Goal: Task Accomplishment & Management: Manage account settings

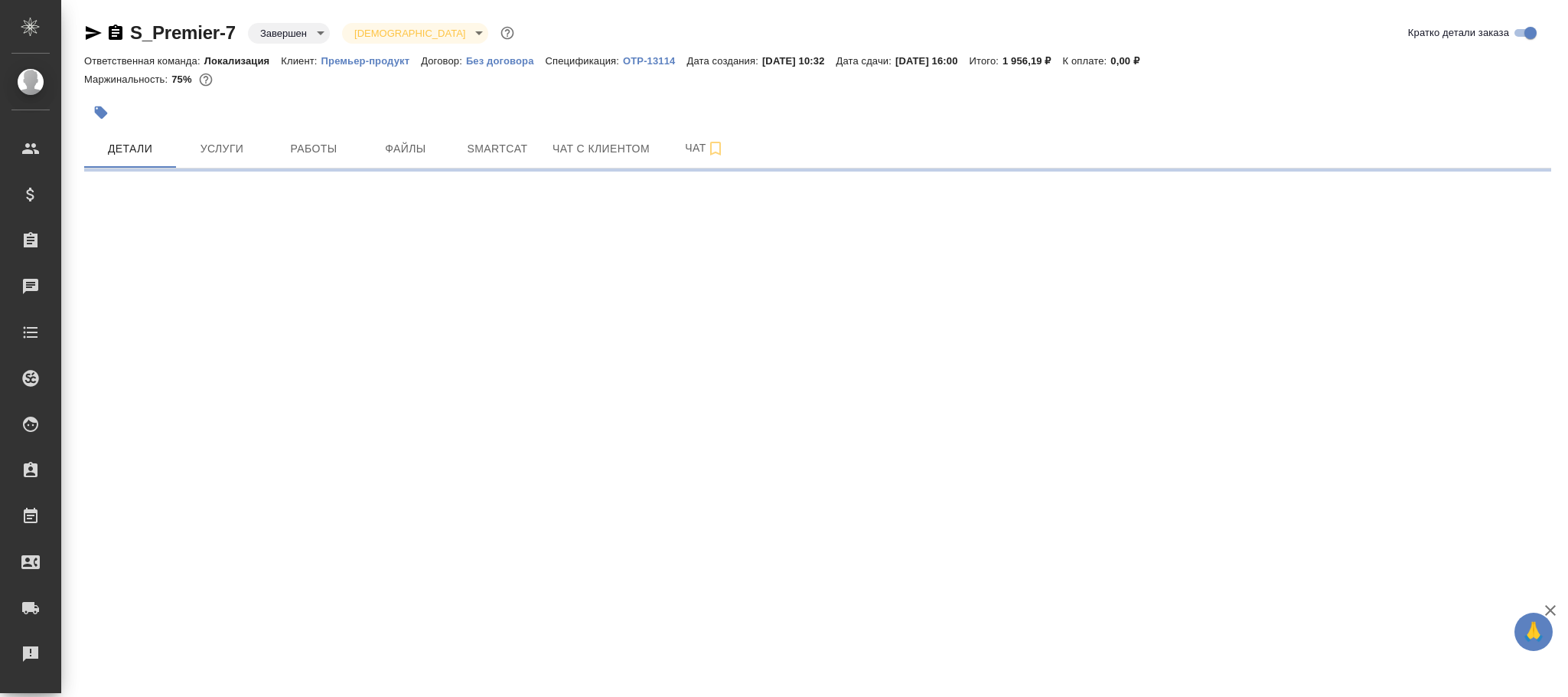
select select "RU"
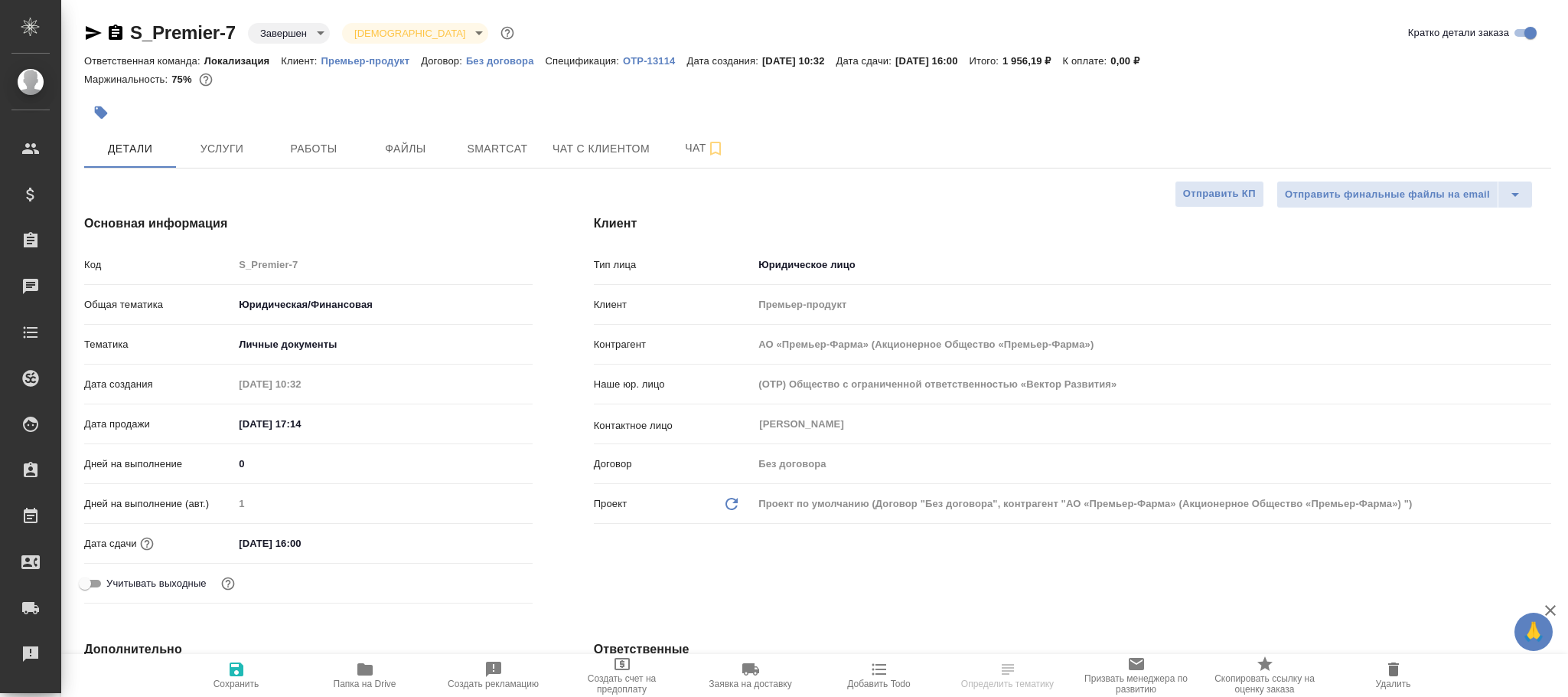
type input "АО «Премьер-Фарма» (Акционерное Общество «Премьер-Фарма»)"
type textarea "x"
type input "АО «Премьер-Фарма» (Акционерное Общество «Премьер-Фарма»)"
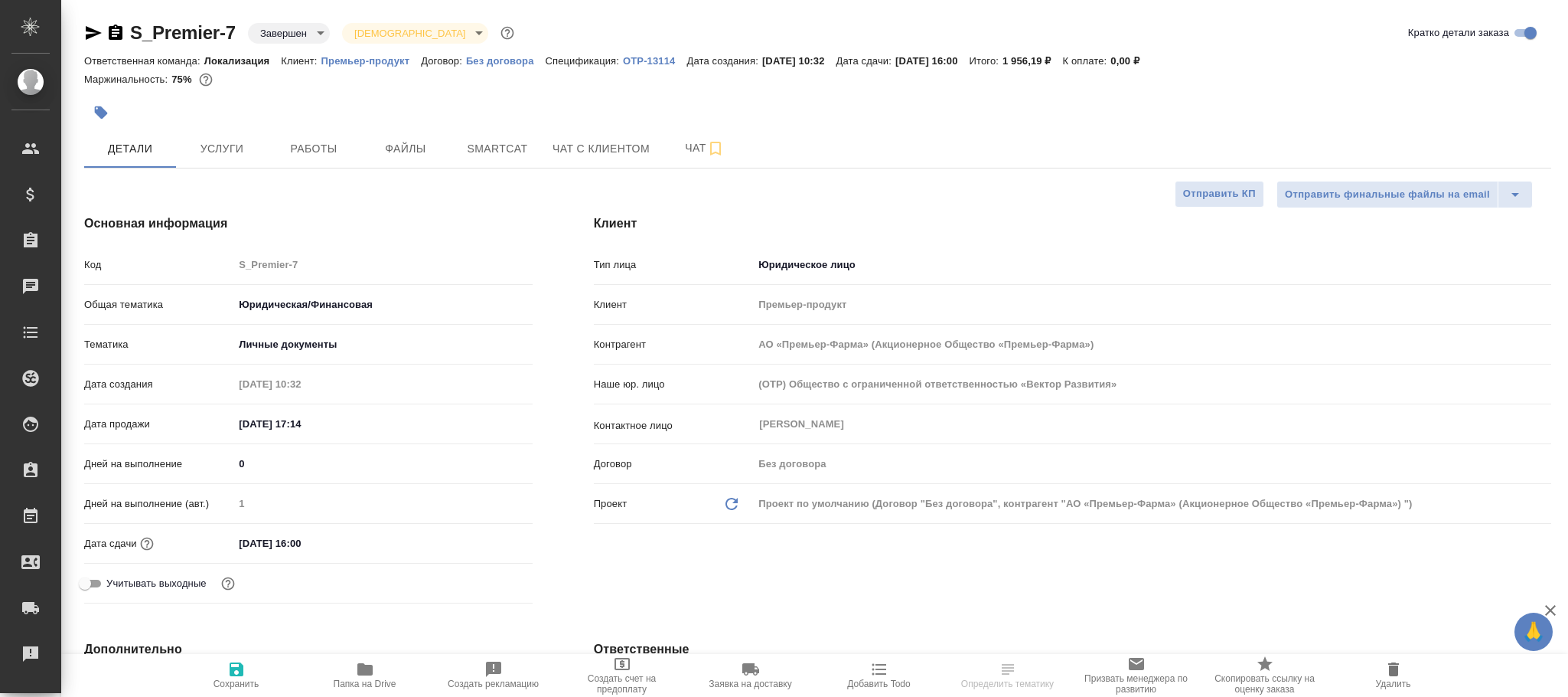
type textarea "x"
click at [294, 33] on body "🙏 .cls-1 fill:#fff; AWATERA Фокина Наталья n.fokina Клиенты Спецификации Заказы…" at bounding box center [784, 348] width 1568 height 697
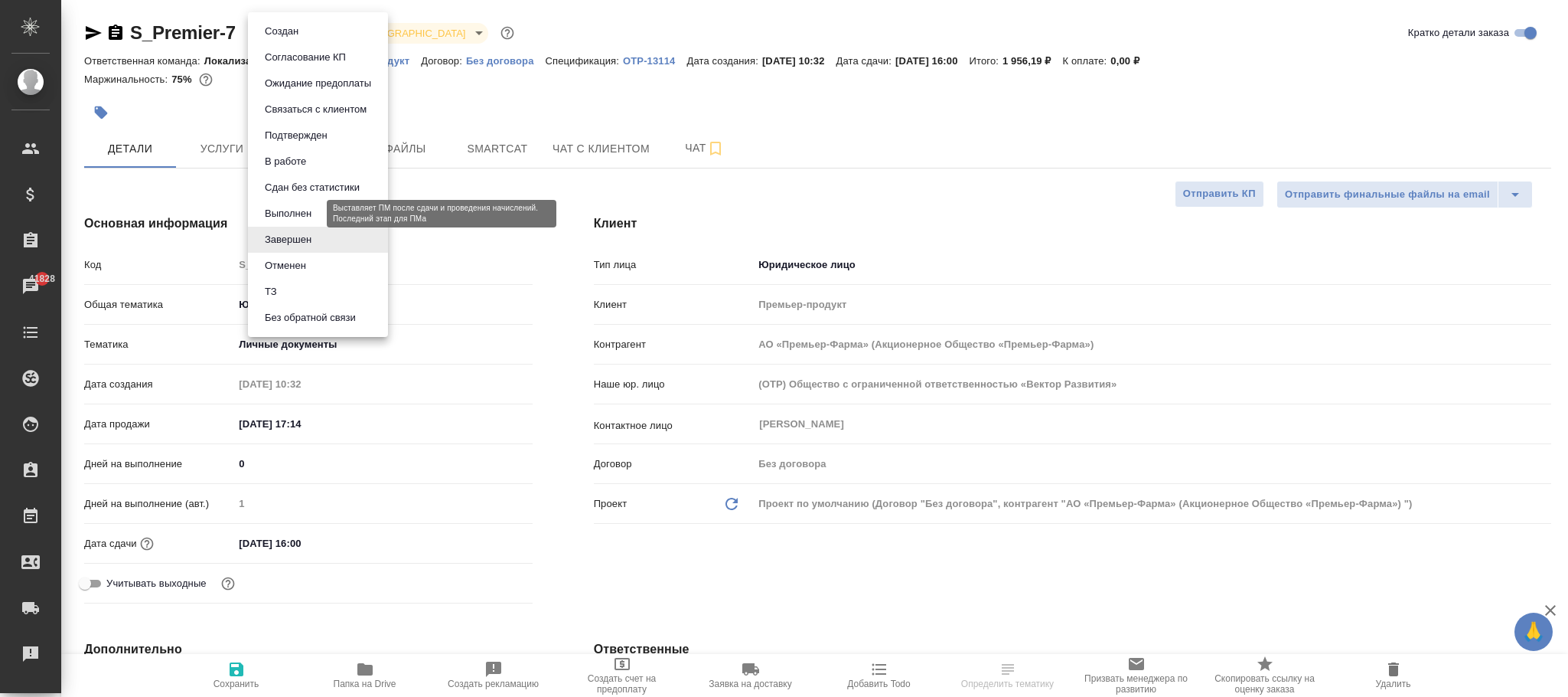
drag, startPoint x: 301, startPoint y: 214, endPoint x: 358, endPoint y: 196, distance: 59.8
click at [305, 211] on button "Выполнен" at bounding box center [288, 213] width 56 height 17
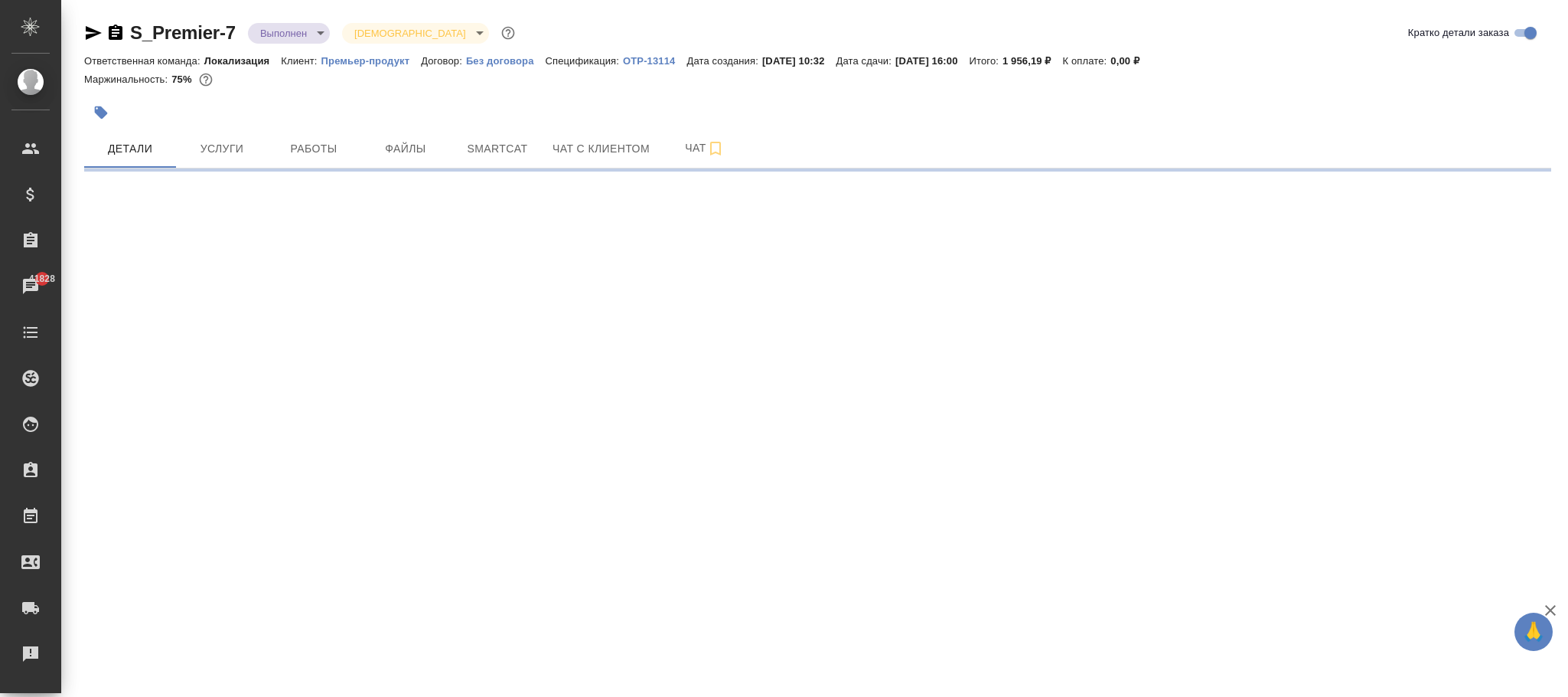
select select "RU"
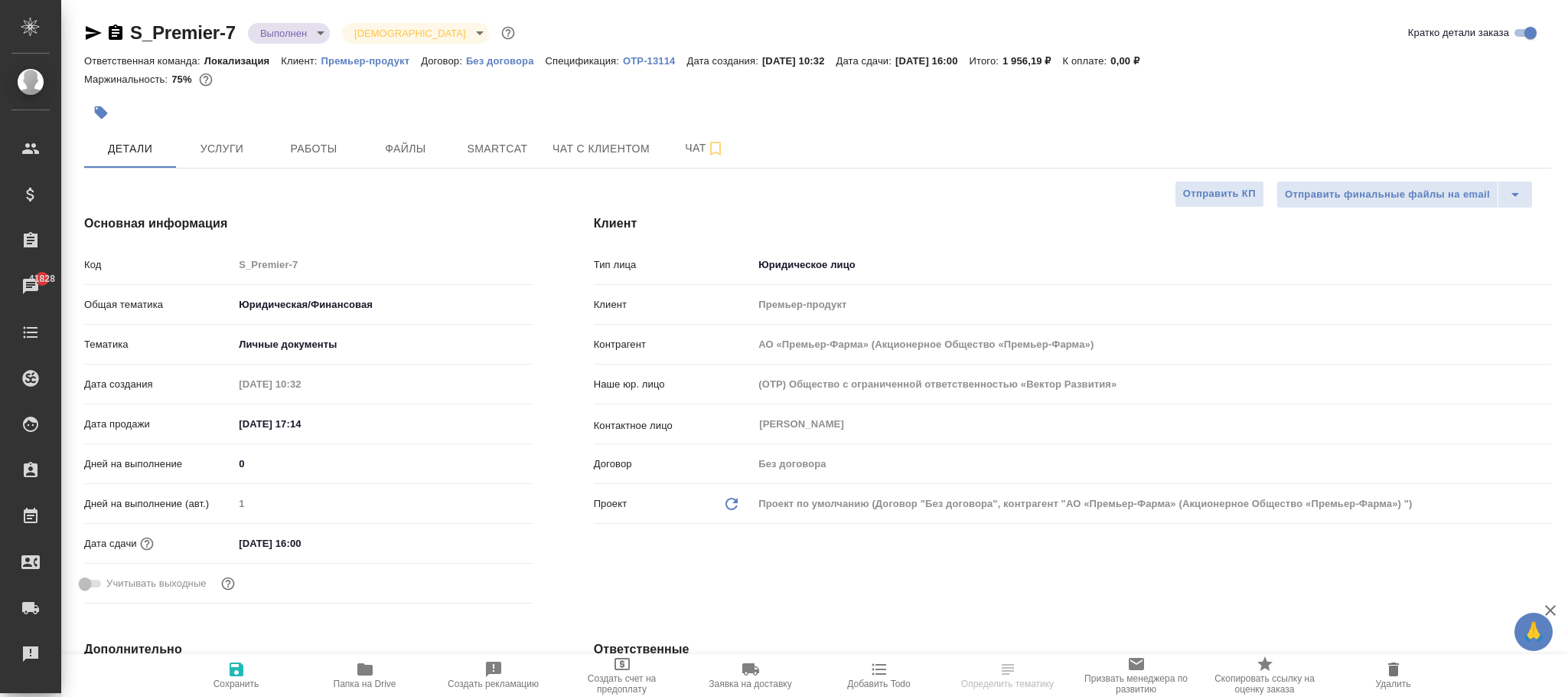
type textarea "x"
drag, startPoint x: 234, startPoint y: 682, endPoint x: 267, endPoint y: 650, distance: 46.0
click at [236, 678] on span "Сохранить" at bounding box center [236, 683] width 46 height 11
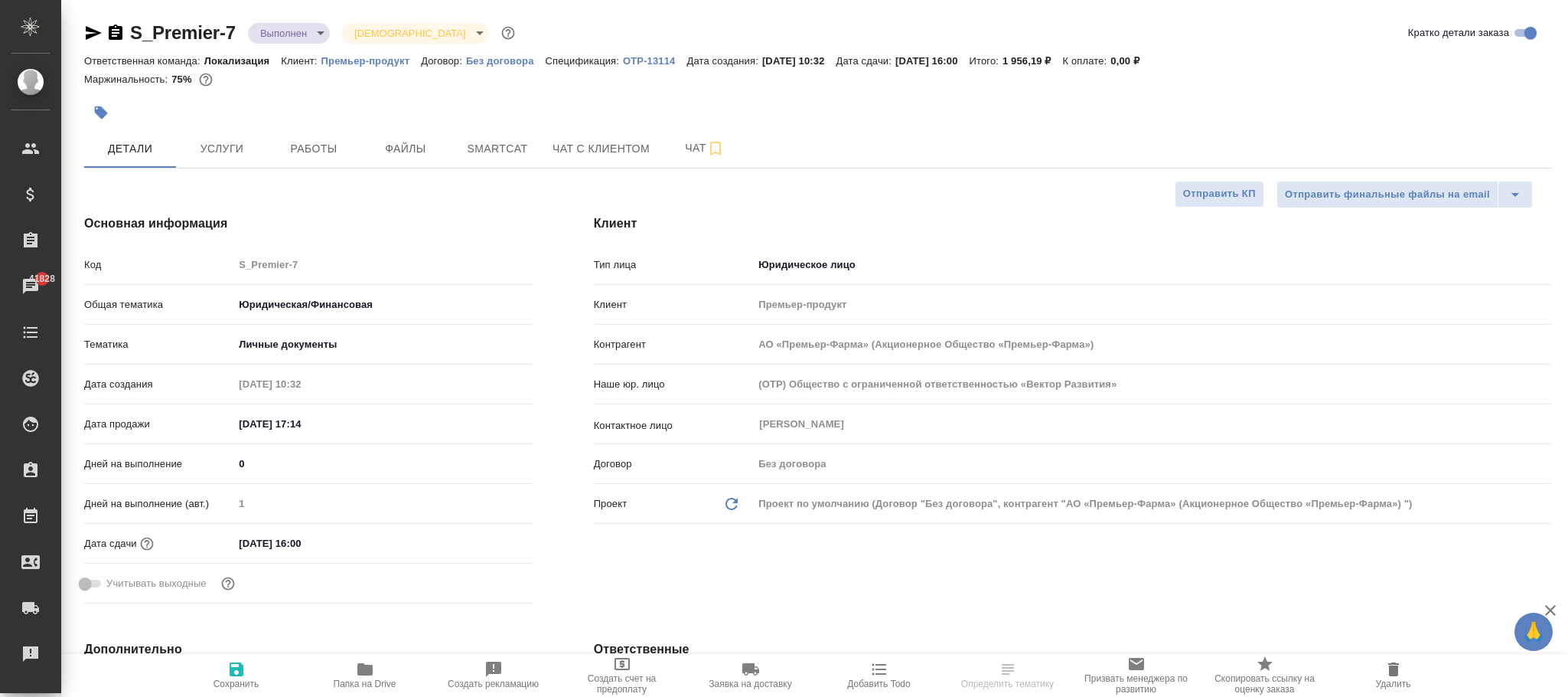
type input "АО «Премьер-Фарма» (Акционерное Общество «Премьер-Фарма»)"
type textarea "x"
type input "АО «Премьер-Фарма» (Акционерное Общество «Премьер-Фарма»)"
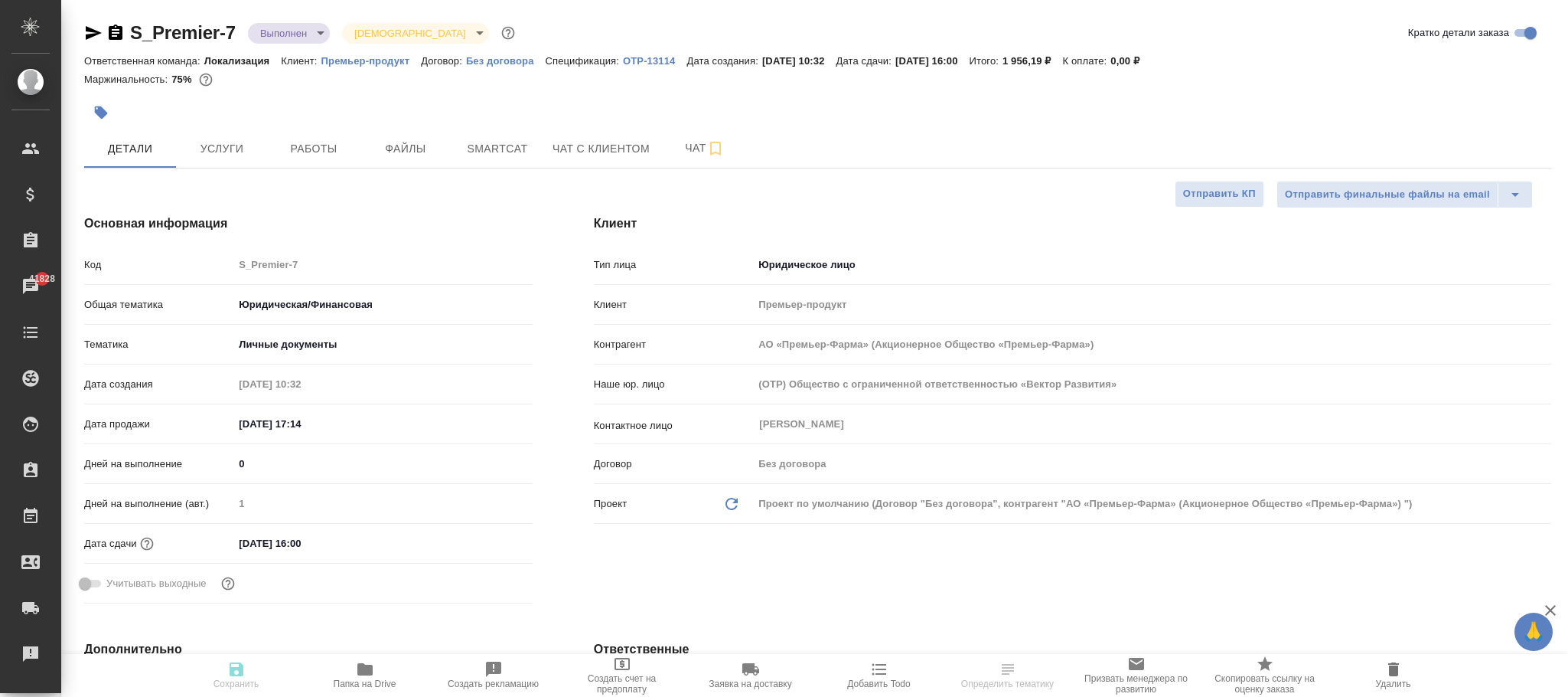
type textarea "x"
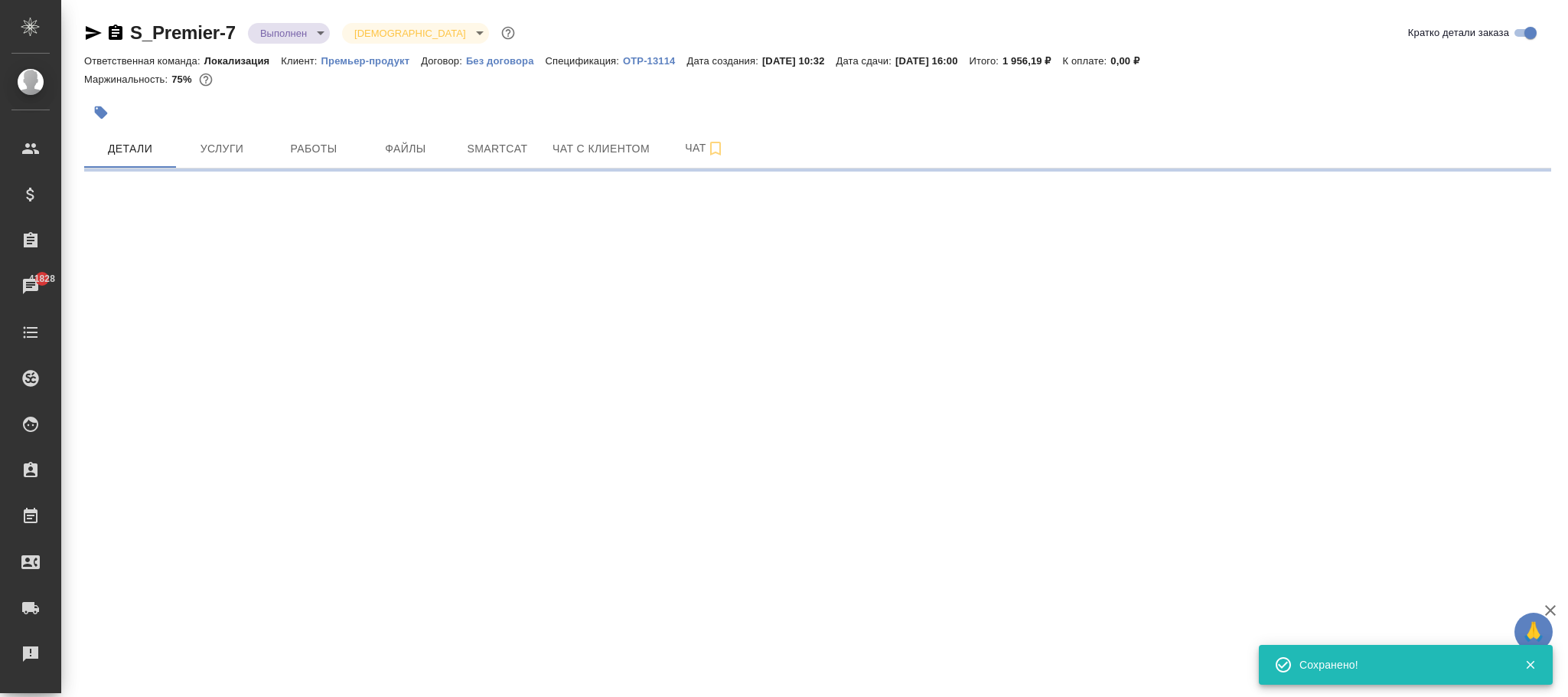
select select "RU"
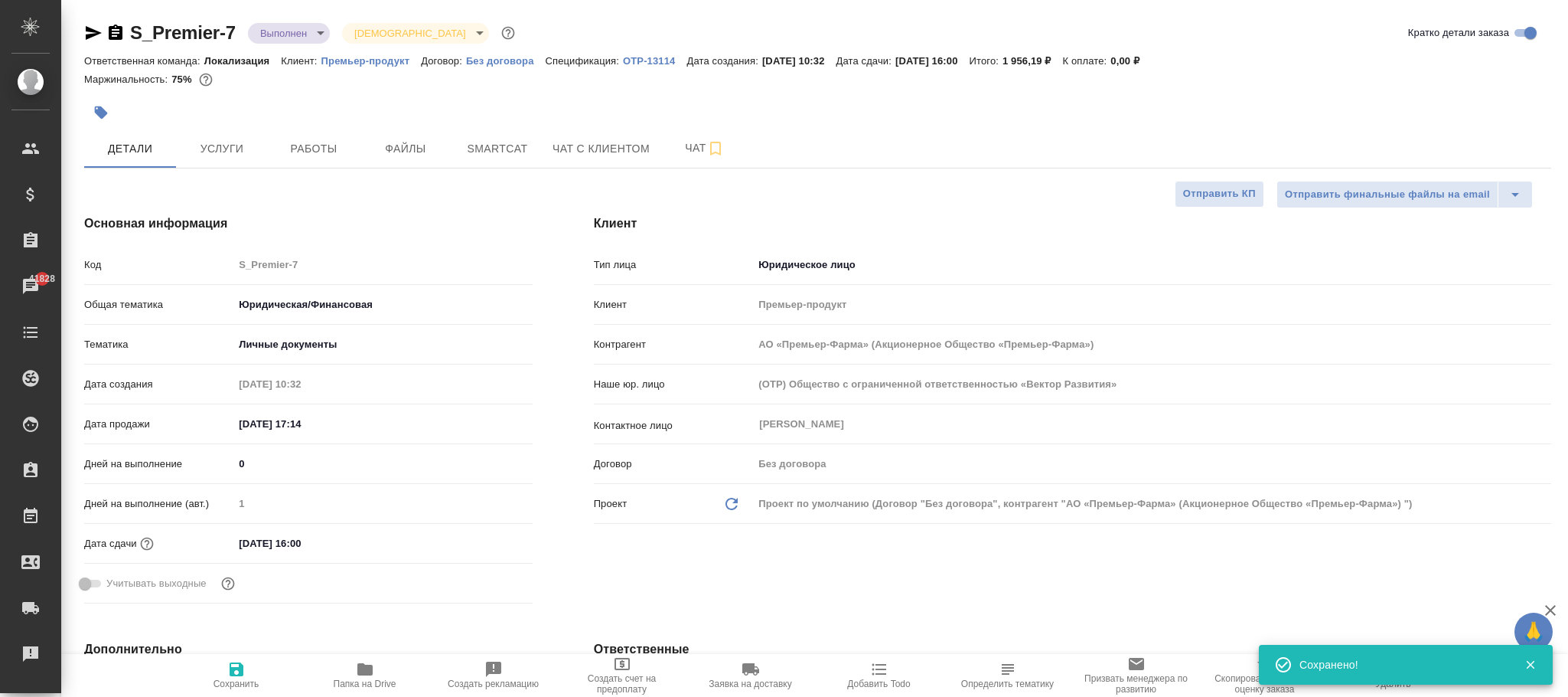
type textarea "x"
type input "АО «Премьер-Фарма» (Акционерное Общество «Премьер-Фарма»)"
type textarea "x"
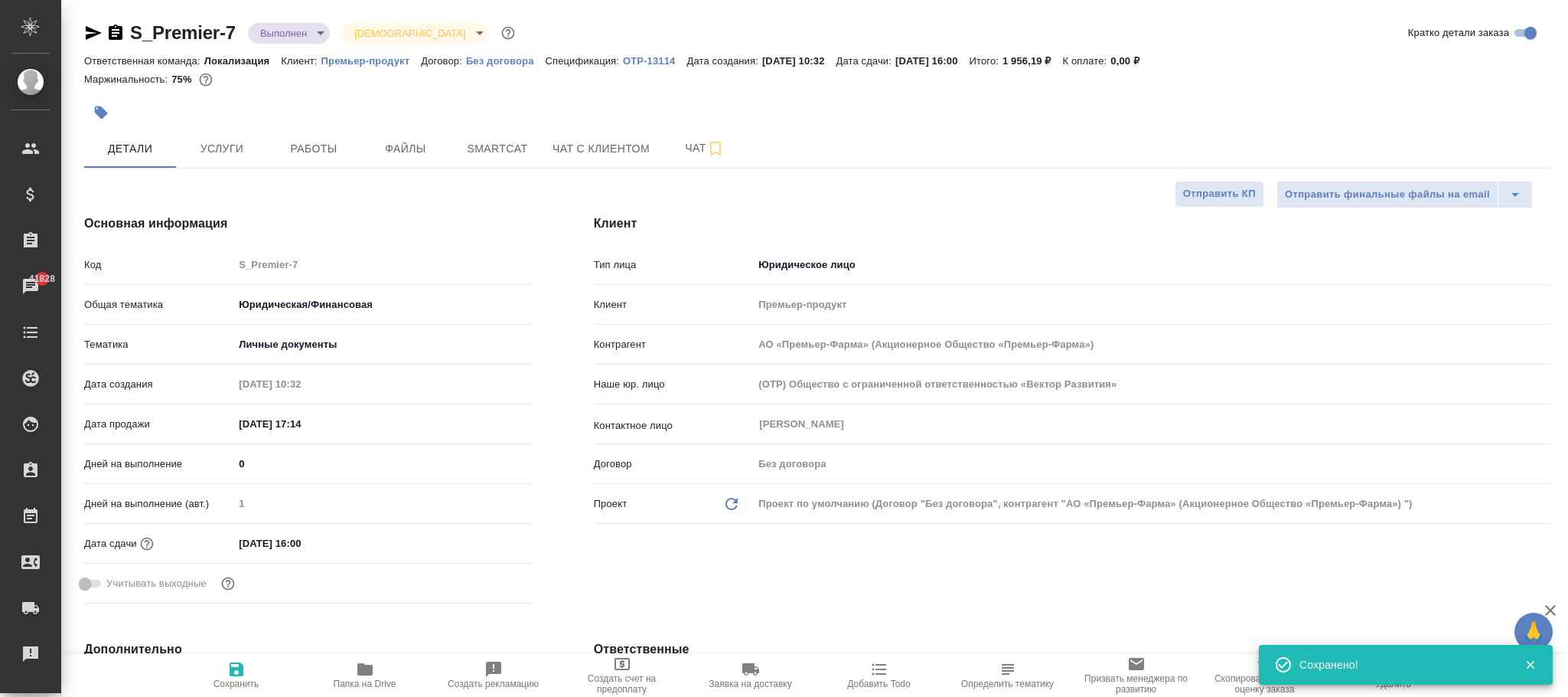
type textarea "x"
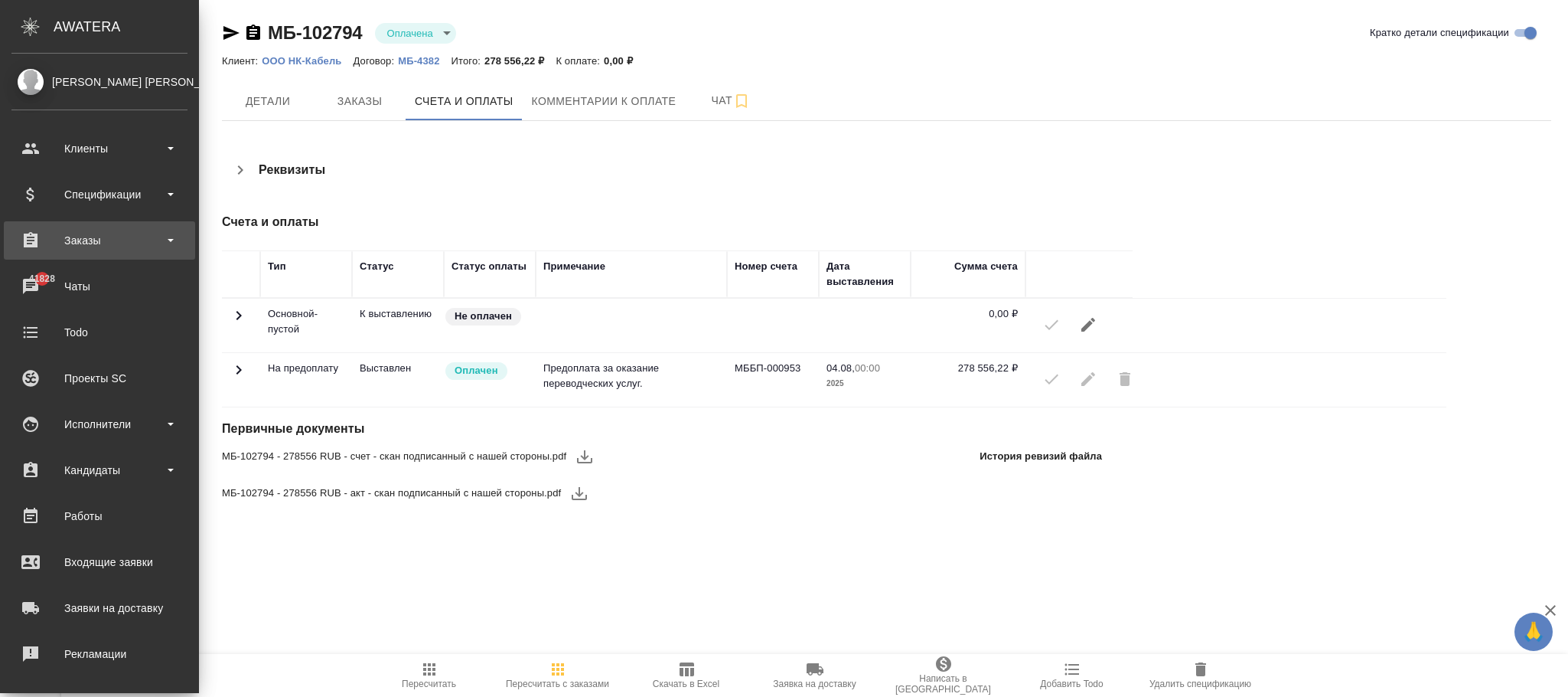
click at [96, 251] on div "Заказы" at bounding box center [100, 240] width 176 height 23
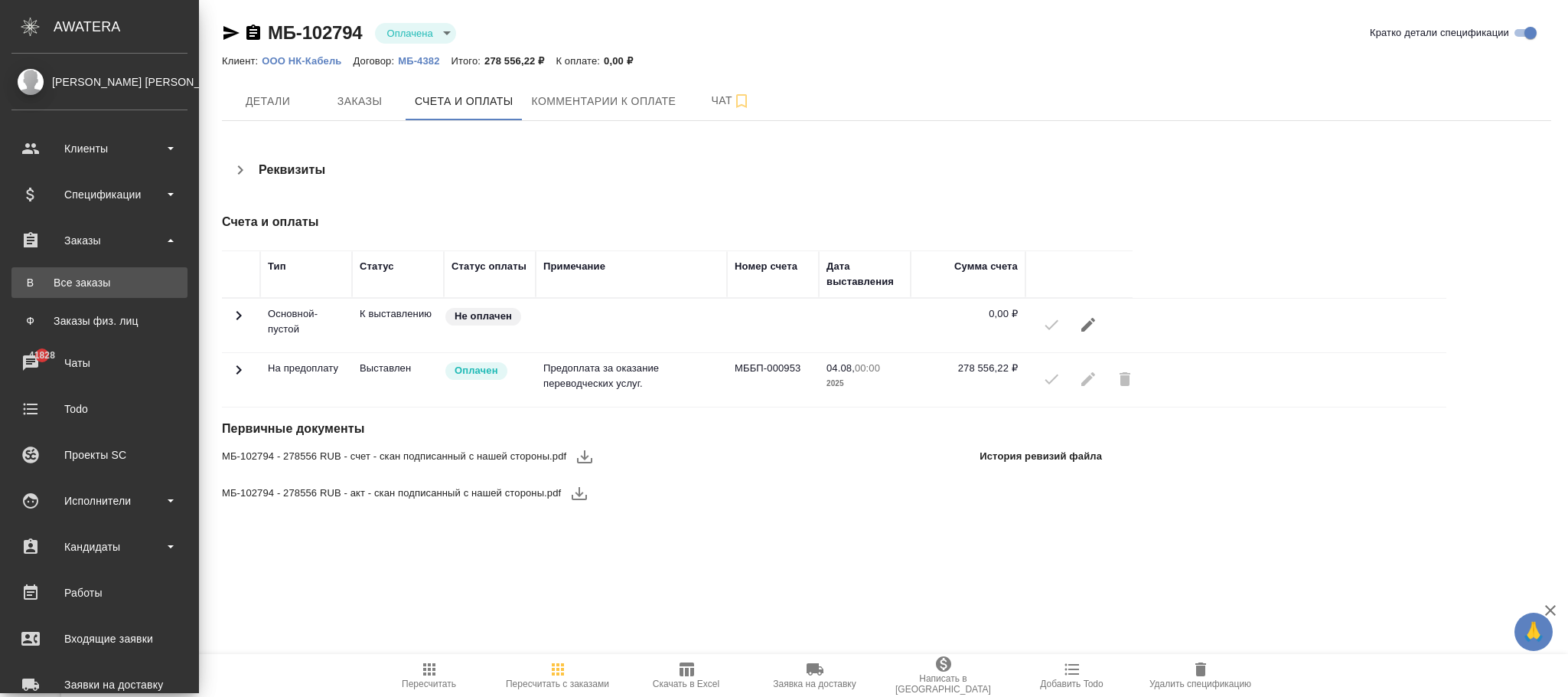
click at [96, 278] on div "Все заказы" at bounding box center [100, 283] width 161 height 15
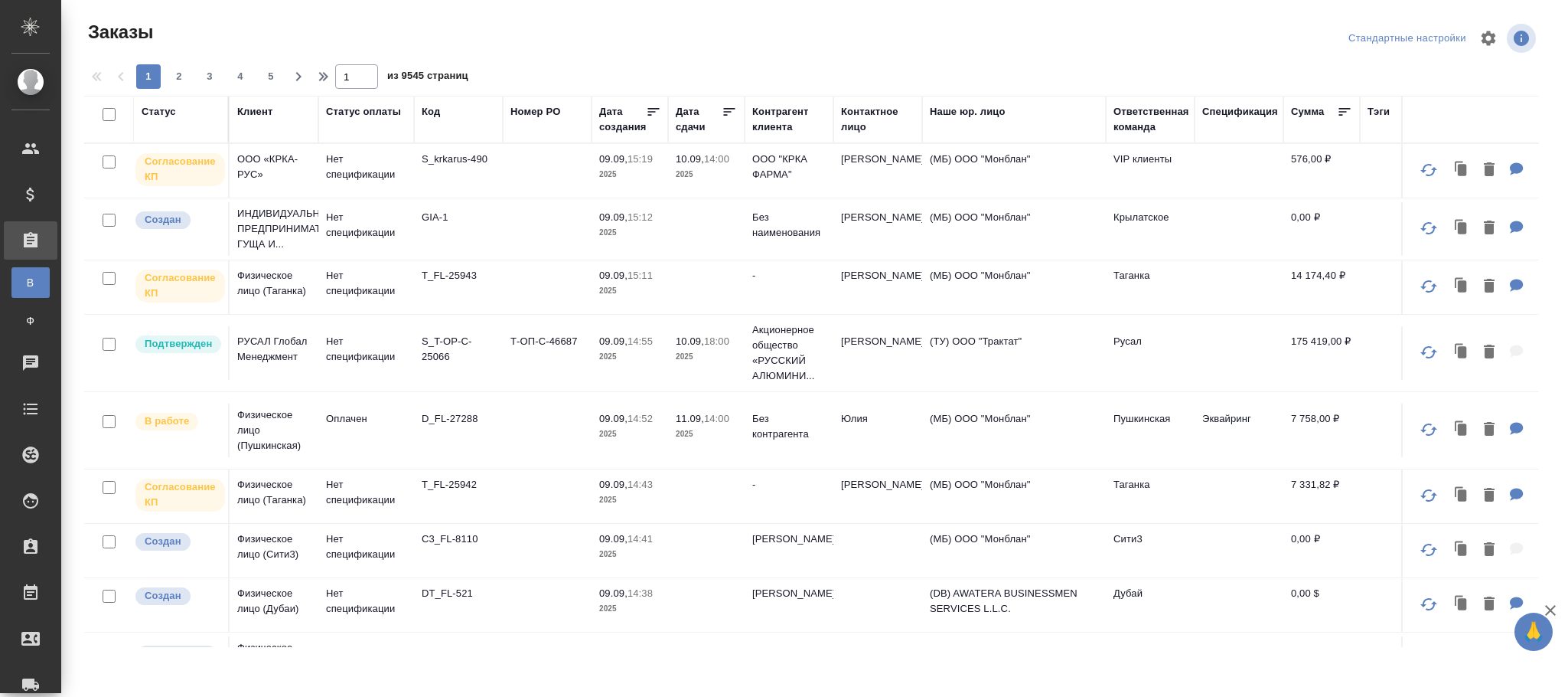
click at [434, 111] on div "Код" at bounding box center [431, 111] width 19 height 15
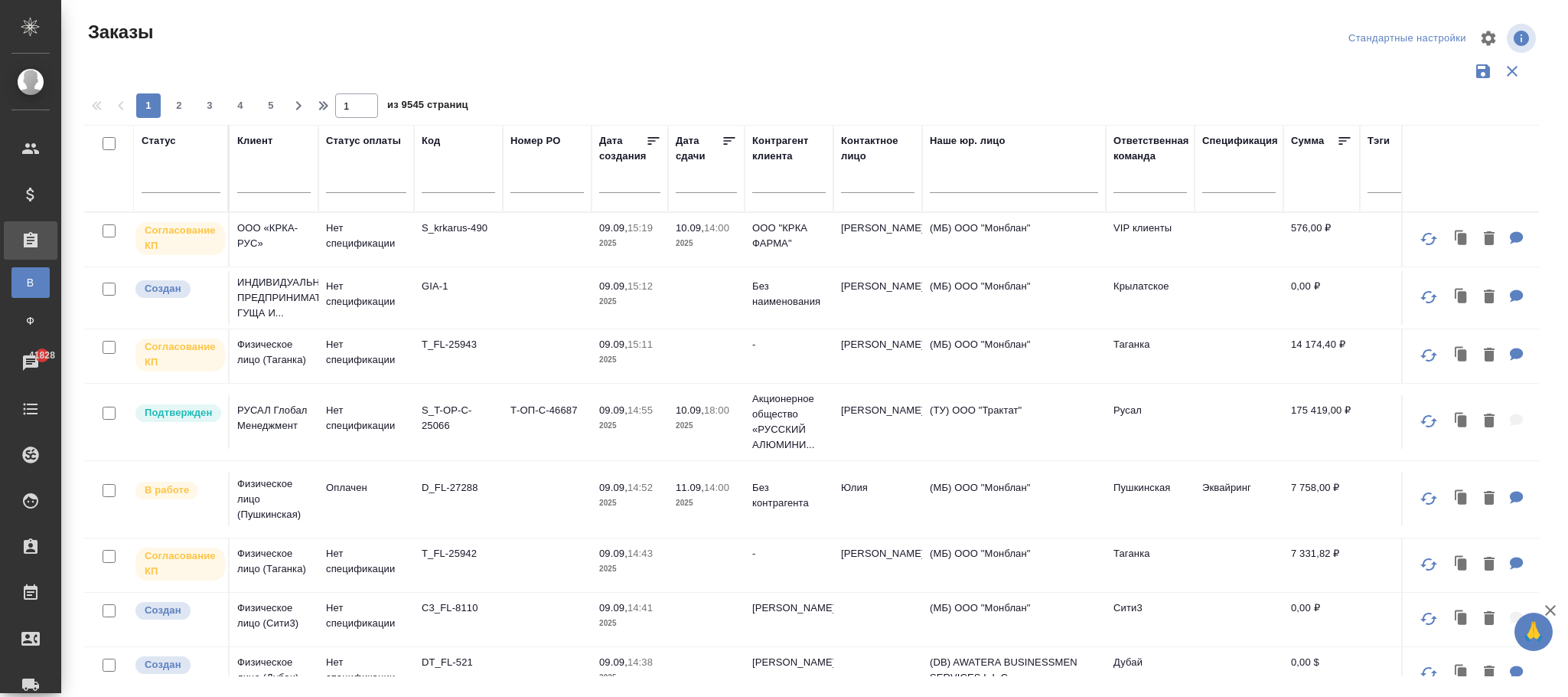
click at [458, 179] on input "text" at bounding box center [458, 183] width 73 height 19
paste input "S_NIN-37"
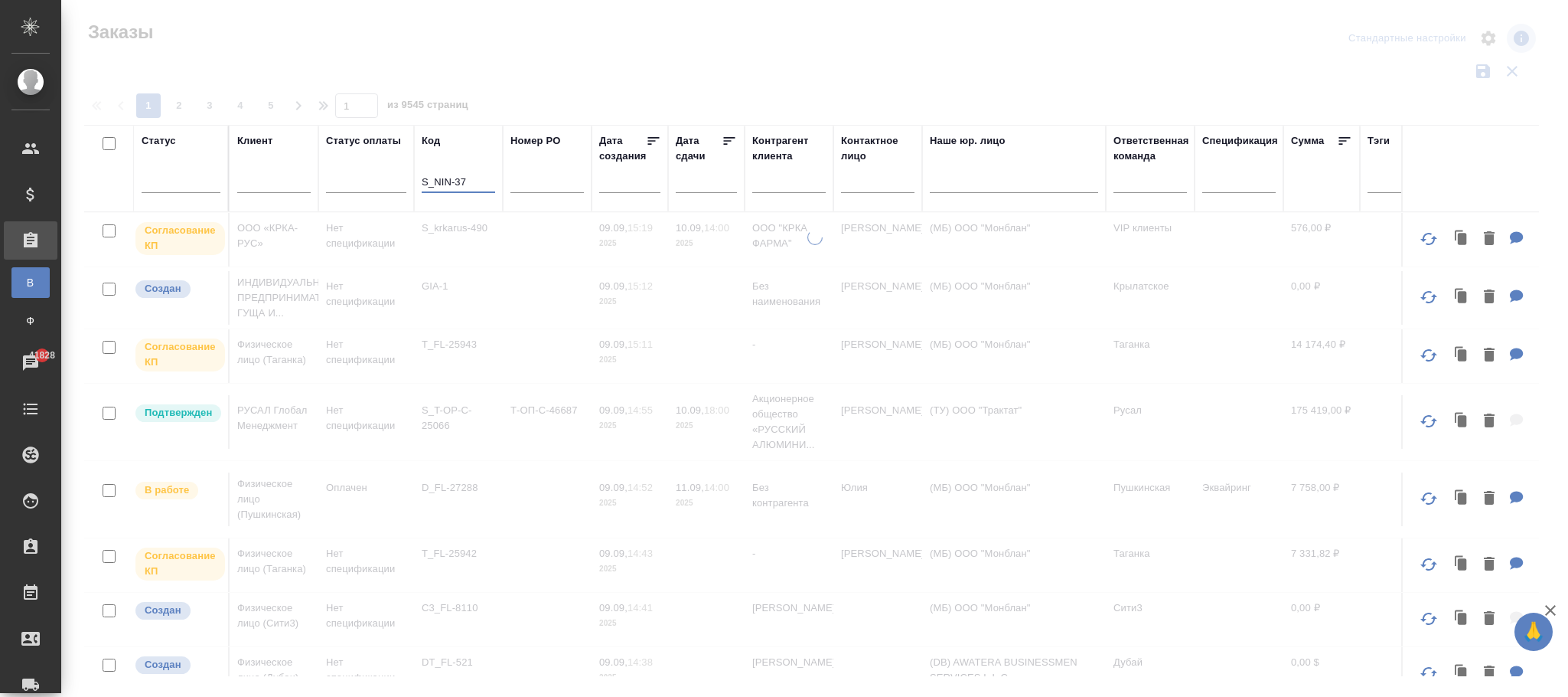
type input "S_NIN-37"
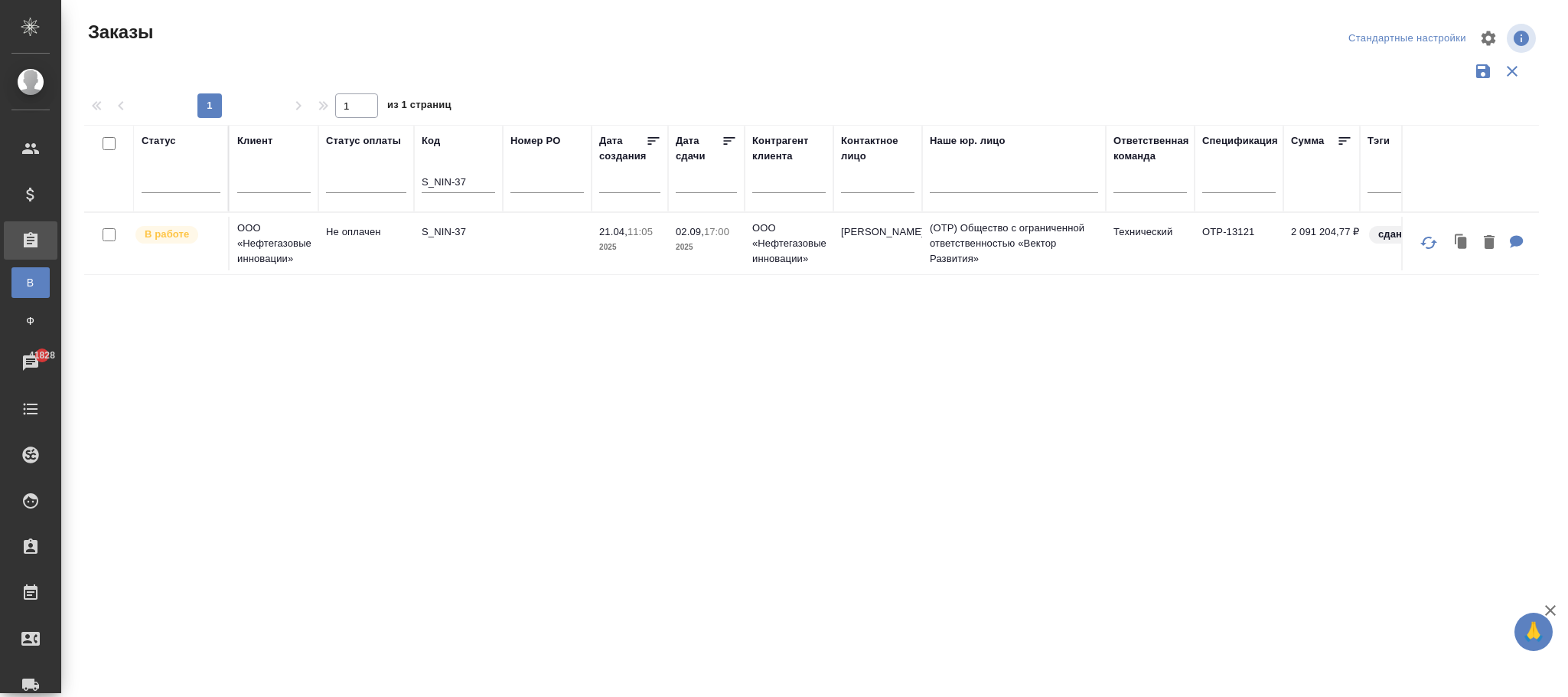
click at [453, 260] on td "S_NIN-37" at bounding box center [458, 244] width 89 height 54
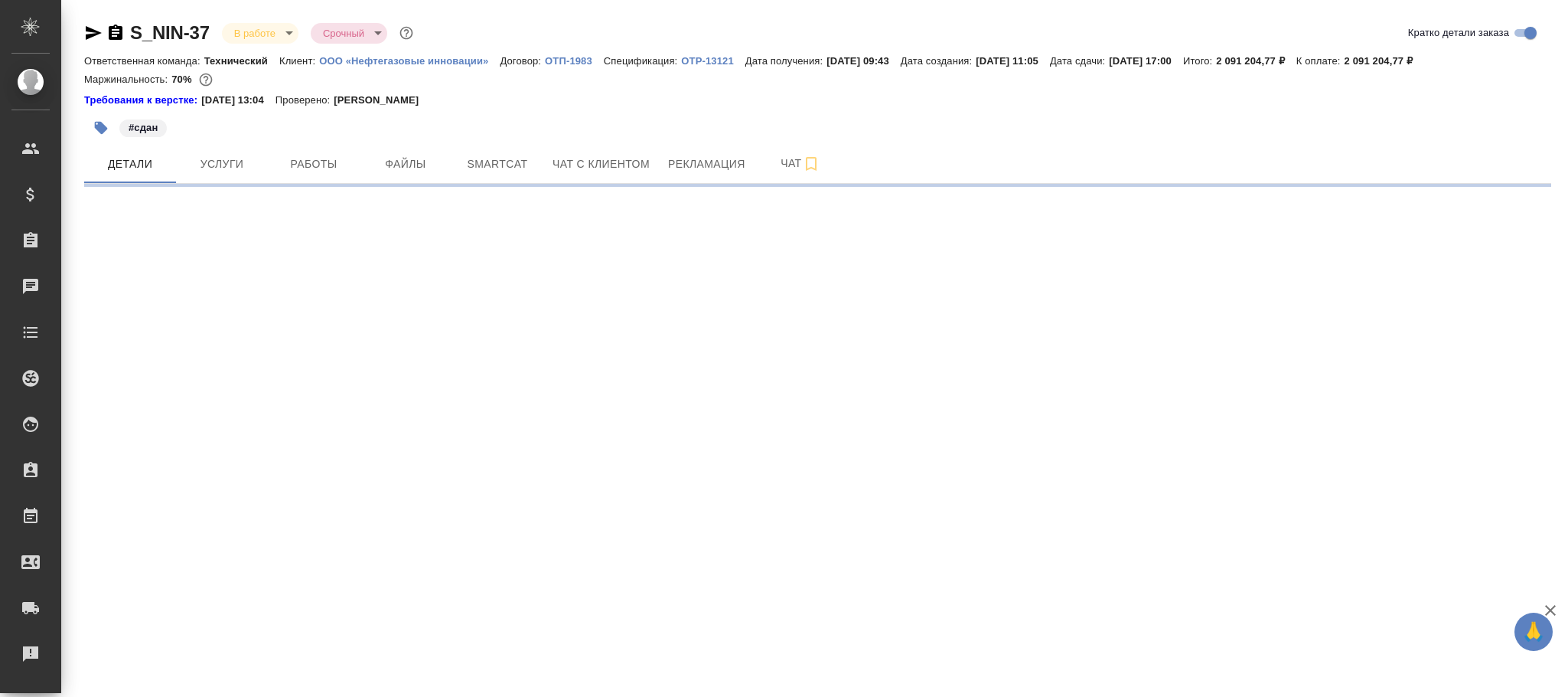
select select "RU"
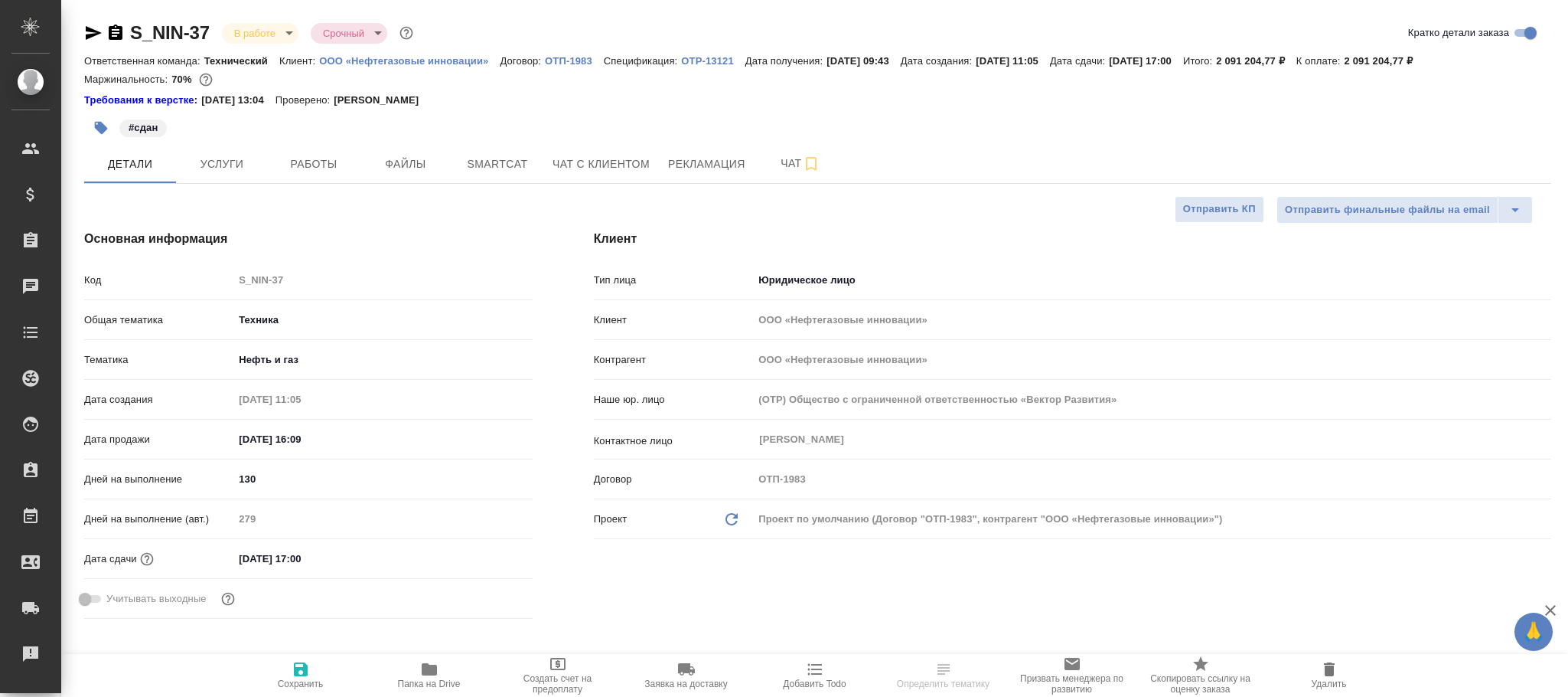
type textarea "x"
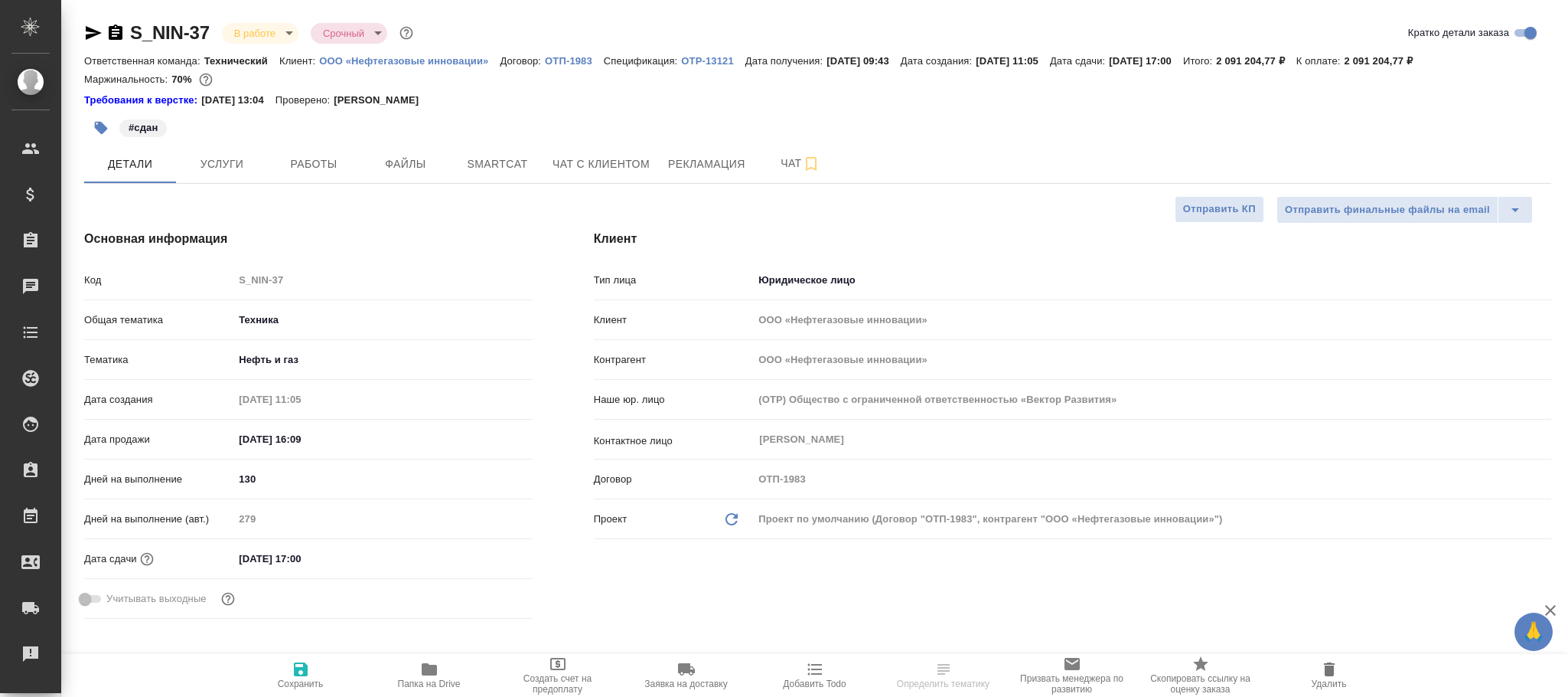
type textarea "x"
click at [221, 157] on span "Услуги" at bounding box center [222, 164] width 73 height 19
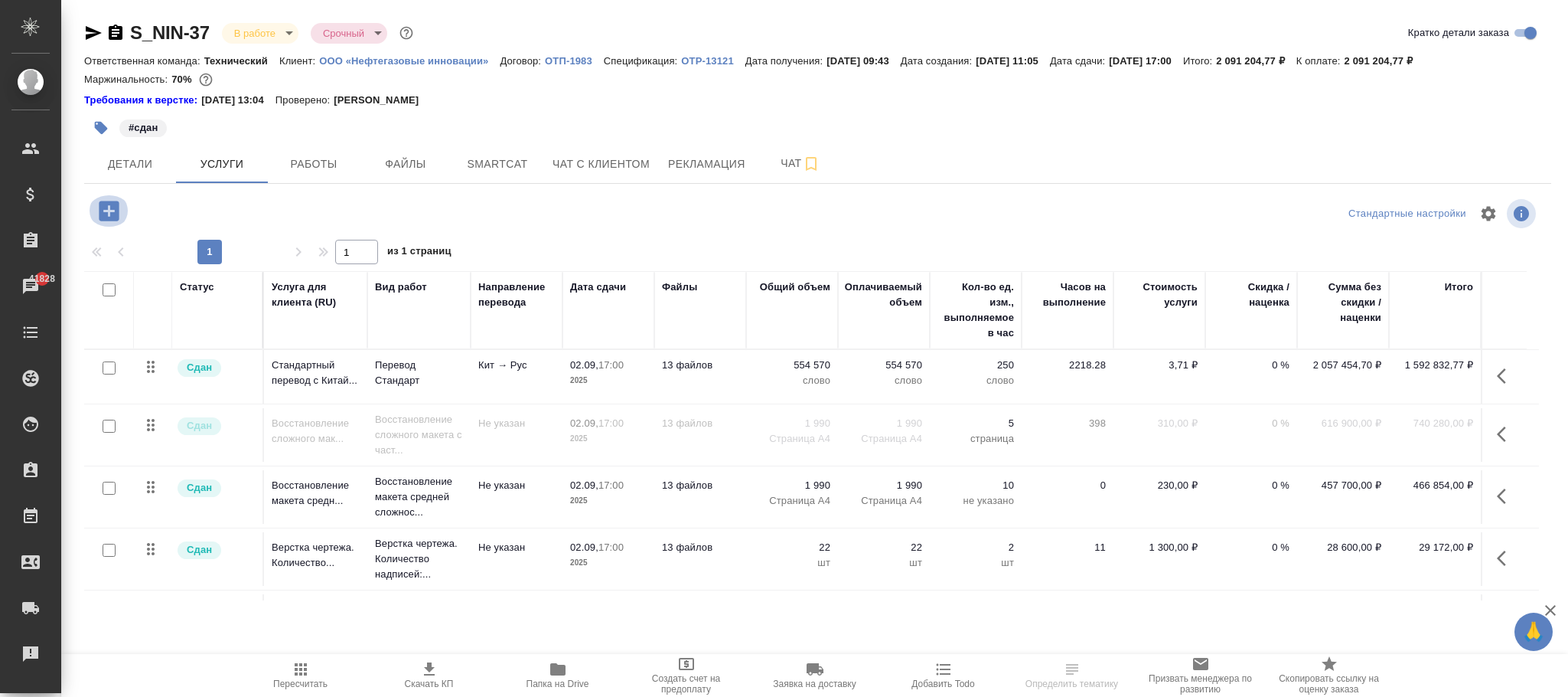
click at [109, 209] on icon "button" at bounding box center [109, 211] width 27 height 27
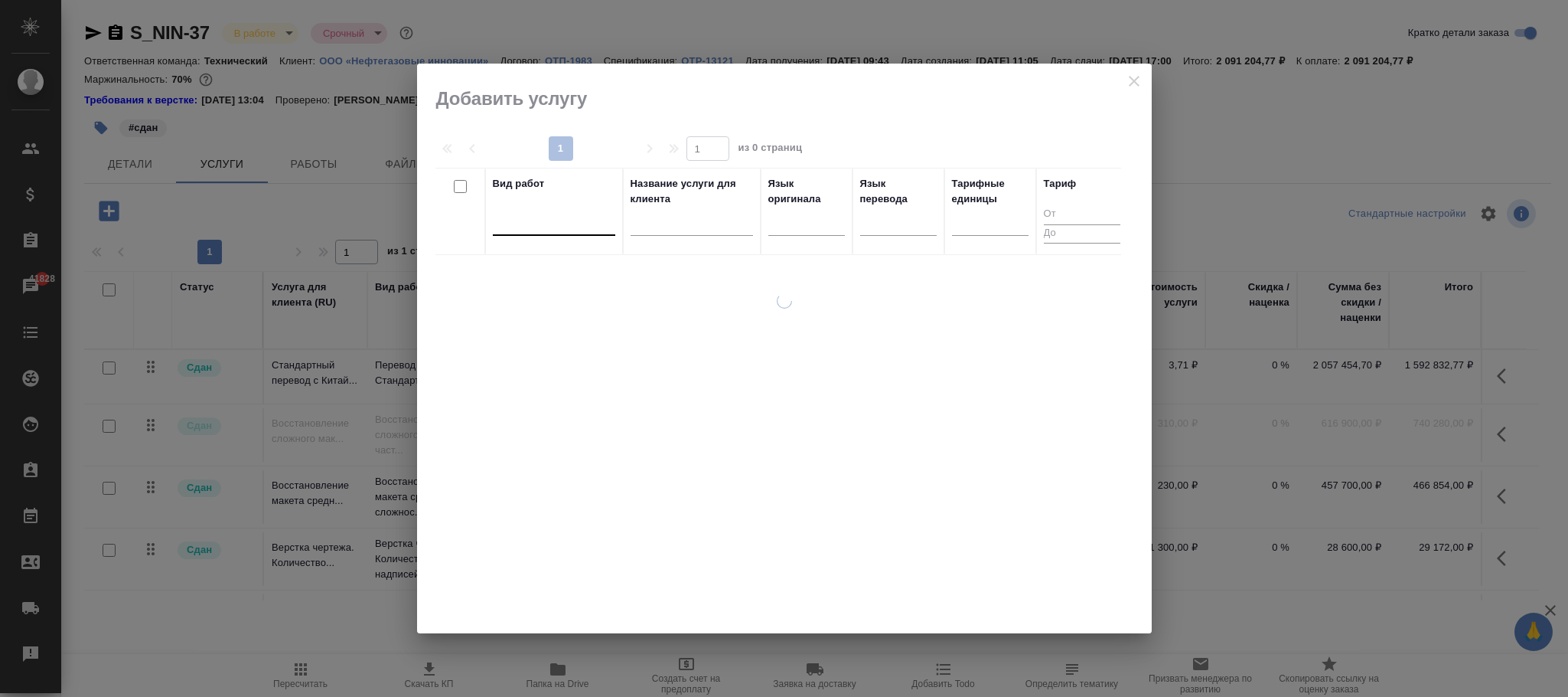
click at [547, 224] on div at bounding box center [553, 220] width 122 height 22
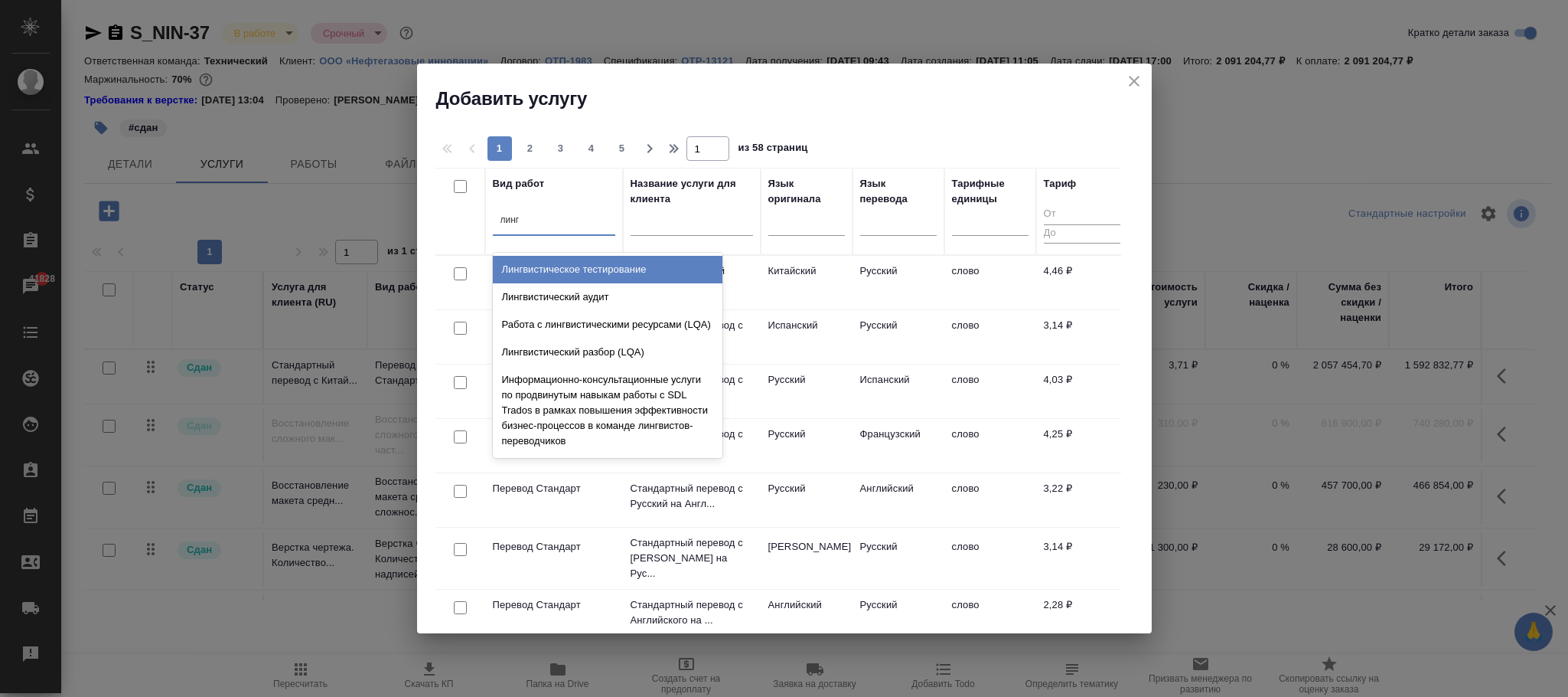
type input "линг"
type input "лингвистичес"
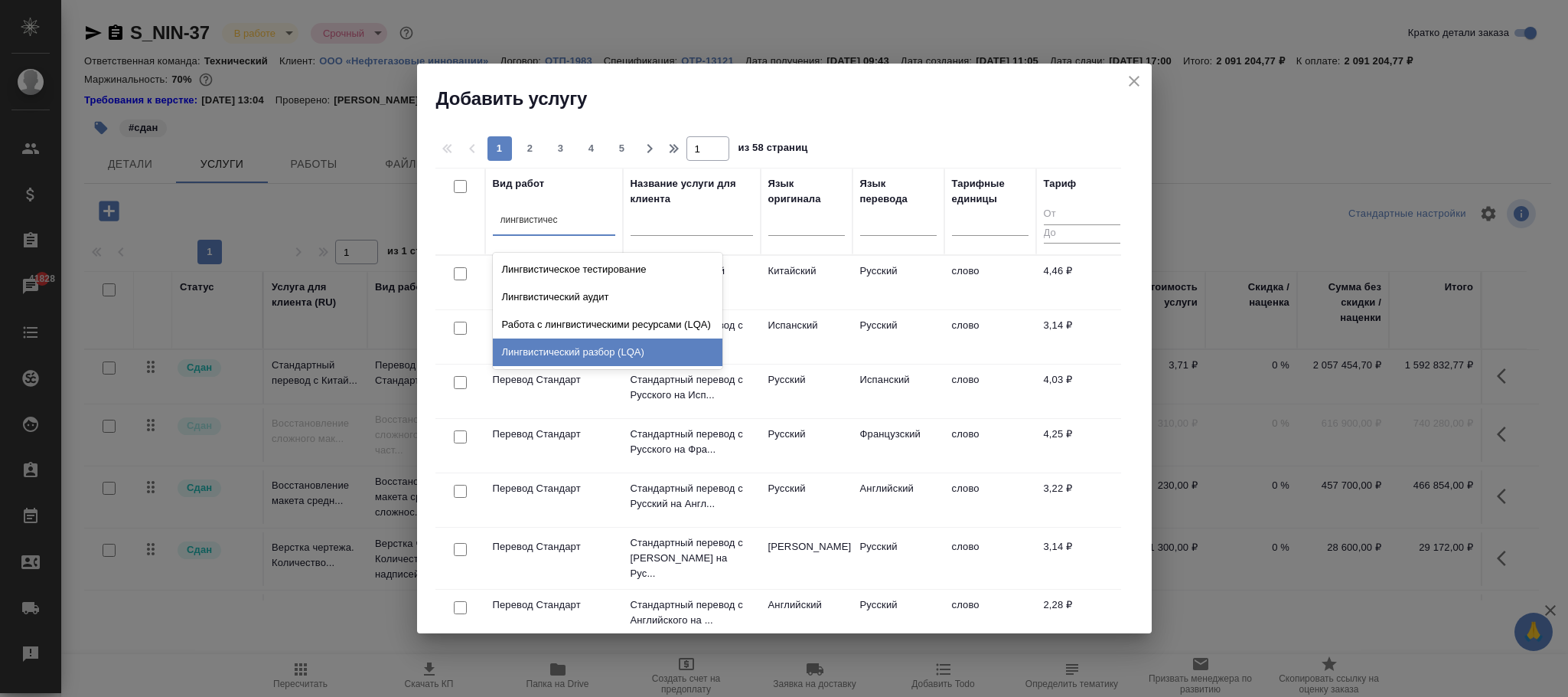
click at [588, 351] on div "Лингвистический разбор (LQA)" at bounding box center [607, 352] width 229 height 28
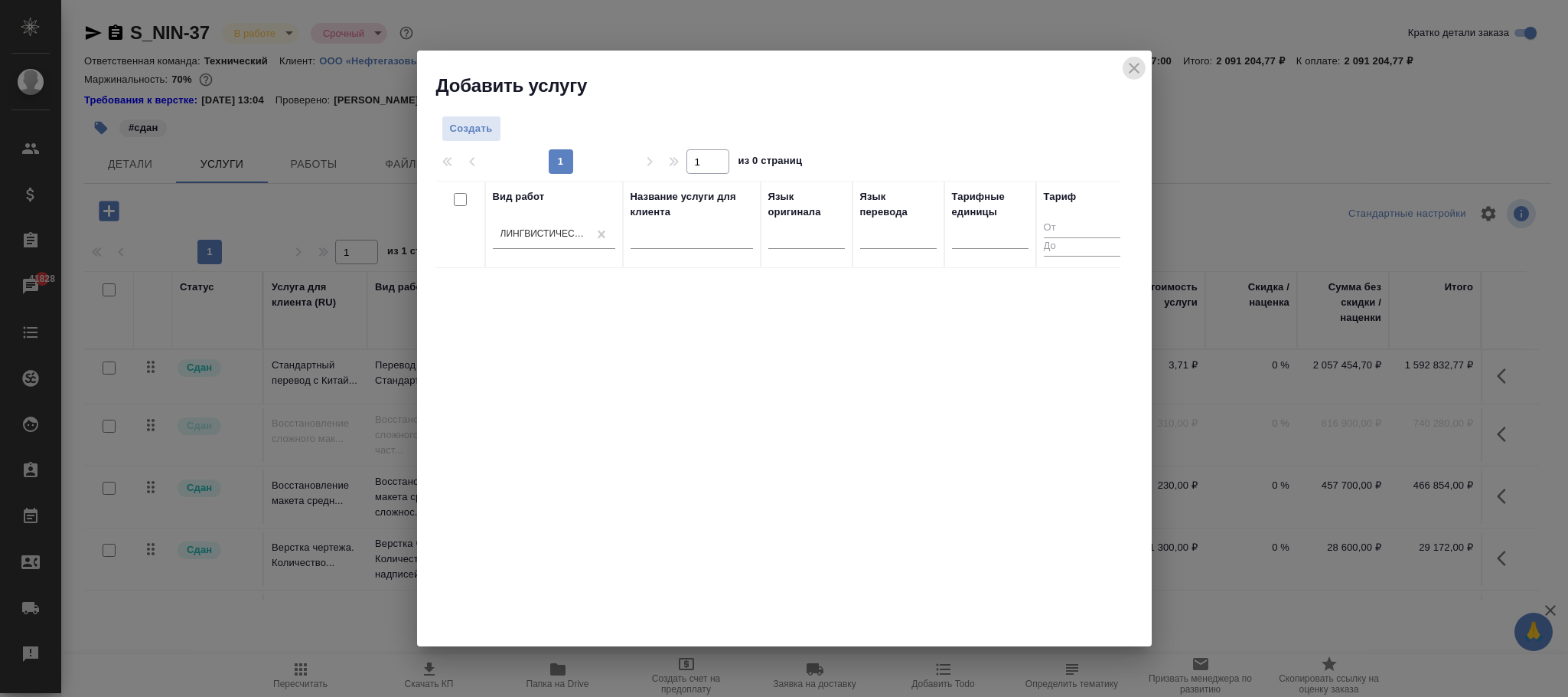
click at [1134, 68] on icon "close" at bounding box center [1134, 68] width 11 height 11
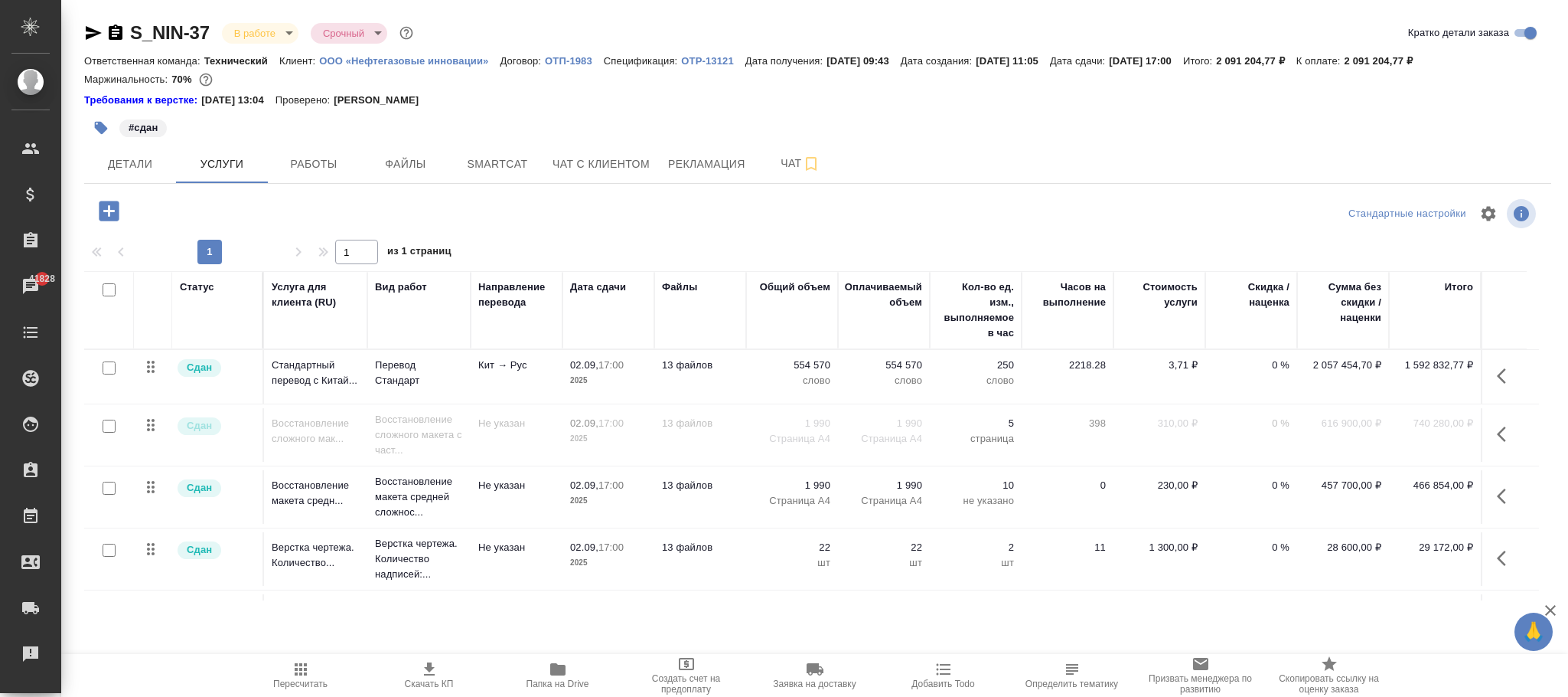
click at [563, 55] on link "ОТП-1983" at bounding box center [574, 60] width 59 height 13
click at [110, 210] on icon "button" at bounding box center [109, 211] width 20 height 20
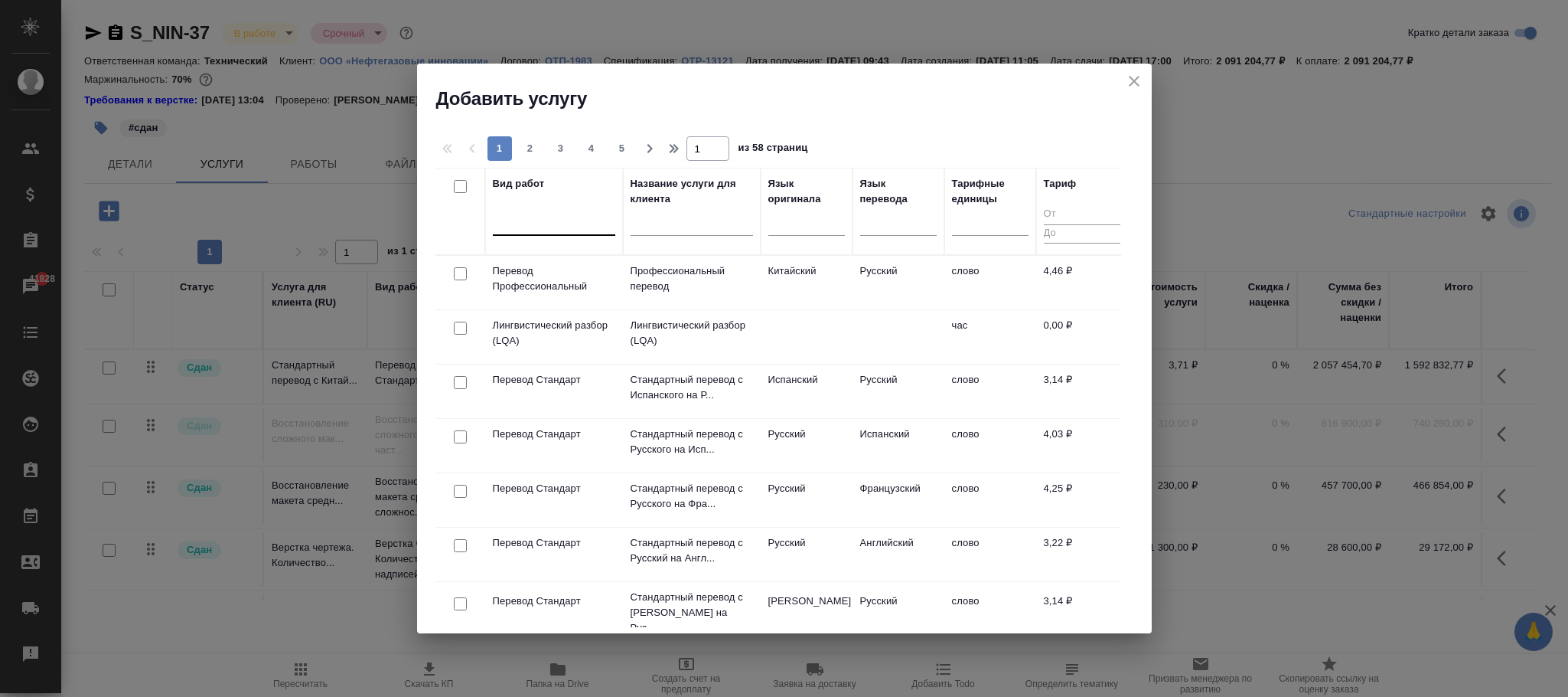
click at [563, 219] on div at bounding box center [553, 220] width 122 height 22
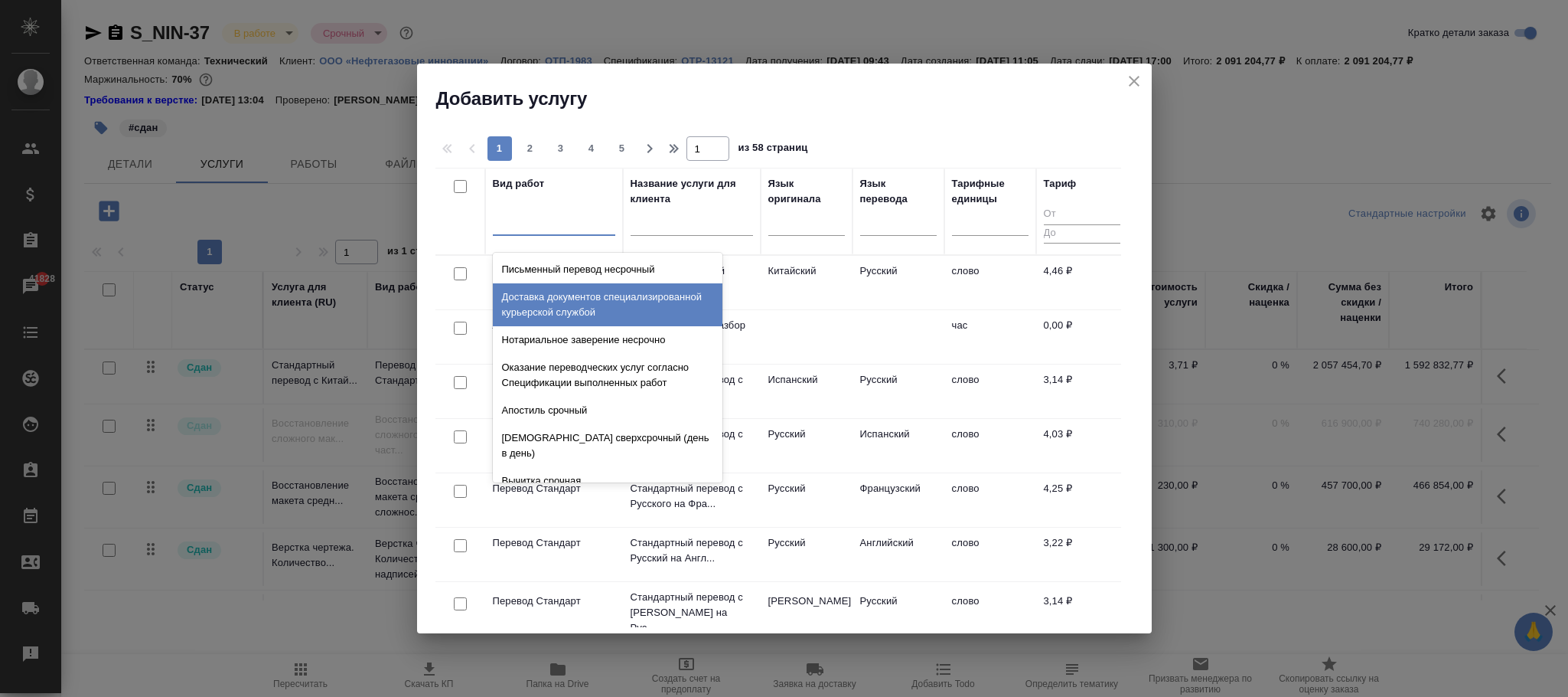
click at [830, 329] on td at bounding box center [806, 337] width 92 height 54
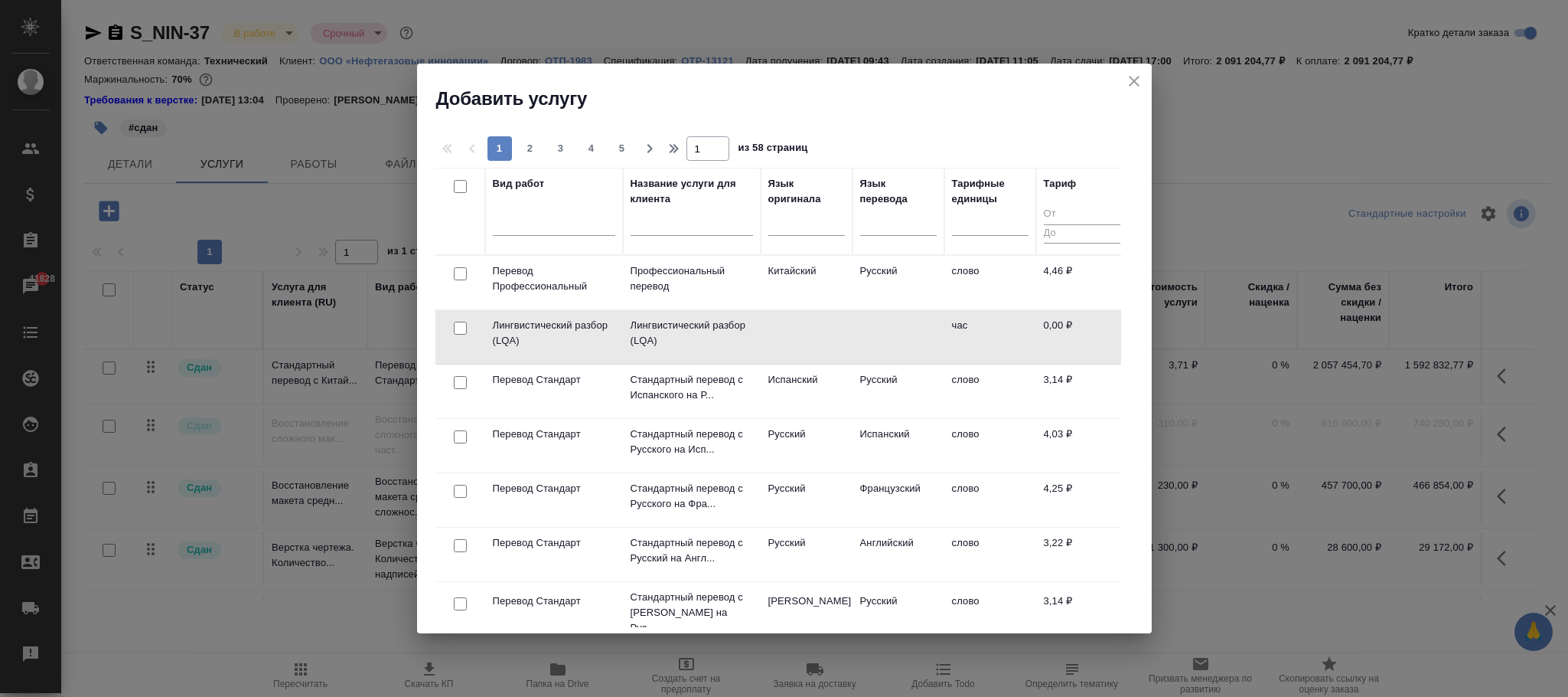
click at [830, 329] on td at bounding box center [806, 337] width 92 height 54
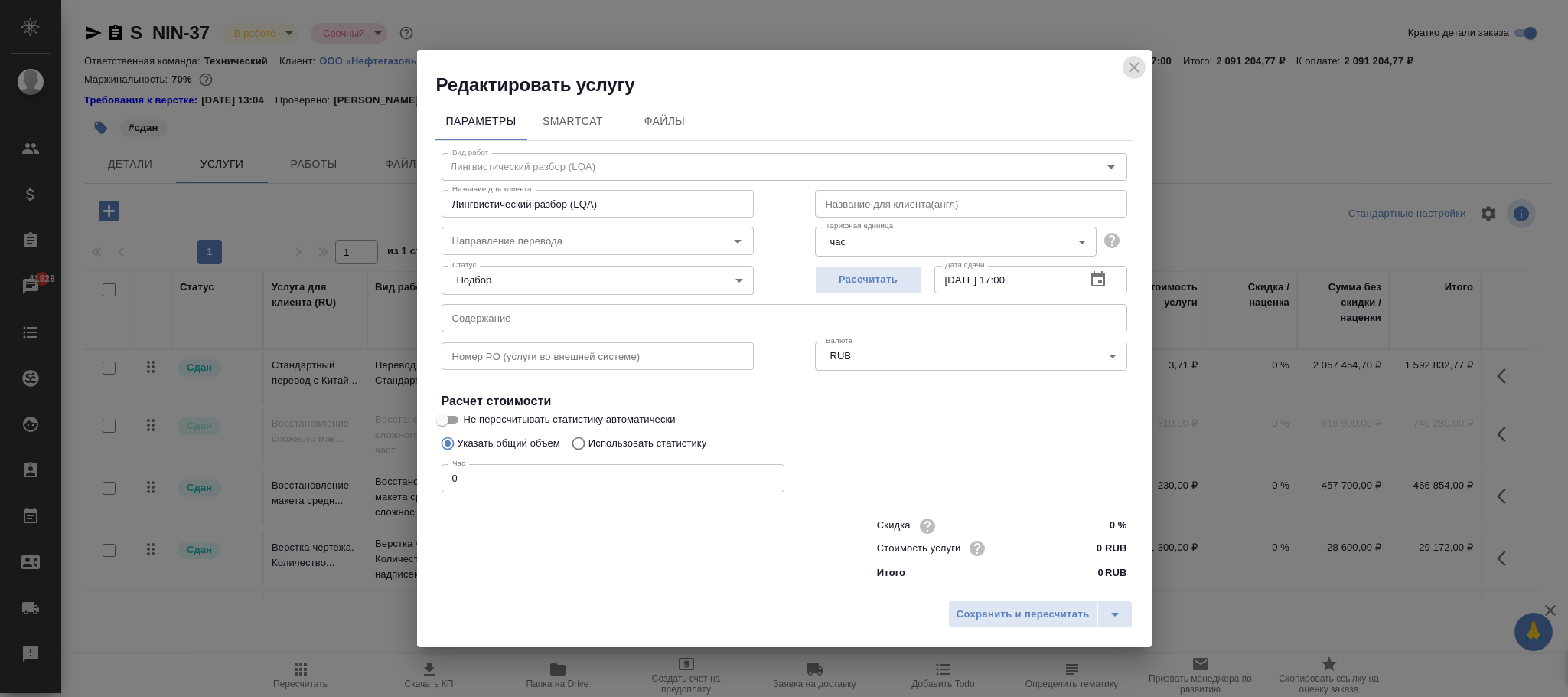
click at [1133, 71] on icon "close" at bounding box center [1134, 68] width 19 height 19
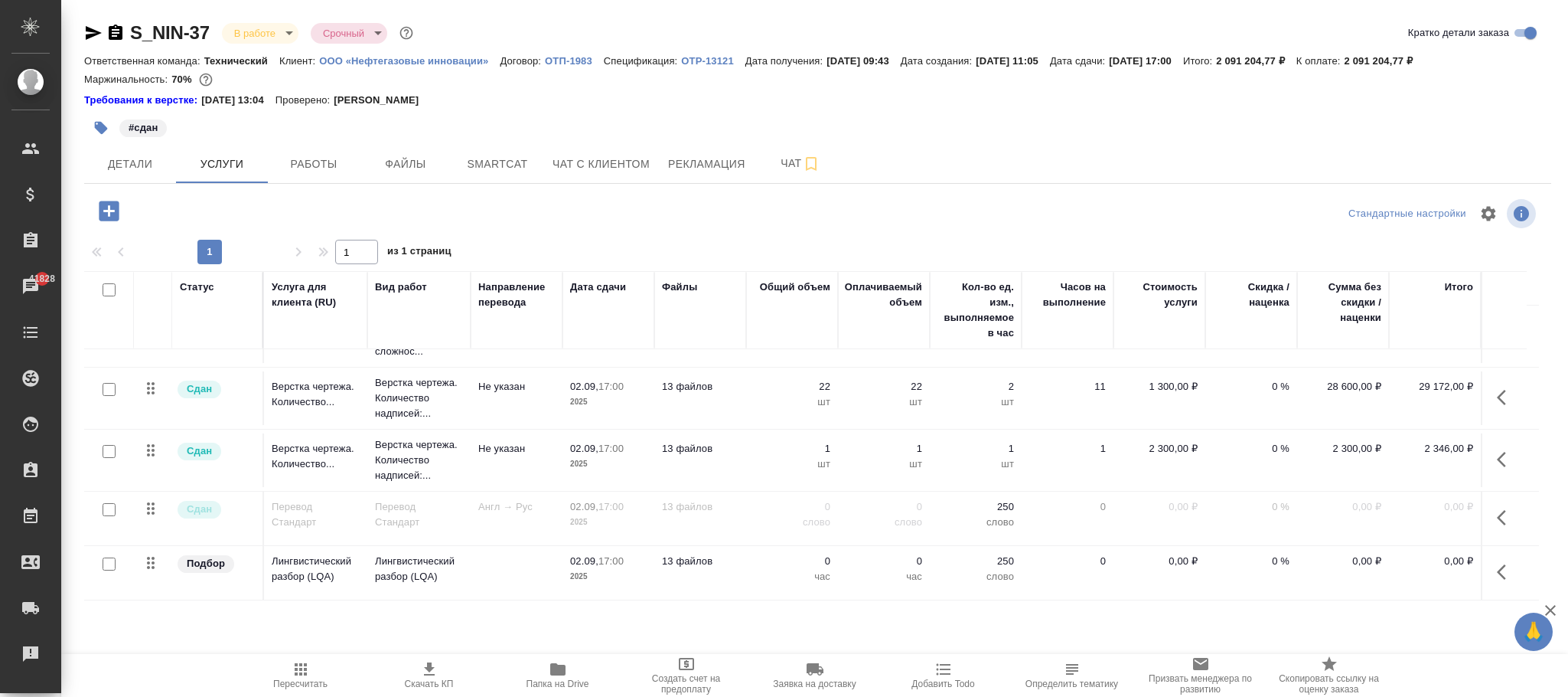
scroll to position [181, 0]
click at [1497, 565] on icon "button" at bounding box center [1501, 572] width 9 height 15
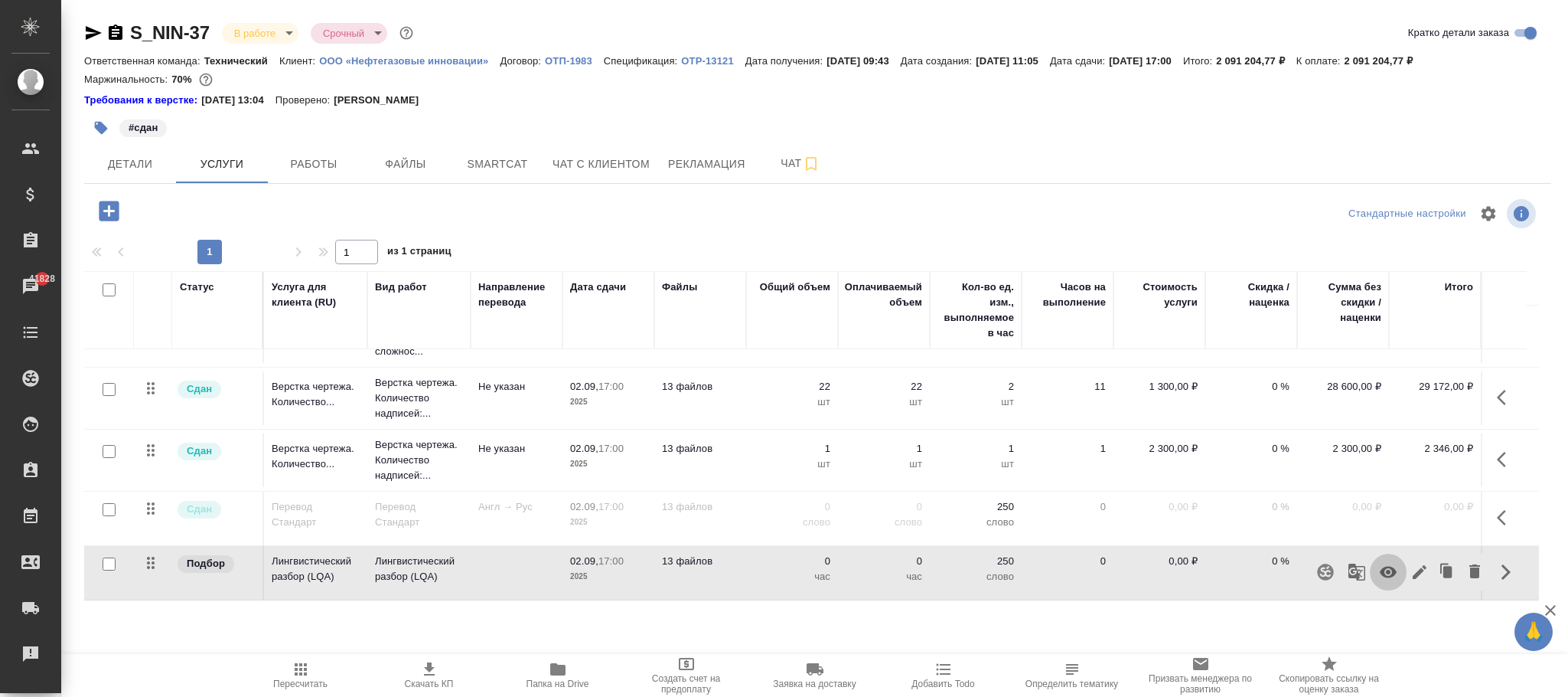
click at [1391, 563] on icon "button" at bounding box center [1388, 572] width 19 height 19
click at [1384, 563] on icon "button" at bounding box center [1388, 572] width 19 height 19
click at [309, 673] on icon "button" at bounding box center [301, 669] width 19 height 19
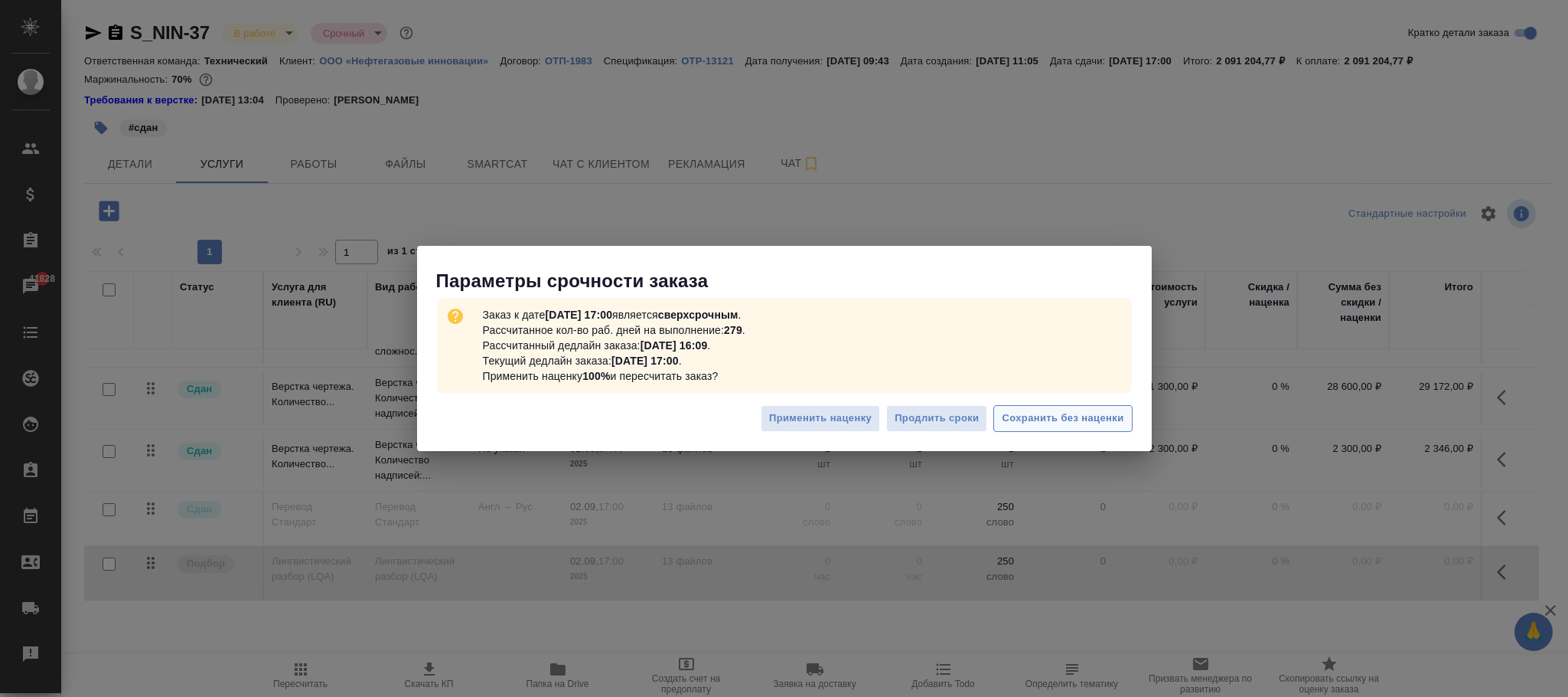
click at [1061, 427] on span "Сохранить без наценки" at bounding box center [1063, 418] width 121 height 18
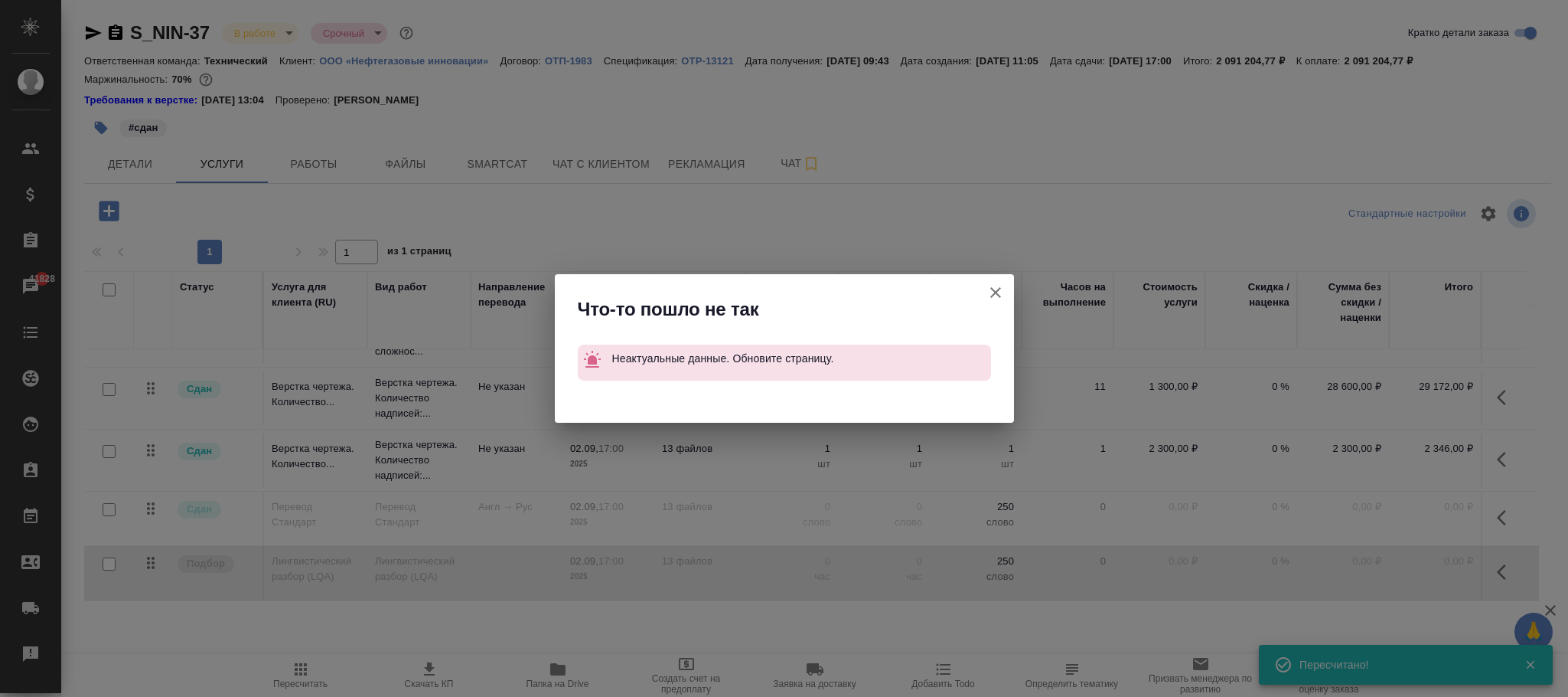
click at [994, 294] on icon "button" at bounding box center [995, 292] width 11 height 11
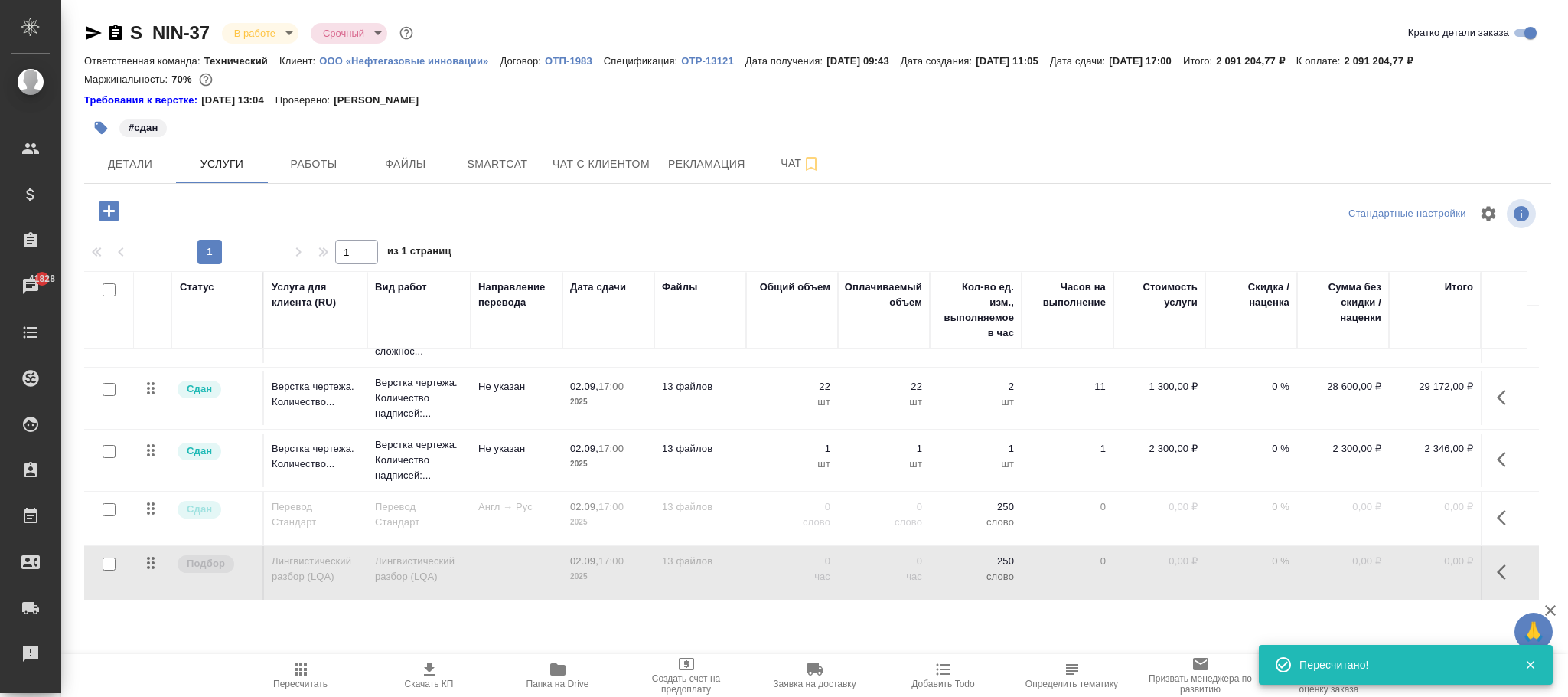
click at [1497, 563] on icon "button" at bounding box center [1506, 572] width 19 height 19
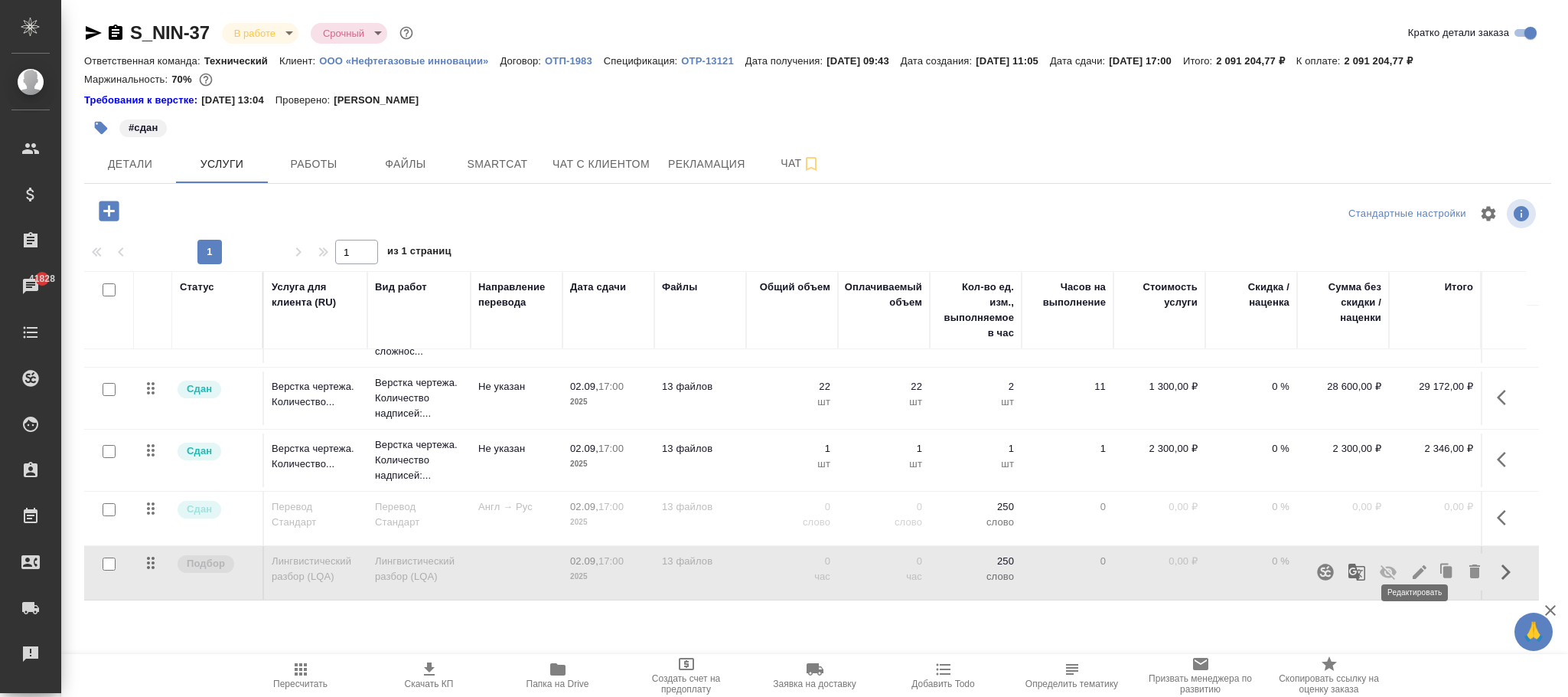
click at [1410, 563] on icon "button" at bounding box center [1420, 572] width 19 height 19
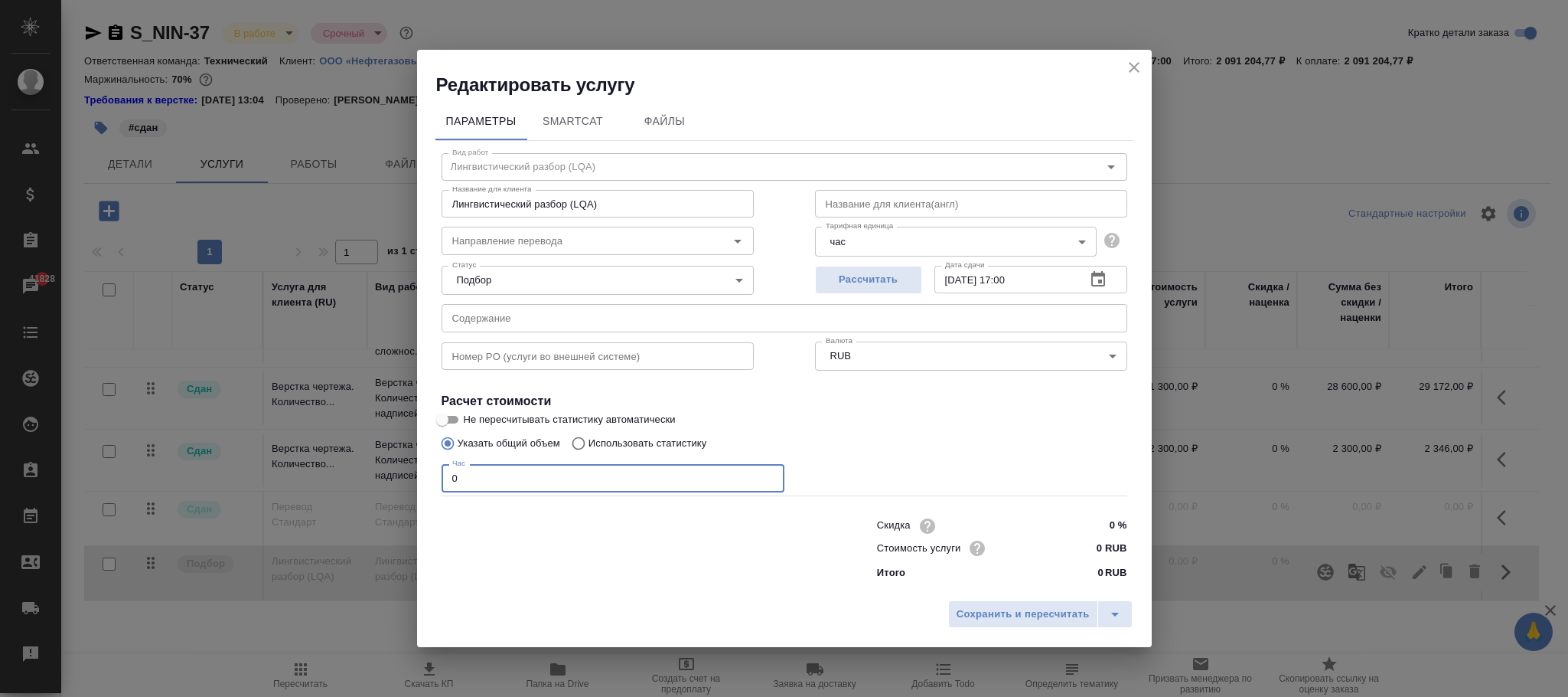
drag, startPoint x: 505, startPoint y: 467, endPoint x: 217, endPoint y: 471, distance: 288.0
click at [213, 471] on div "Редактировать услугу Параметры SmartCat Файлы Вид работ Лингвистический разбор …" at bounding box center [784, 348] width 1568 height 697
type input "1"
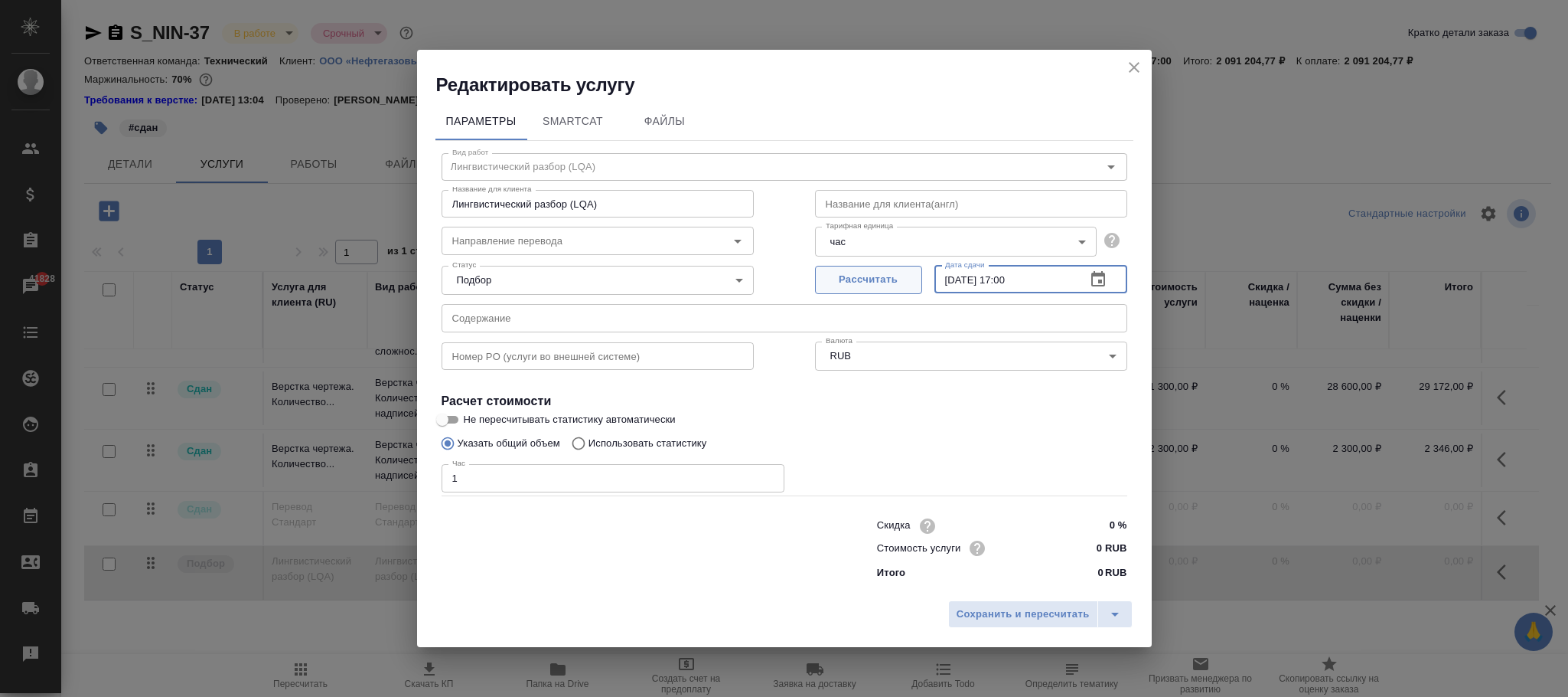
drag, startPoint x: 1057, startPoint y: 276, endPoint x: 849, endPoint y: 265, distance: 208.3
click at [849, 265] on div "Рассчитать Дата сдачи 02.09.2025 17:00 Дата сдачи" at bounding box center [971, 278] width 312 height 37
paste input "9.09.2025 13:3"
type input "09.09.2025 13:30"
click at [1041, 614] on span "Сохранить и пересчитать" at bounding box center [1023, 614] width 133 height 18
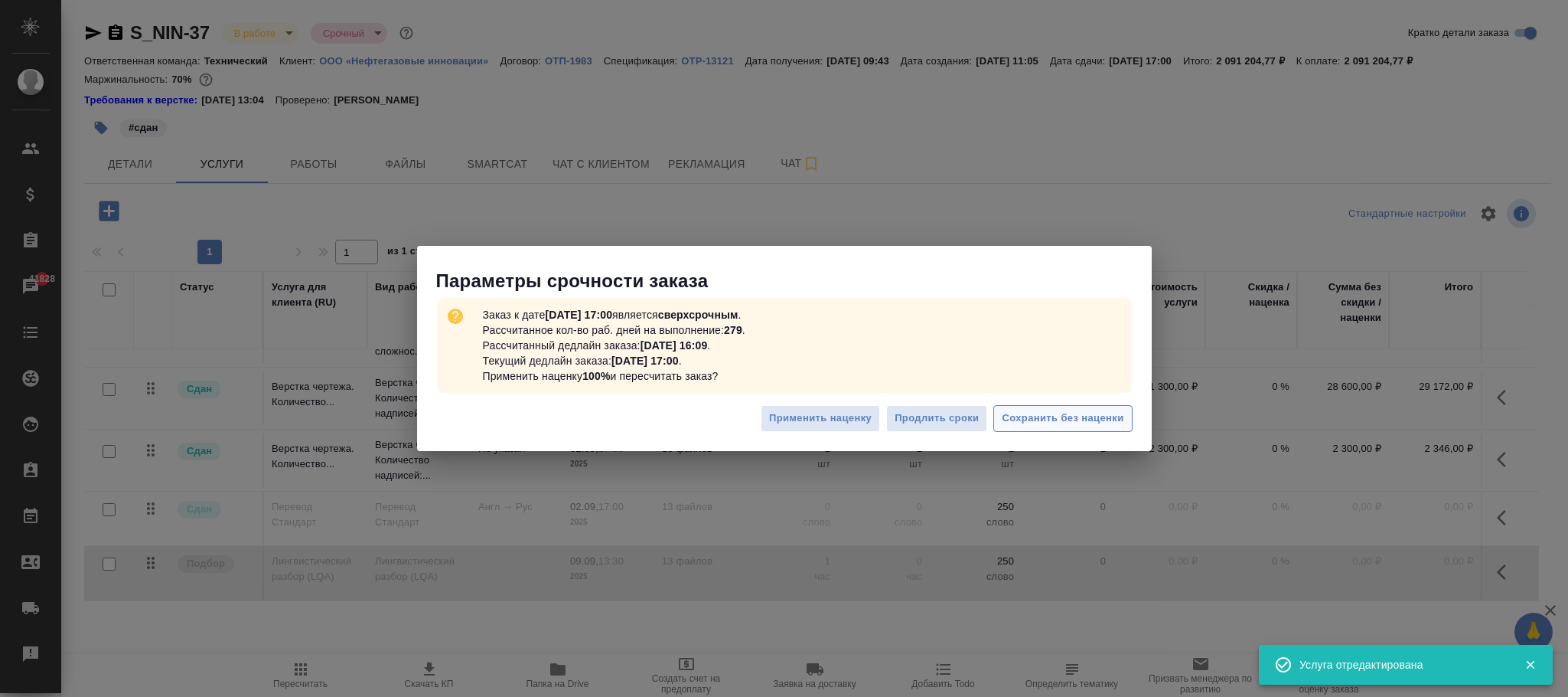
click at [1049, 425] on span "Сохранить без наценки" at bounding box center [1063, 418] width 121 height 18
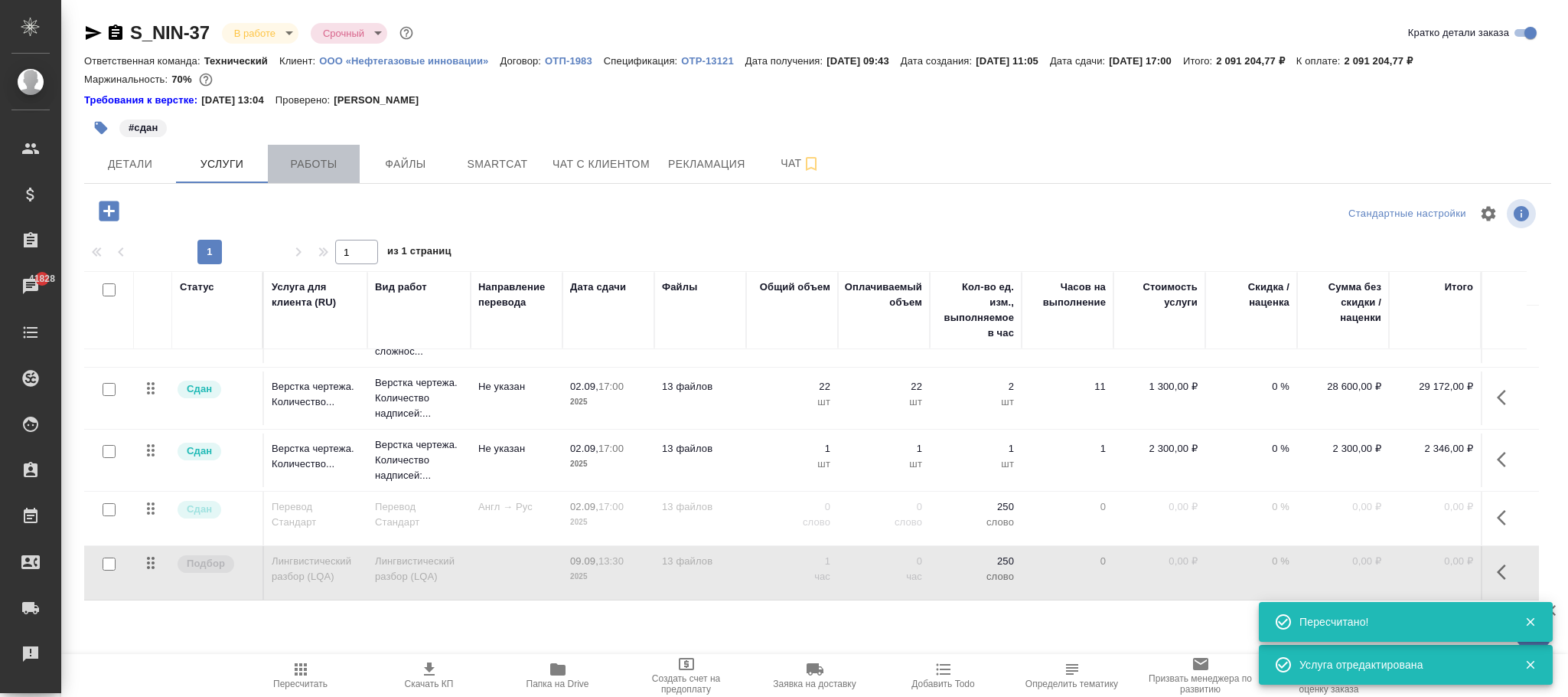
click at [328, 164] on span "Работы" at bounding box center [313, 164] width 73 height 19
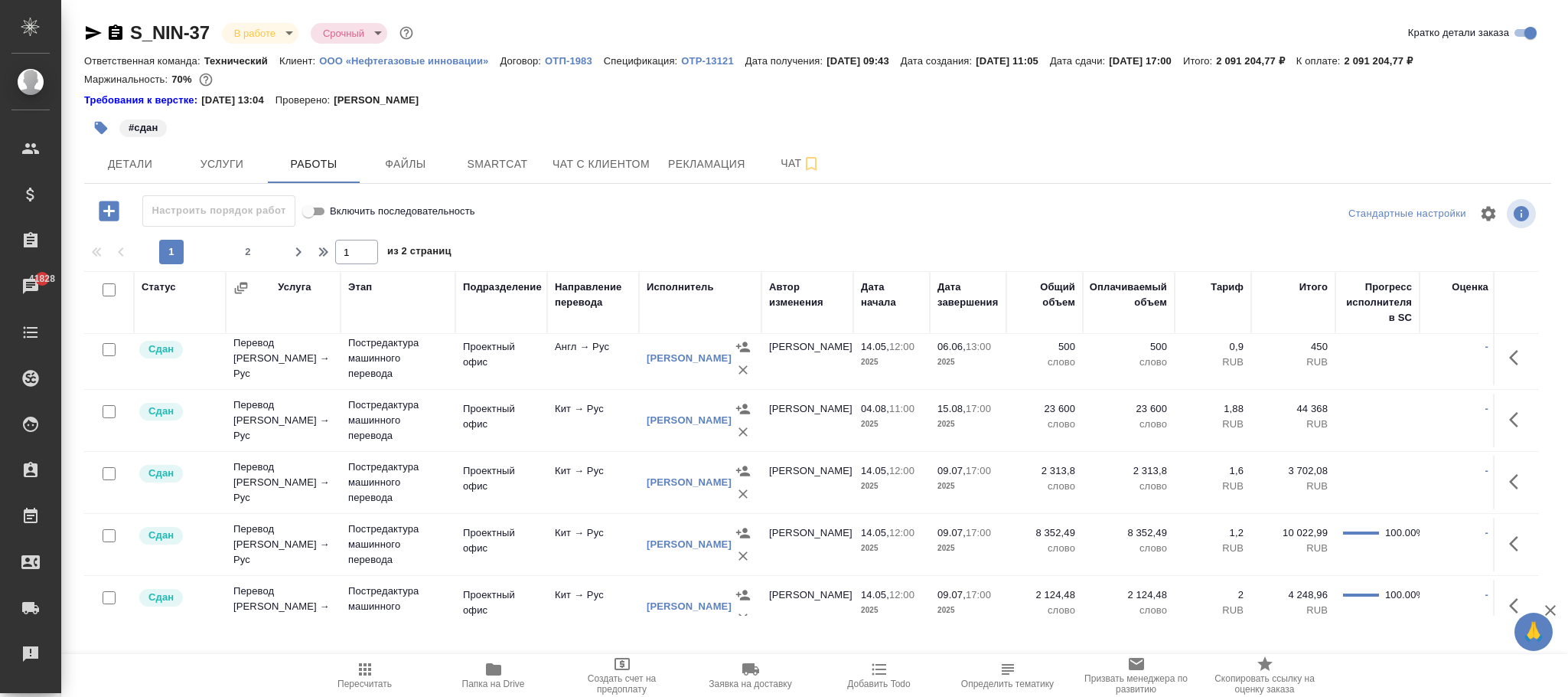
scroll to position [1296, 0]
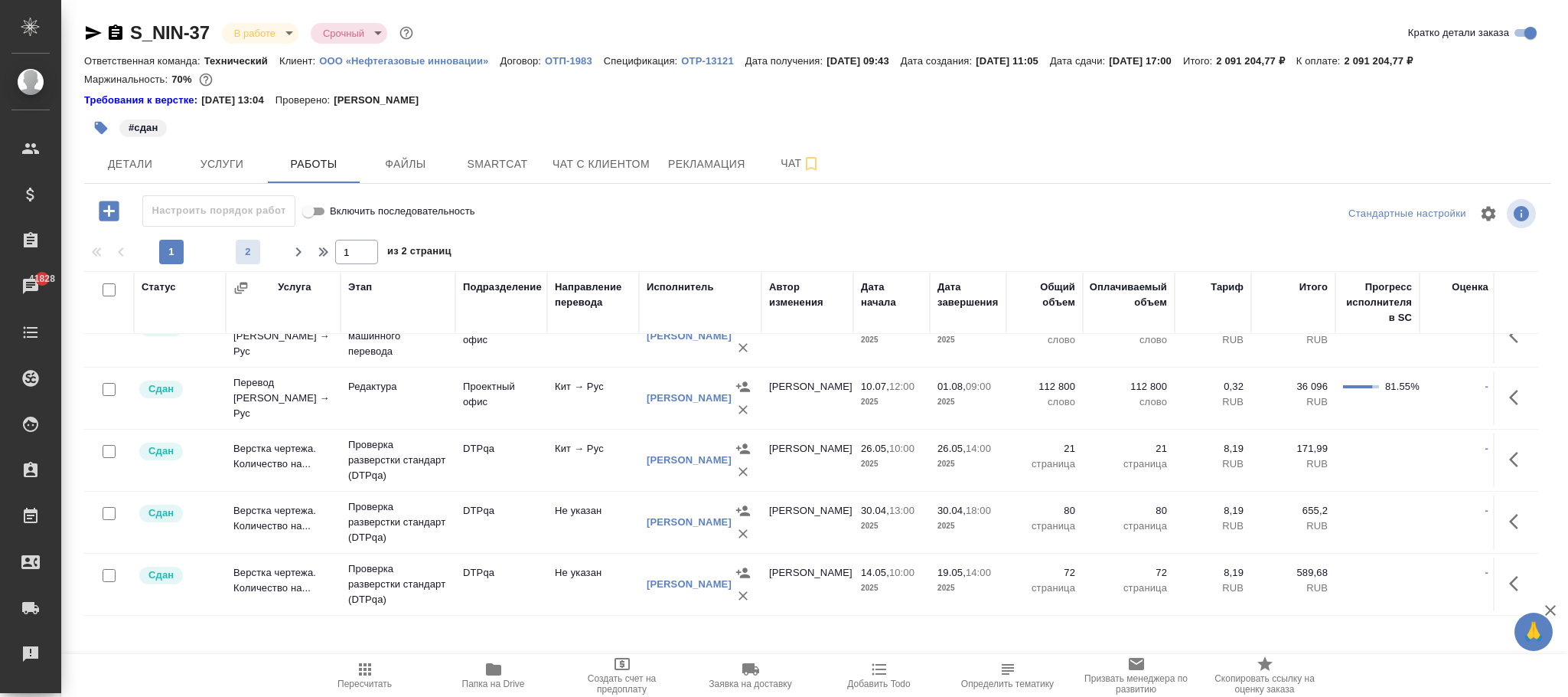
click at [240, 252] on span "2" at bounding box center [247, 251] width 24 height 15
type input "2"
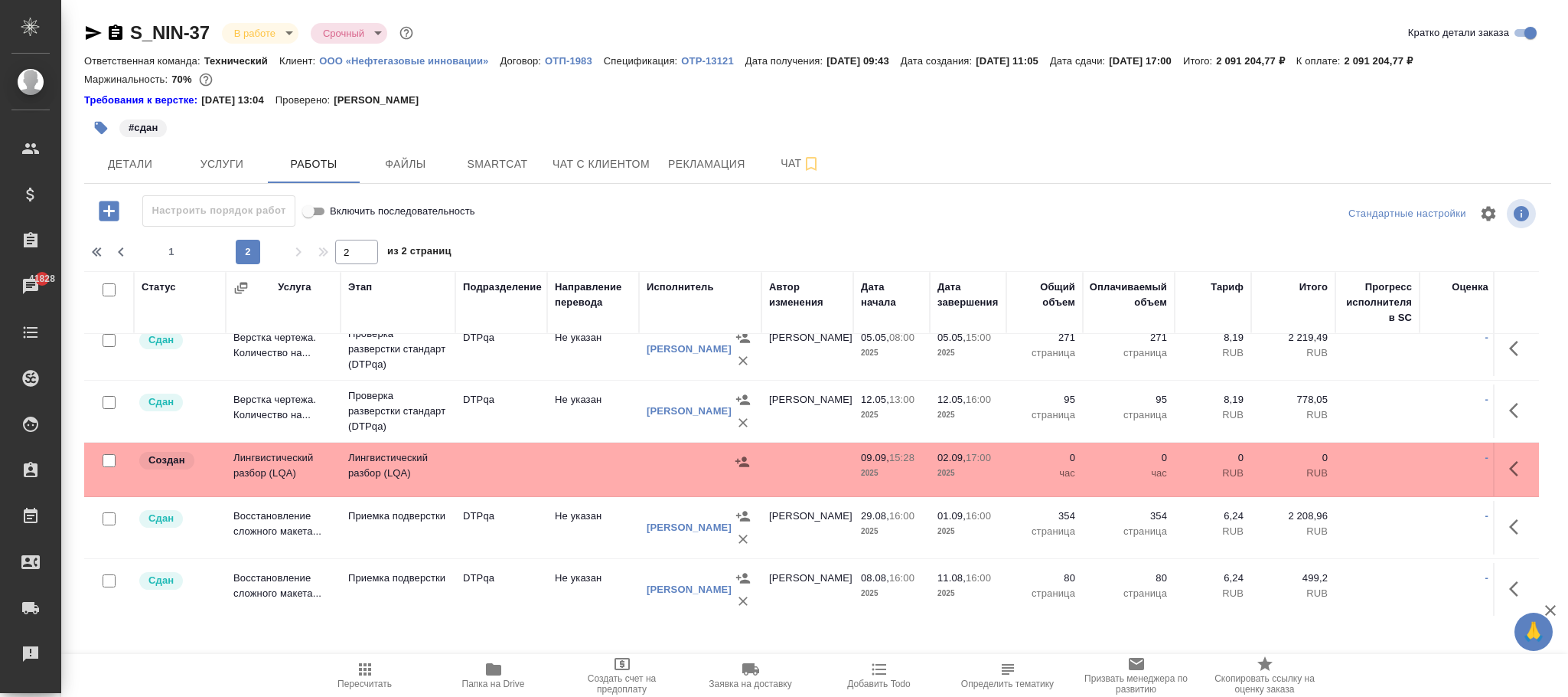
scroll to position [287, 0]
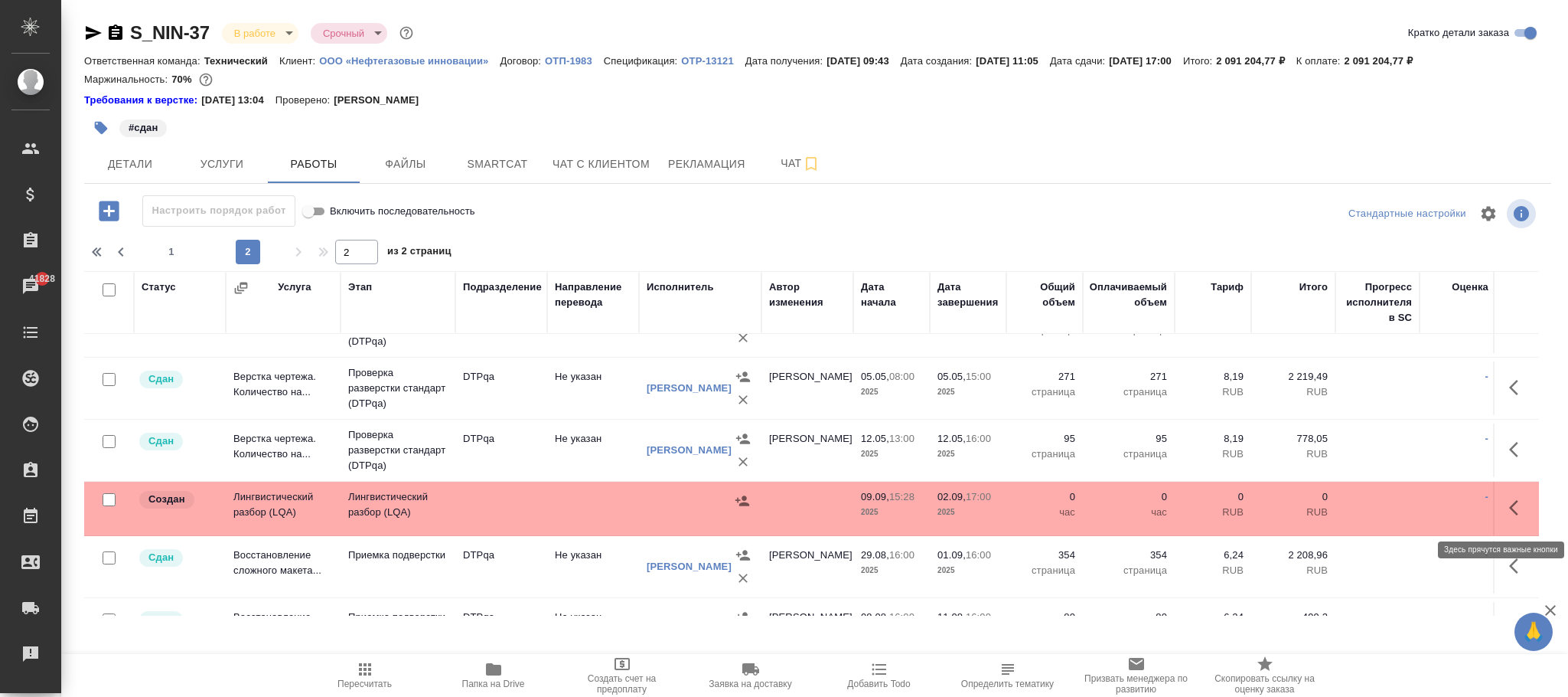
click at [1509, 511] on icon "button" at bounding box center [1518, 508] width 19 height 19
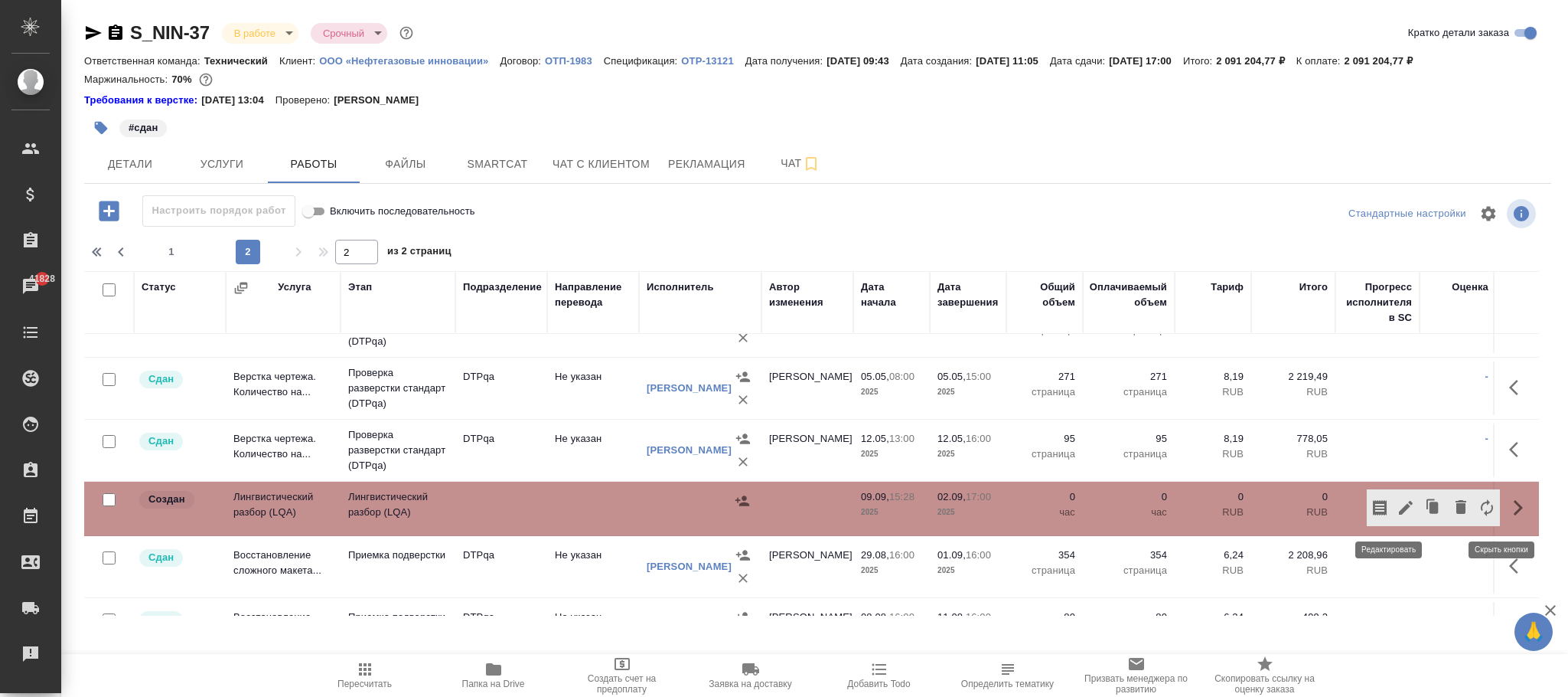
click at [1397, 511] on icon "button" at bounding box center [1406, 508] width 19 height 19
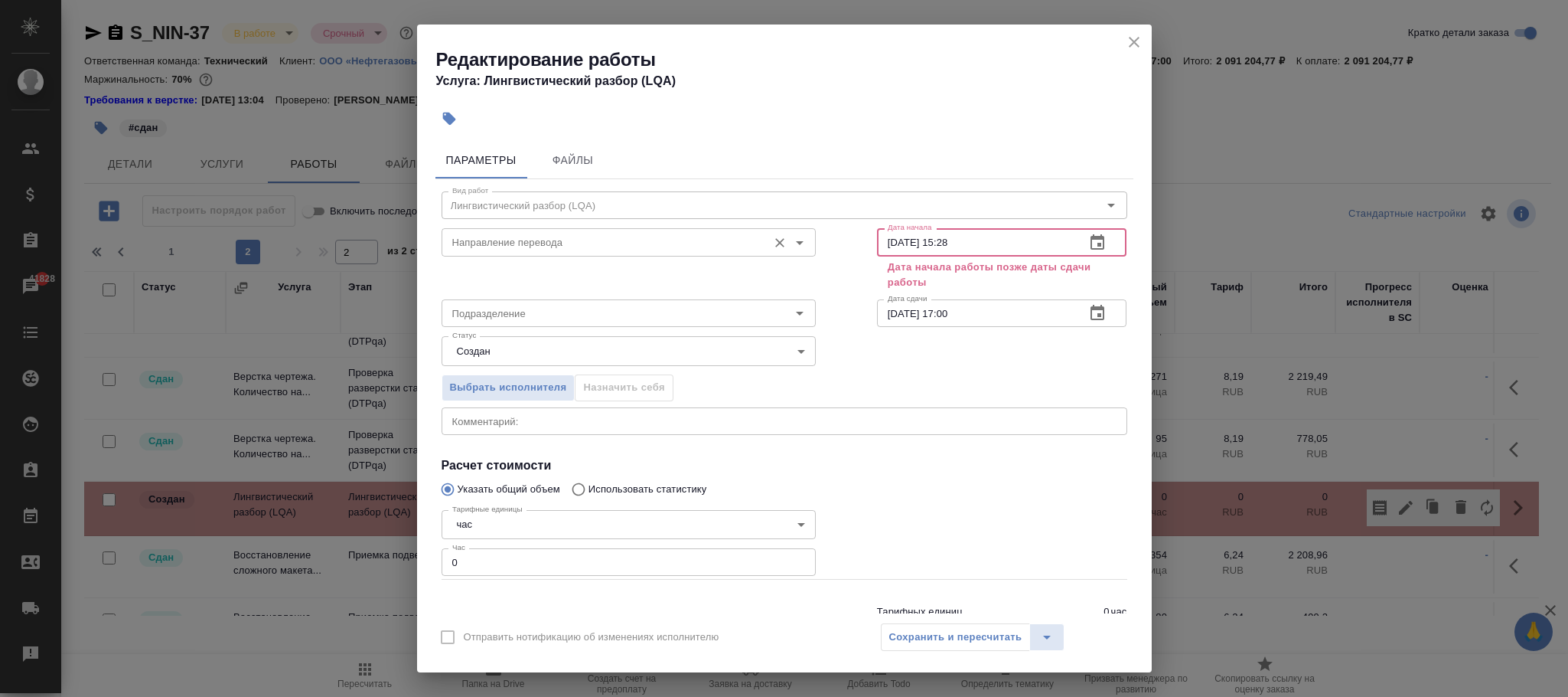
drag, startPoint x: 989, startPoint y: 244, endPoint x: 639, endPoint y: 230, distance: 350.3
click at [639, 230] on div "Направление перевода Направление перевода Дата начала 09.09.2025 15:28 Дата нач…" at bounding box center [784, 257] width 747 height 132
drag, startPoint x: 974, startPoint y: 320, endPoint x: 756, endPoint y: 304, distance: 218.6
click at [756, 304] on div "Подразделение Подразделение Дата сдачи 02.09.2025 17:00 Дата сдачи" at bounding box center [784, 311] width 747 height 98
paste input "9.09.2025 13:3"
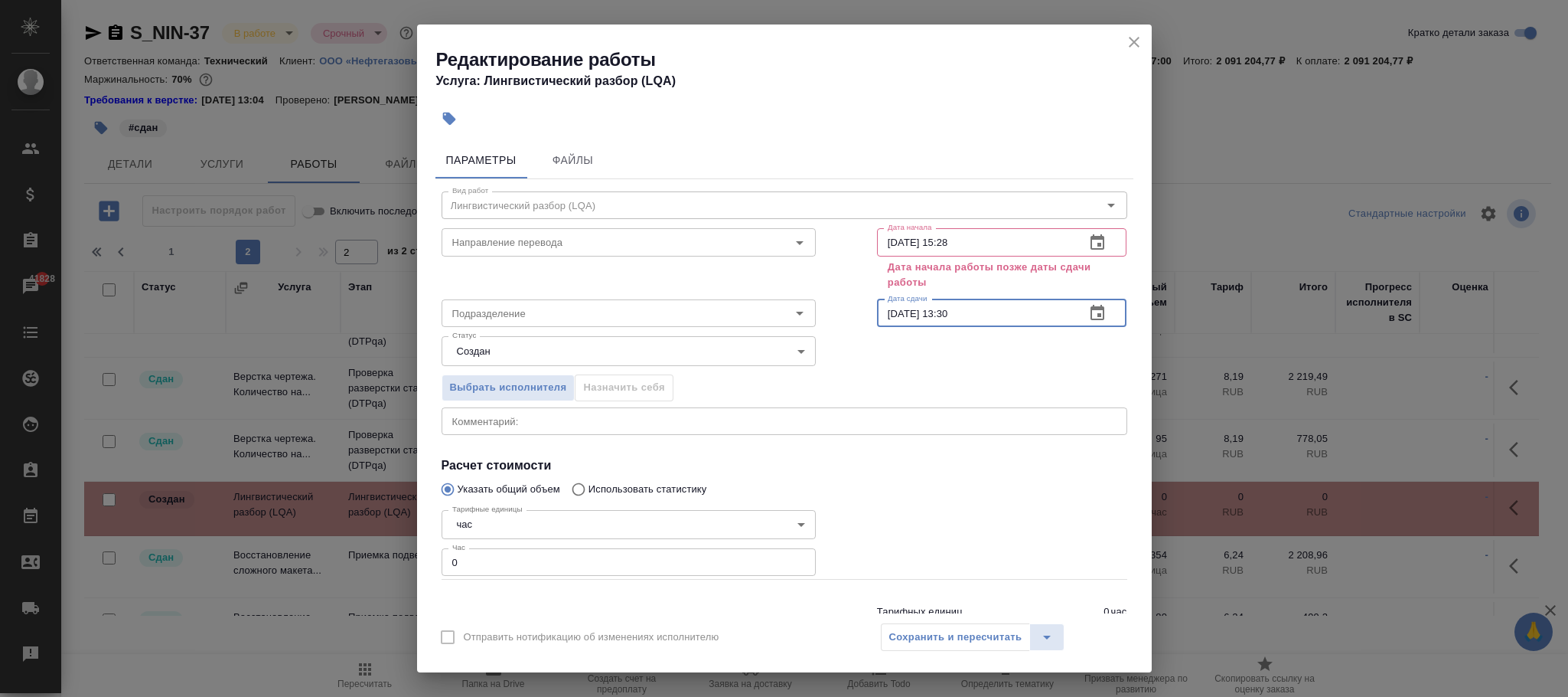
type input "09.09.2025 13:30"
drag, startPoint x: 983, startPoint y: 249, endPoint x: 460, endPoint y: 227, distance: 523.5
click at [413, 241] on div "Редактирование работы Услуга: Лингвистический разбор (LQA) Параметры Файлы Вид …" at bounding box center [784, 348] width 1568 height 697
paste input "3:30"
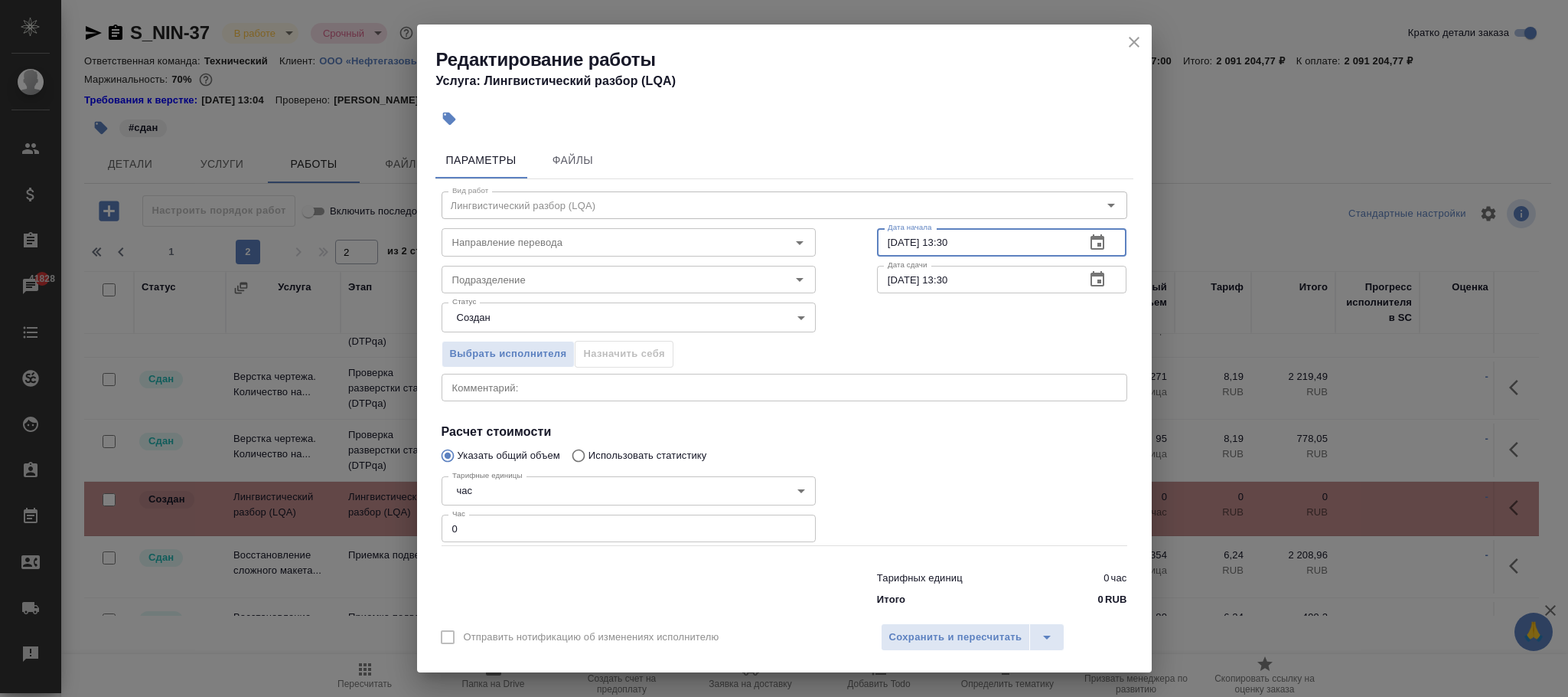
click at [886, 236] on input "09.09.2025 13:30" at bounding box center [975, 241] width 197 height 28
click at [990, 237] on input "08.09.2025 13:30" at bounding box center [975, 241] width 197 height 28
type input "08.09.2025 09:00"
click at [980, 641] on span "Сохранить и пересчитать" at bounding box center [956, 637] width 133 height 18
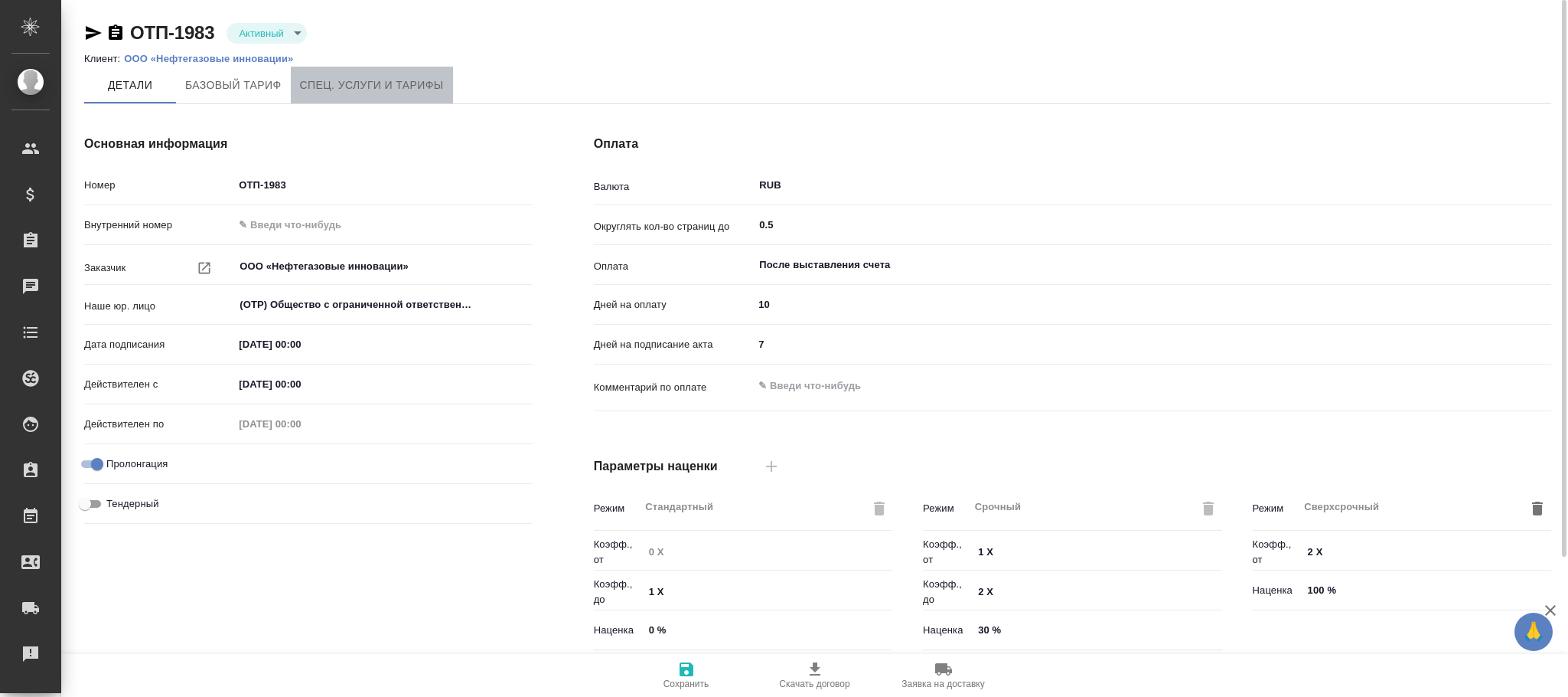
click at [414, 84] on span "Спец. услуги и тарифы" at bounding box center [372, 85] width 144 height 19
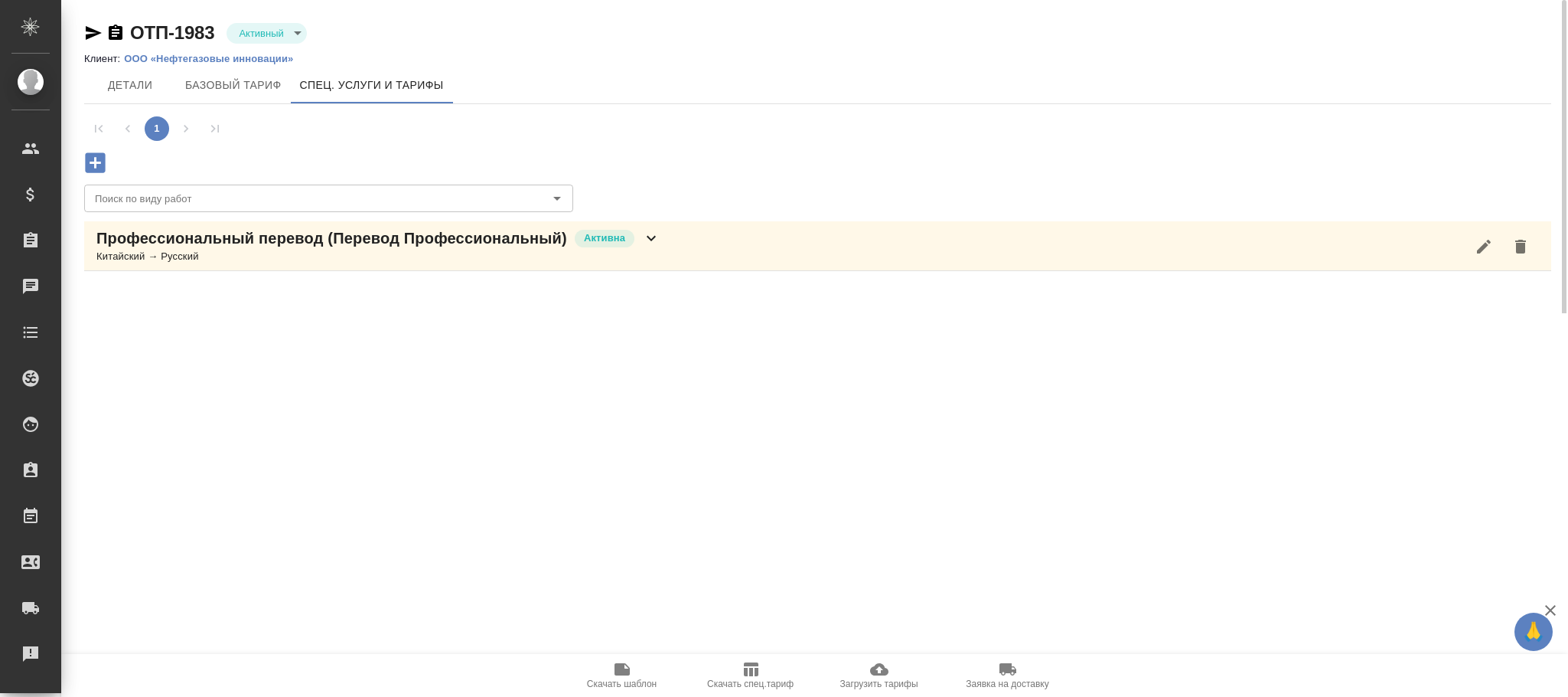
click at [92, 159] on icon "button" at bounding box center [95, 163] width 20 height 20
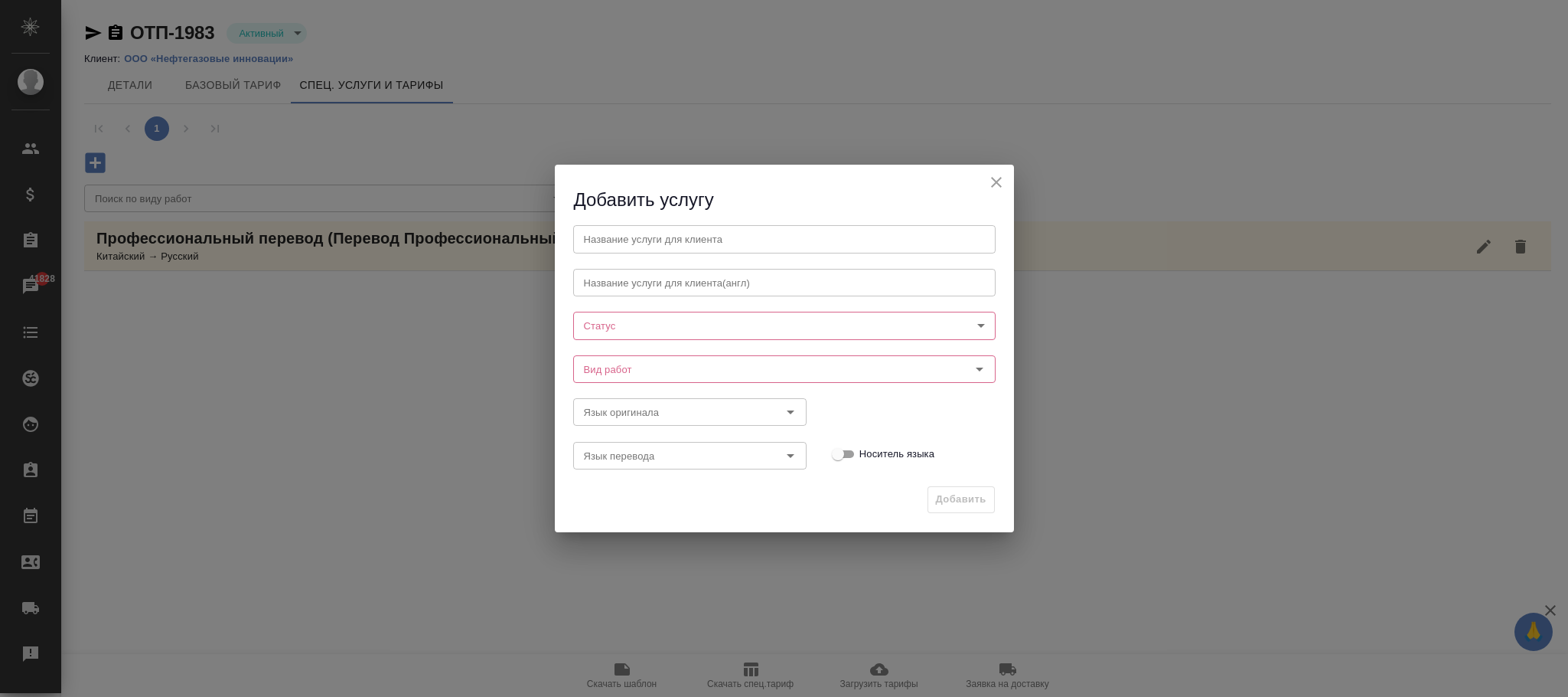
click at [637, 331] on body "🙏 .cls-1 fill:#fff; AWATERA [PERSON_NAME]fokina Клиенты Спецификации Заказы 418…" at bounding box center [784, 348] width 1568 height 697
click at [629, 338] on li "Активна" at bounding box center [784, 351] width 423 height 26
type input "active"
click at [625, 366] on input "Вид работ" at bounding box center [758, 370] width 362 height 19
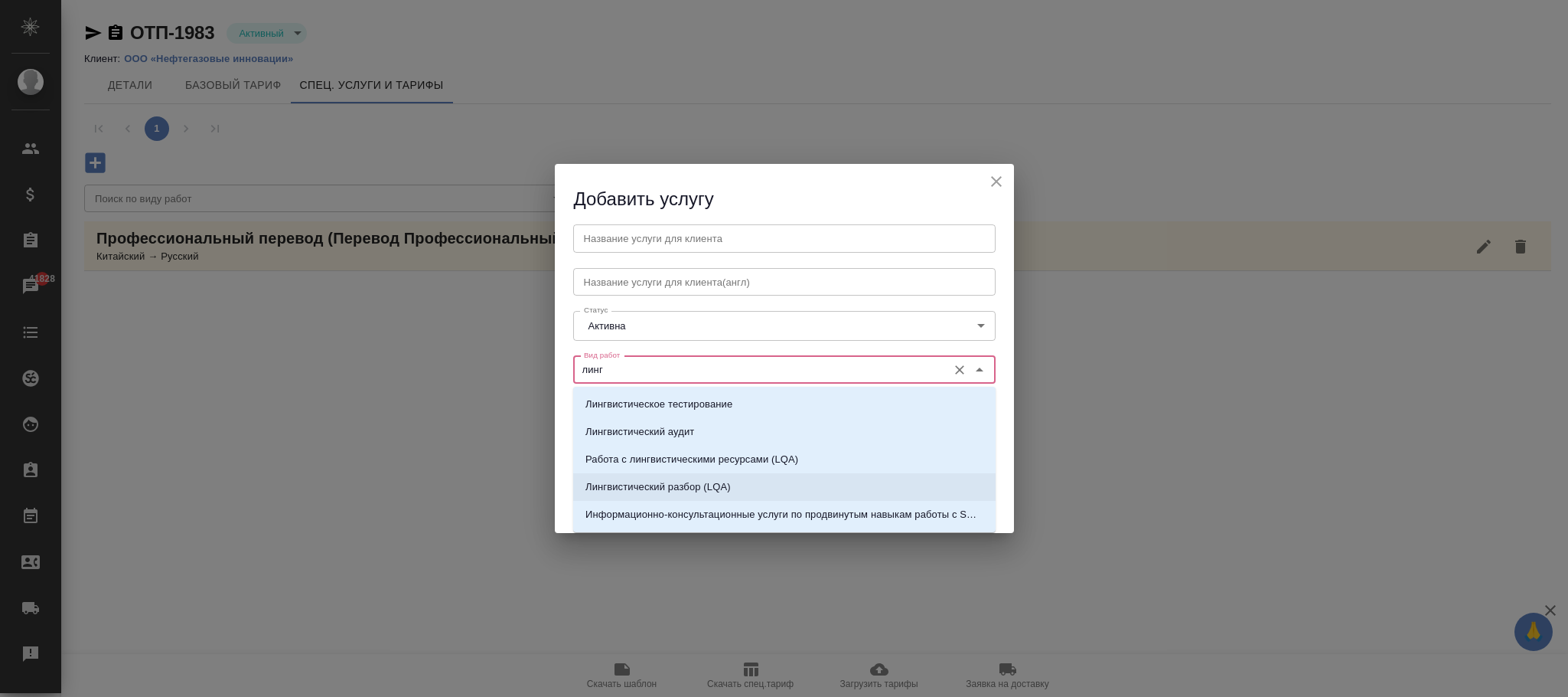
click at [655, 476] on li "Лингвистический разбор (LQA)" at bounding box center [784, 487] width 423 height 28
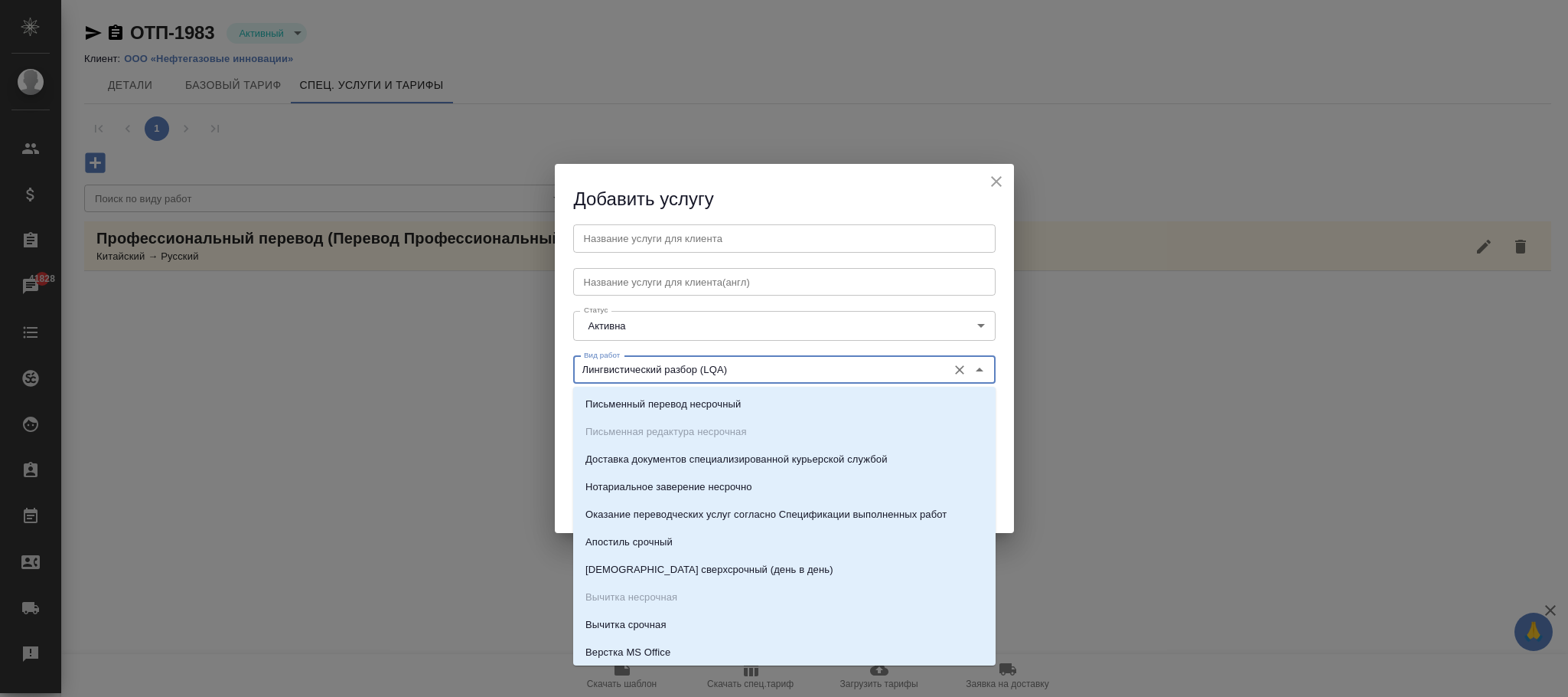
drag, startPoint x: 730, startPoint y: 368, endPoint x: 528, endPoint y: 356, distance: 202.4
click at [528, 356] on div "Добавить услугу Название услуги для клиента Название услуги для клиента Названи…" at bounding box center [784, 348] width 1568 height 697
type input "Лингвистический разбор (LQA)"
click at [644, 241] on input "text" at bounding box center [784, 238] width 423 height 28
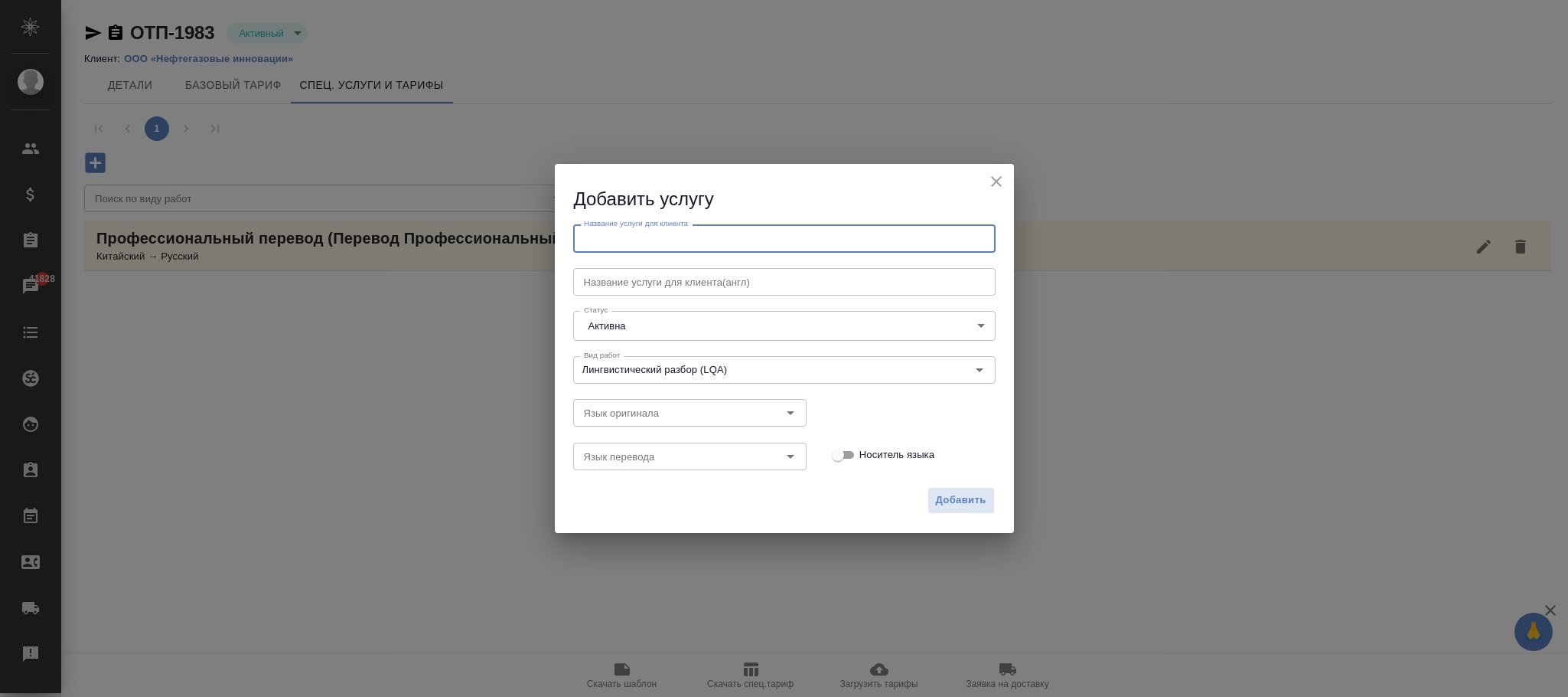
paste input "Лингвистический разбор (LQA)"
type input "Лингвистический разбор (LQA)"
click at [789, 195] on h2 "Добавить услугу" at bounding box center [794, 199] width 440 height 25
click at [957, 497] on span "Добавить" at bounding box center [962, 500] width 51 height 18
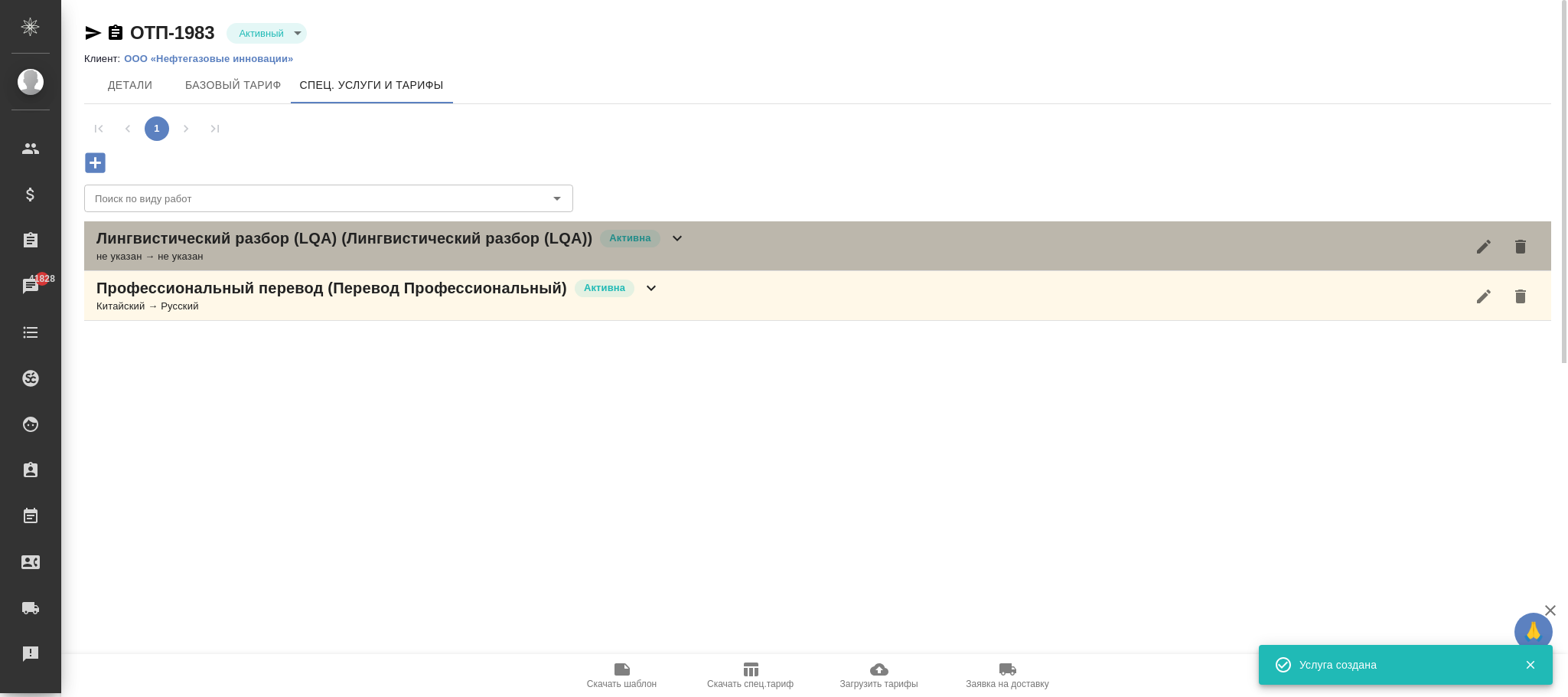
click at [677, 241] on icon at bounding box center [677, 238] width 19 height 19
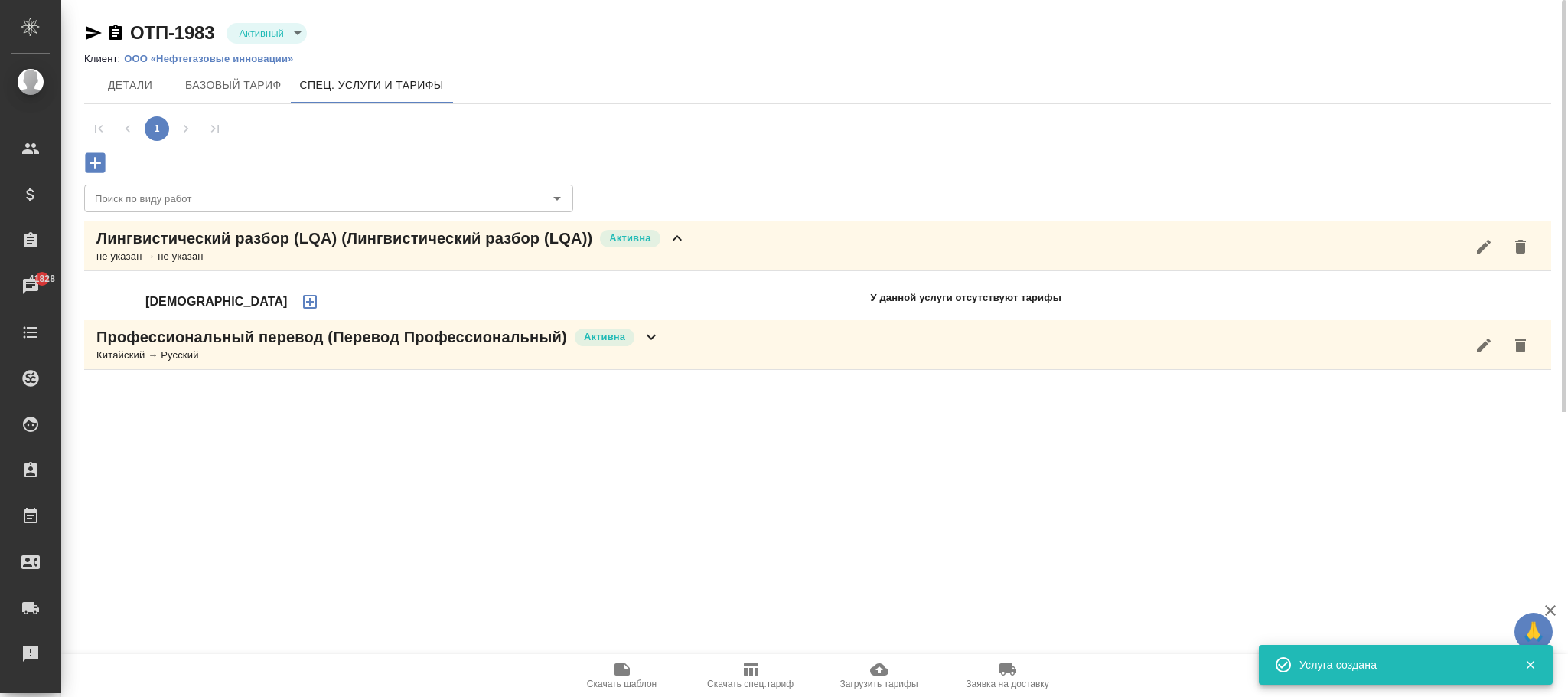
click at [301, 299] on icon "button" at bounding box center [310, 302] width 19 height 19
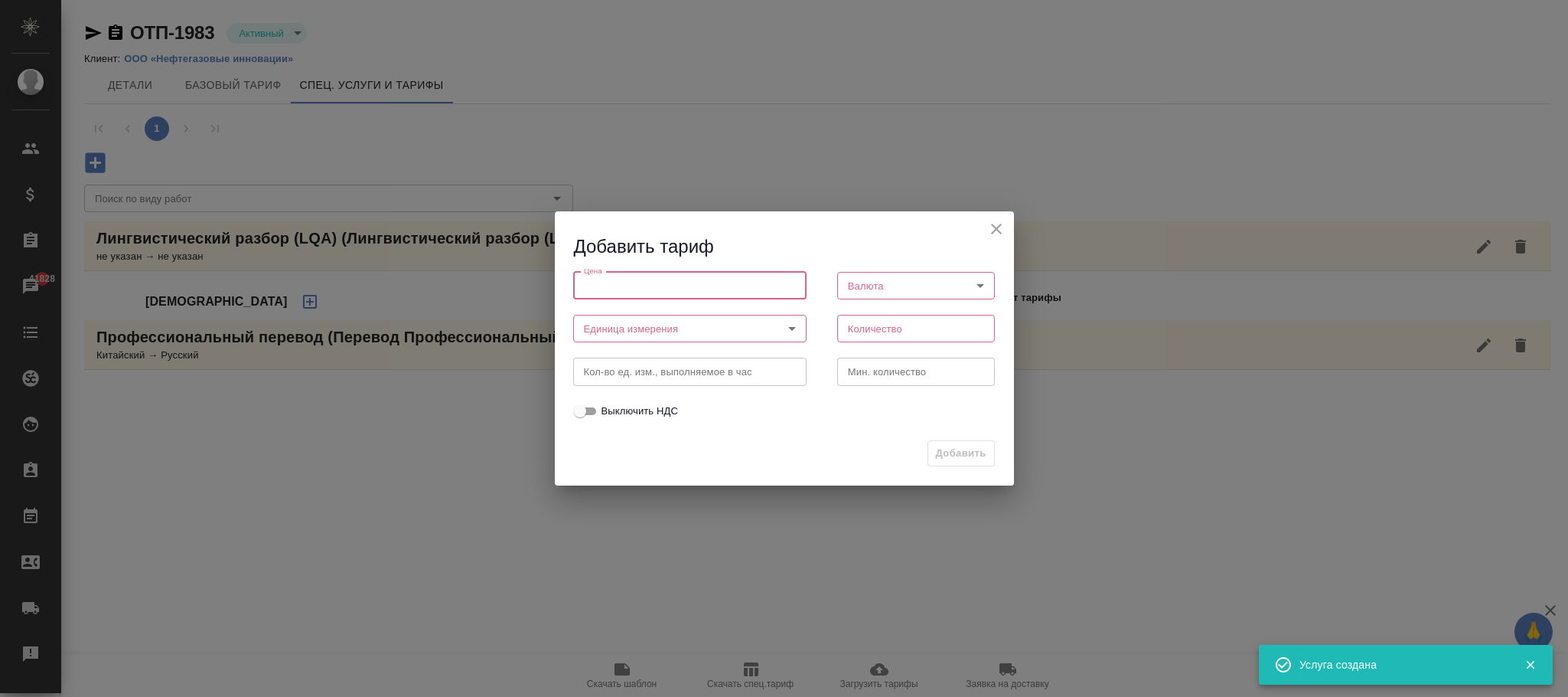
click at [618, 284] on input "number" at bounding box center [690, 285] width 234 height 28
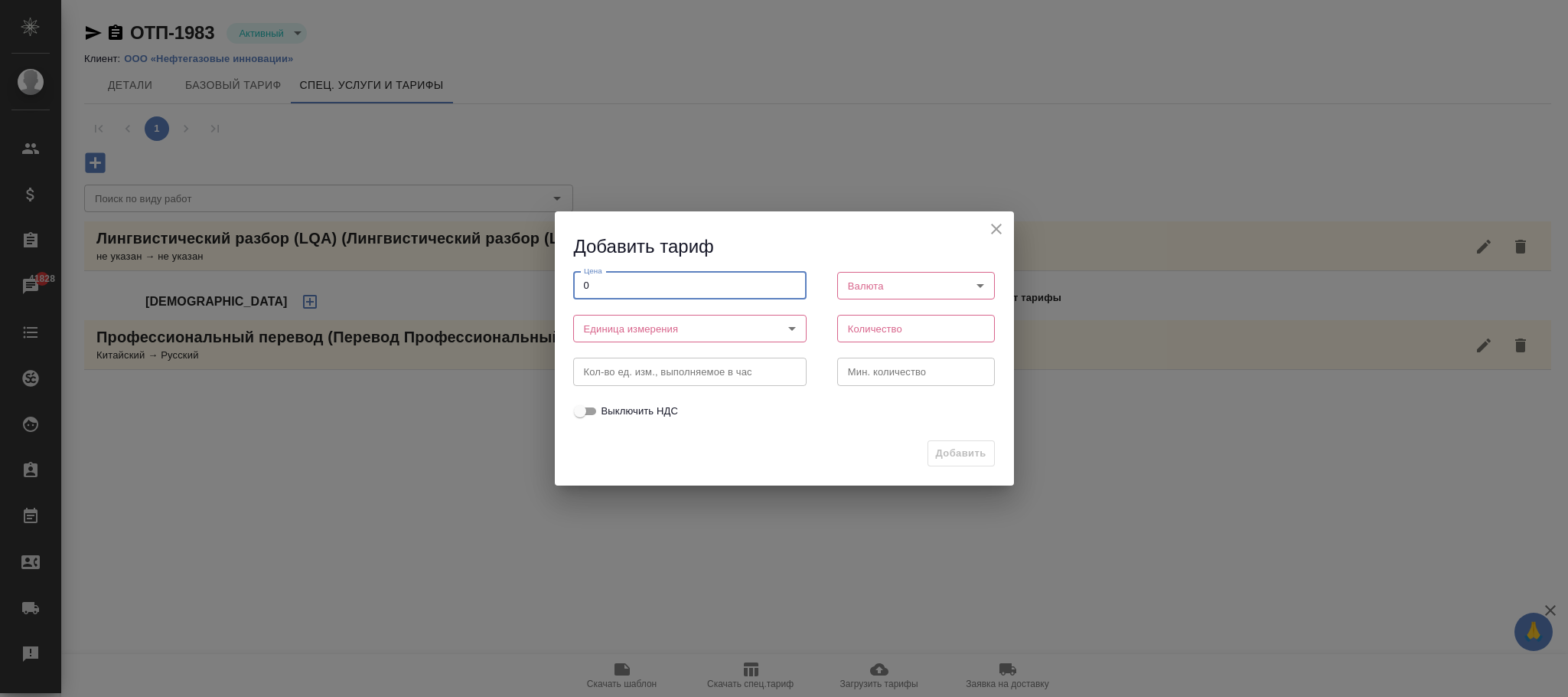
type input "0"
click at [662, 324] on body "🙏 .cls-1 fill:#fff; AWATERA Фокина Наталья n.fokina Клиенты Спецификации Заказы…" at bounding box center [784, 348] width 1568 height 697
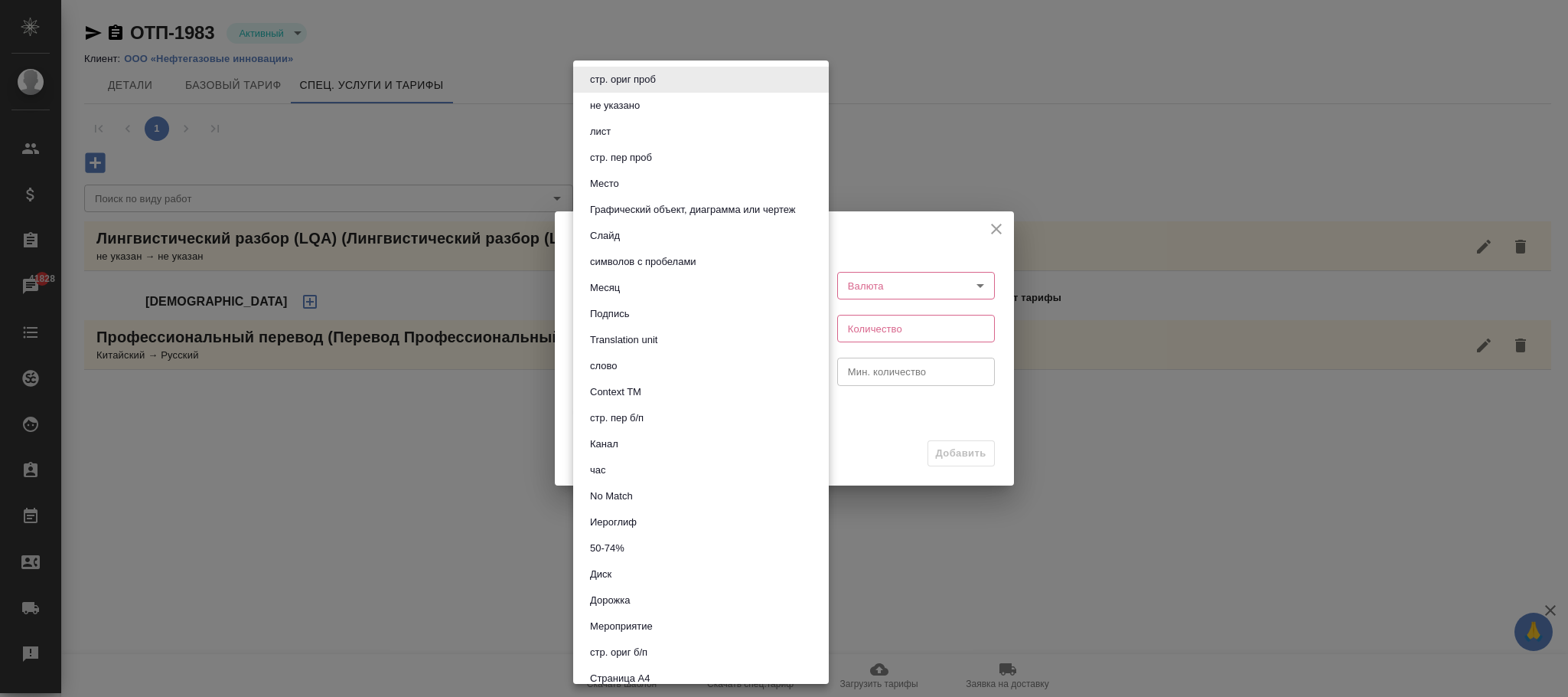
drag, startPoint x: 602, startPoint y: 467, endPoint x: 891, endPoint y: 301, distance: 333.3
click at [604, 465] on button "час" at bounding box center [598, 470] width 25 height 17
type input "5a8b1489cc6b4906c91bfd93"
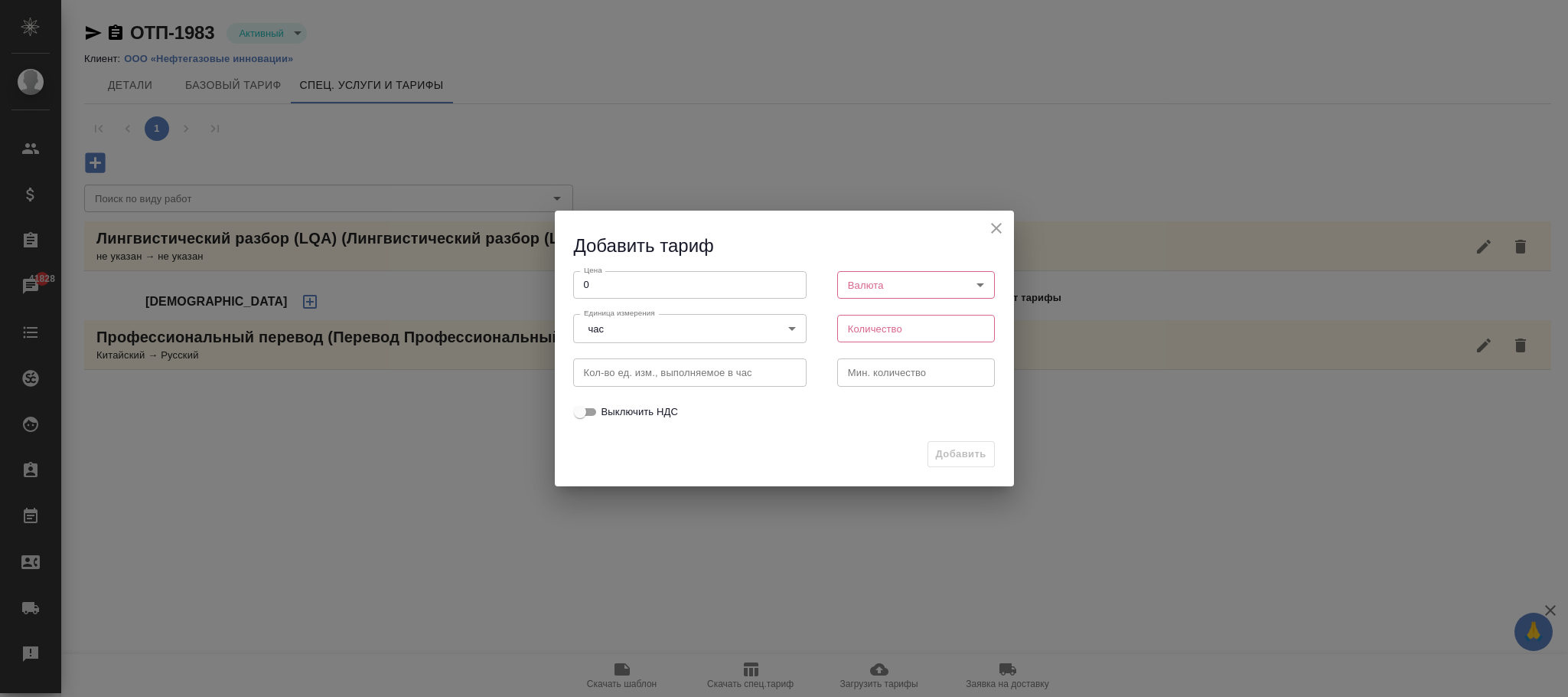
click at [892, 277] on body "🙏 .cls-1 fill:#fff; AWATERA Фокина Наталья n.fokina Клиенты Спецификации Заказы…" at bounding box center [784, 348] width 1568 height 697
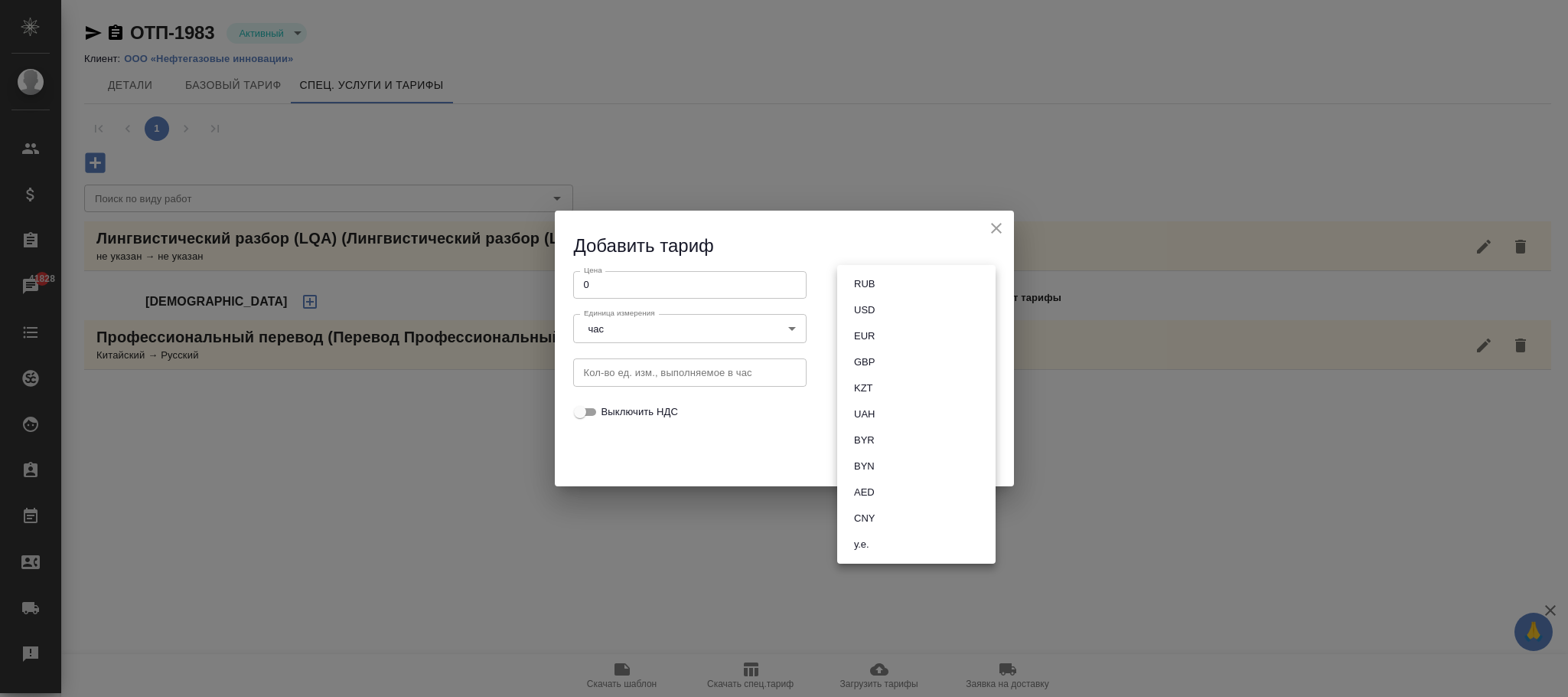
click at [893, 277] on li "RUB" at bounding box center [917, 284] width 159 height 26
type input "RUB"
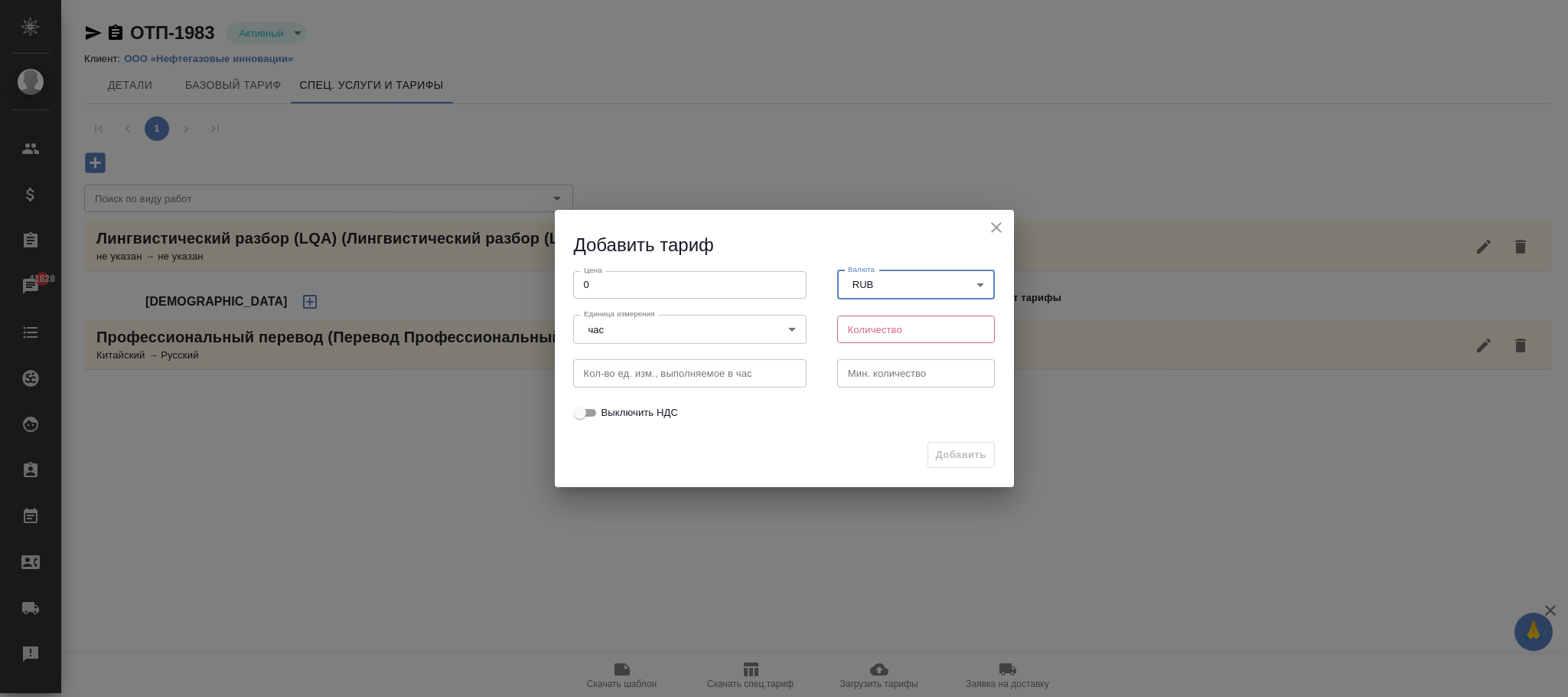
click at [896, 329] on input "number" at bounding box center [917, 329] width 159 height 28
type input "1"
click at [954, 452] on span "Добавить" at bounding box center [962, 455] width 51 height 18
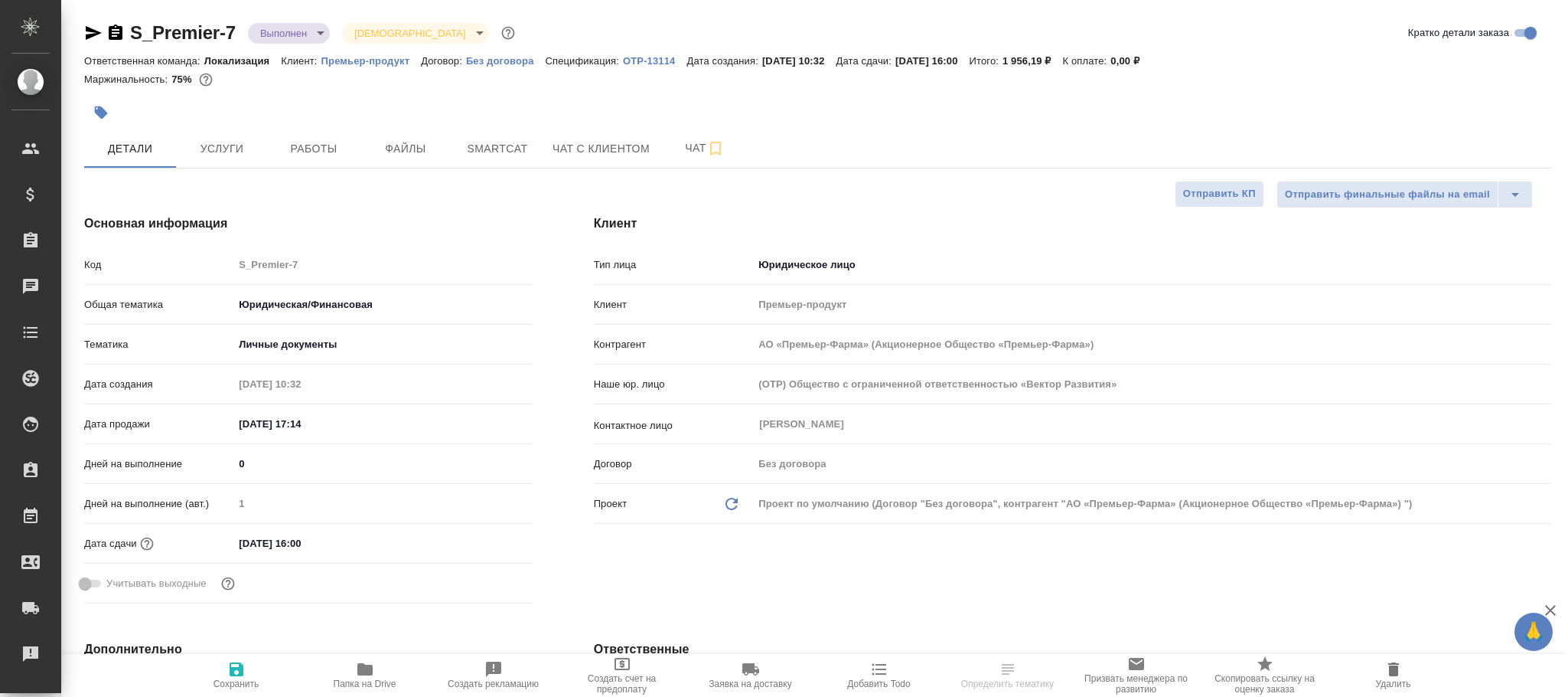
select select "RU"
type input "АО «Премьер-Фарма» (Акционерное Общество «Премьер-Фарма»)"
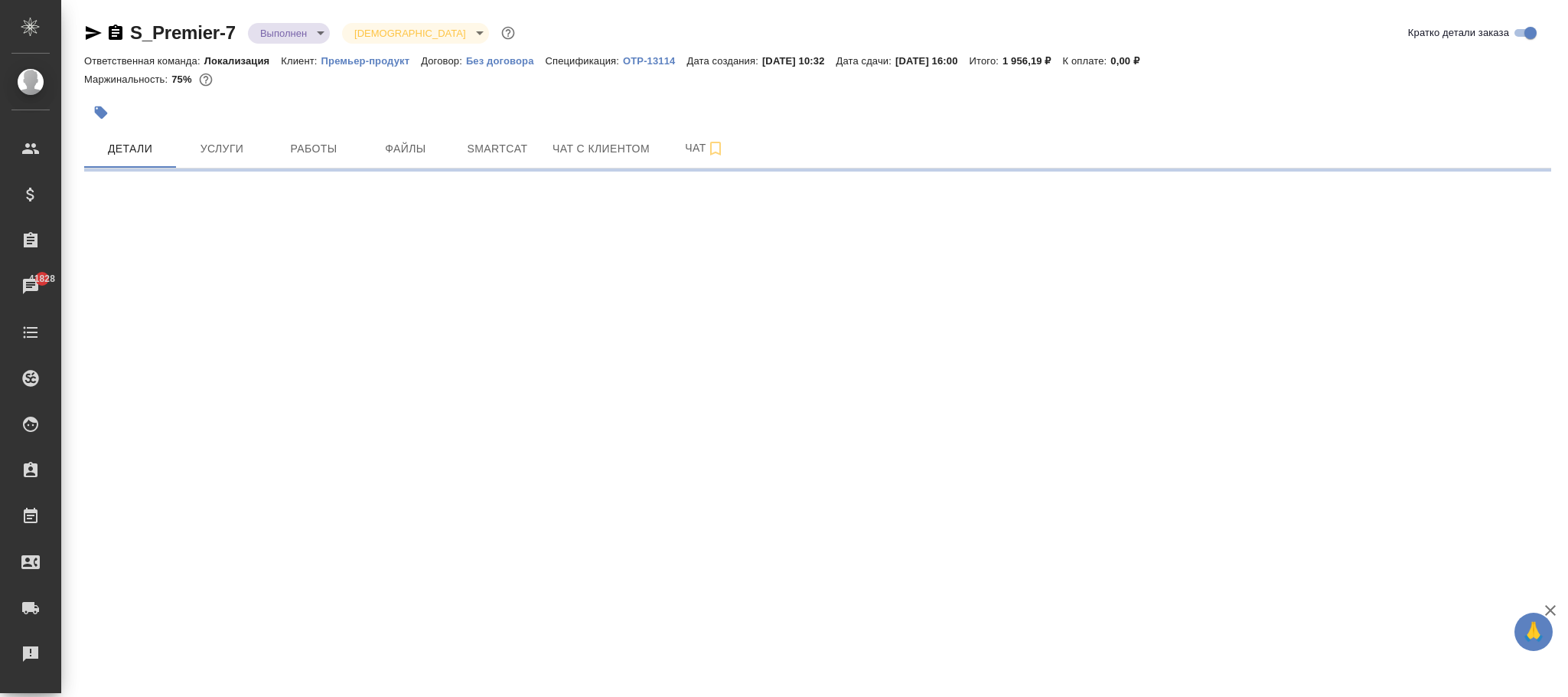
select select "RU"
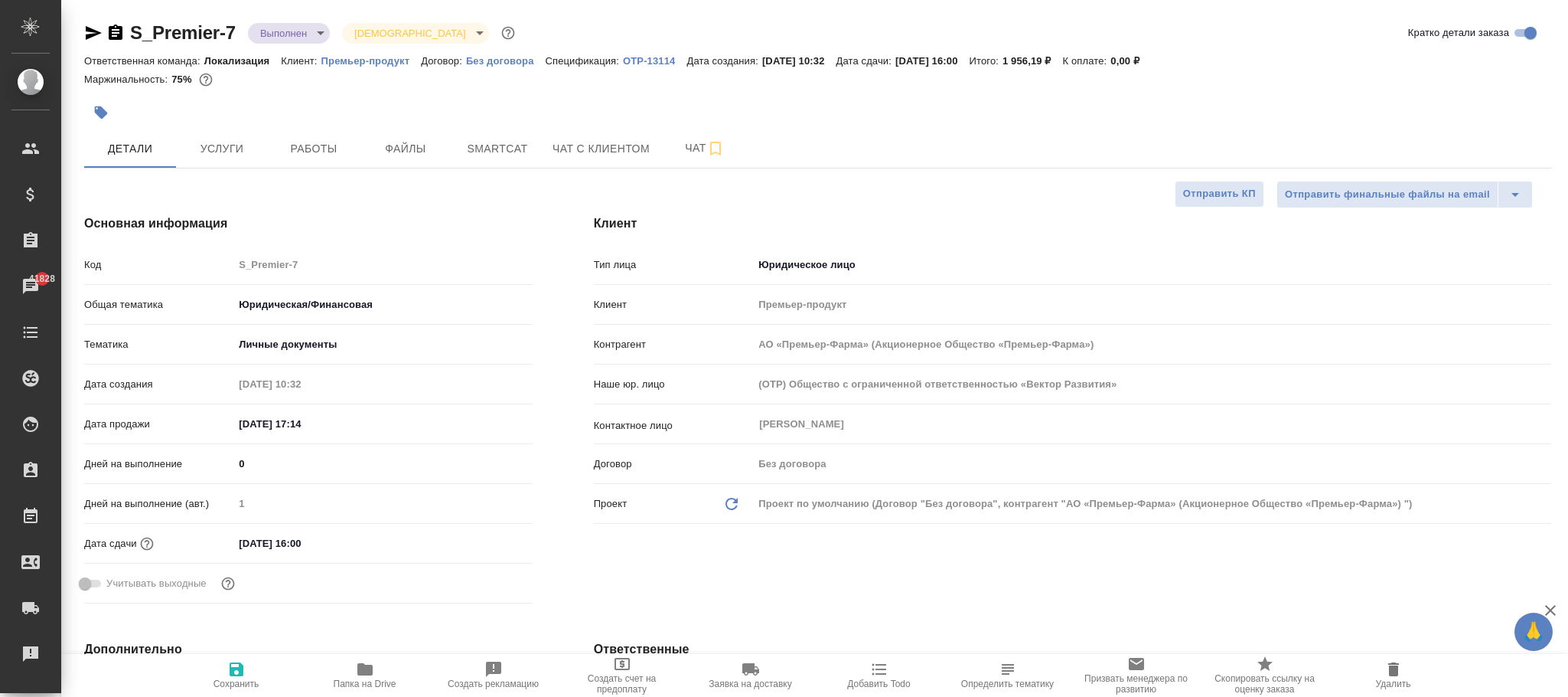
type textarea "x"
click at [236, 138] on button "Услуги" at bounding box center [222, 148] width 92 height 38
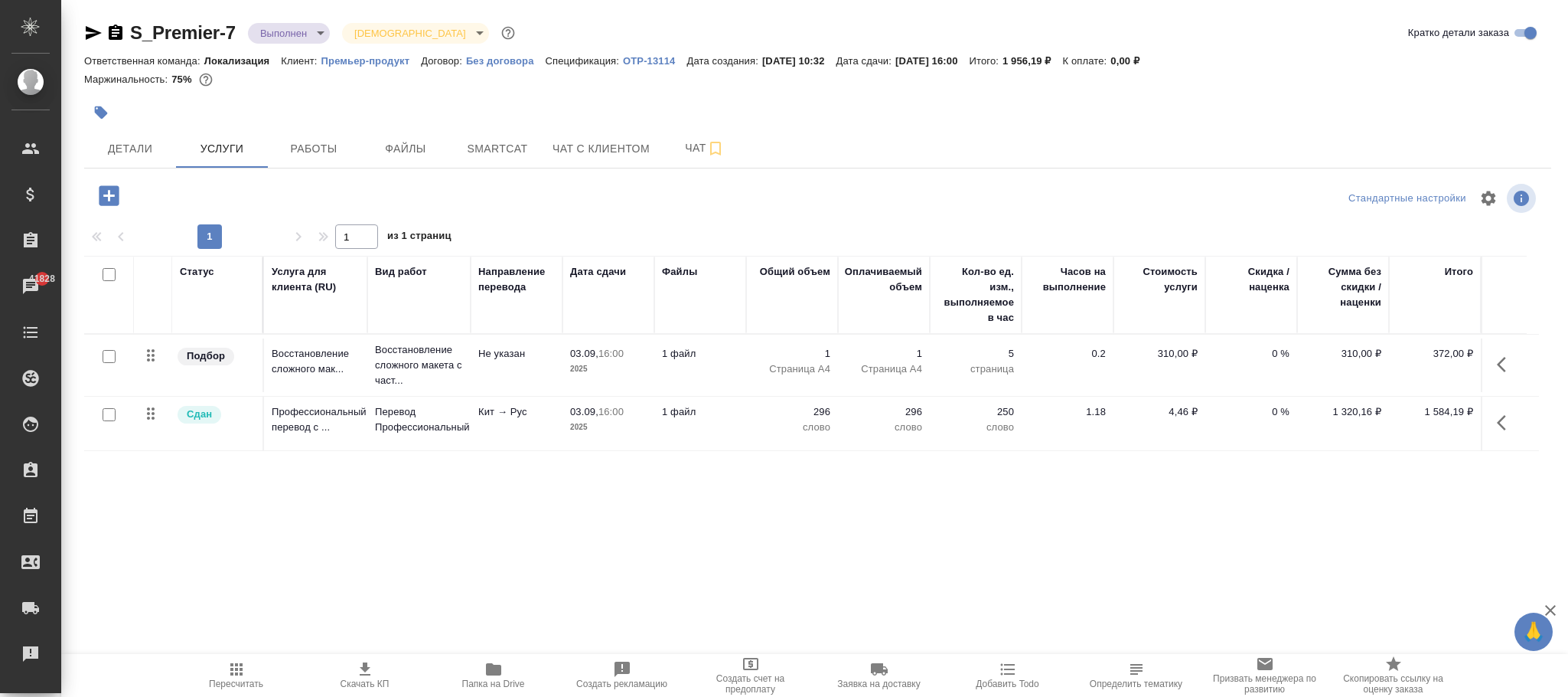
click at [233, 669] on icon "button" at bounding box center [236, 669] width 19 height 19
click at [372, 668] on icon "button" at bounding box center [365, 669] width 19 height 19
drag, startPoint x: 1024, startPoint y: 628, endPoint x: 455, endPoint y: 177, distance: 726.1
click at [1024, 625] on div ".cls-1 fill:#fff; AWATERA Фокина Наталья n.fokina Клиенты Спецификации Заказы 4…" at bounding box center [784, 348] width 1568 height 697
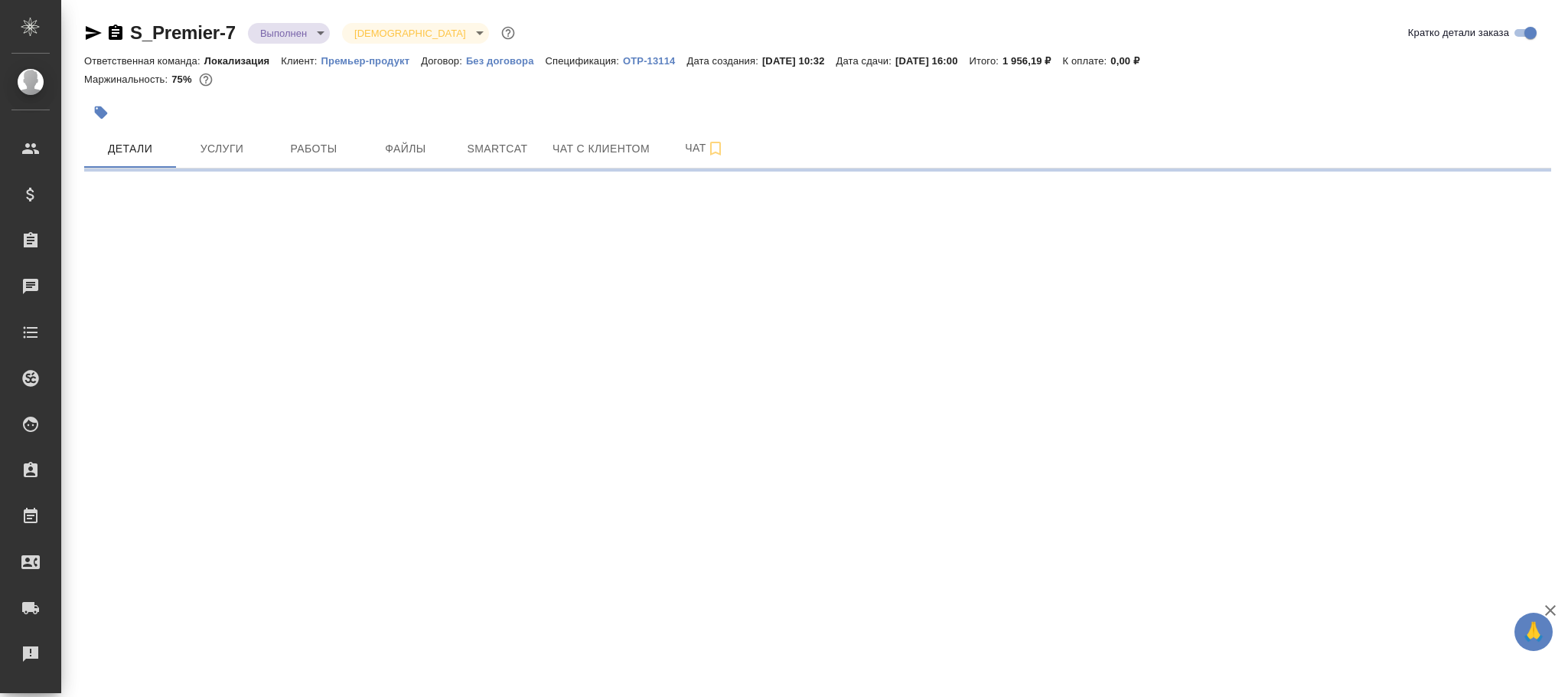
select select "RU"
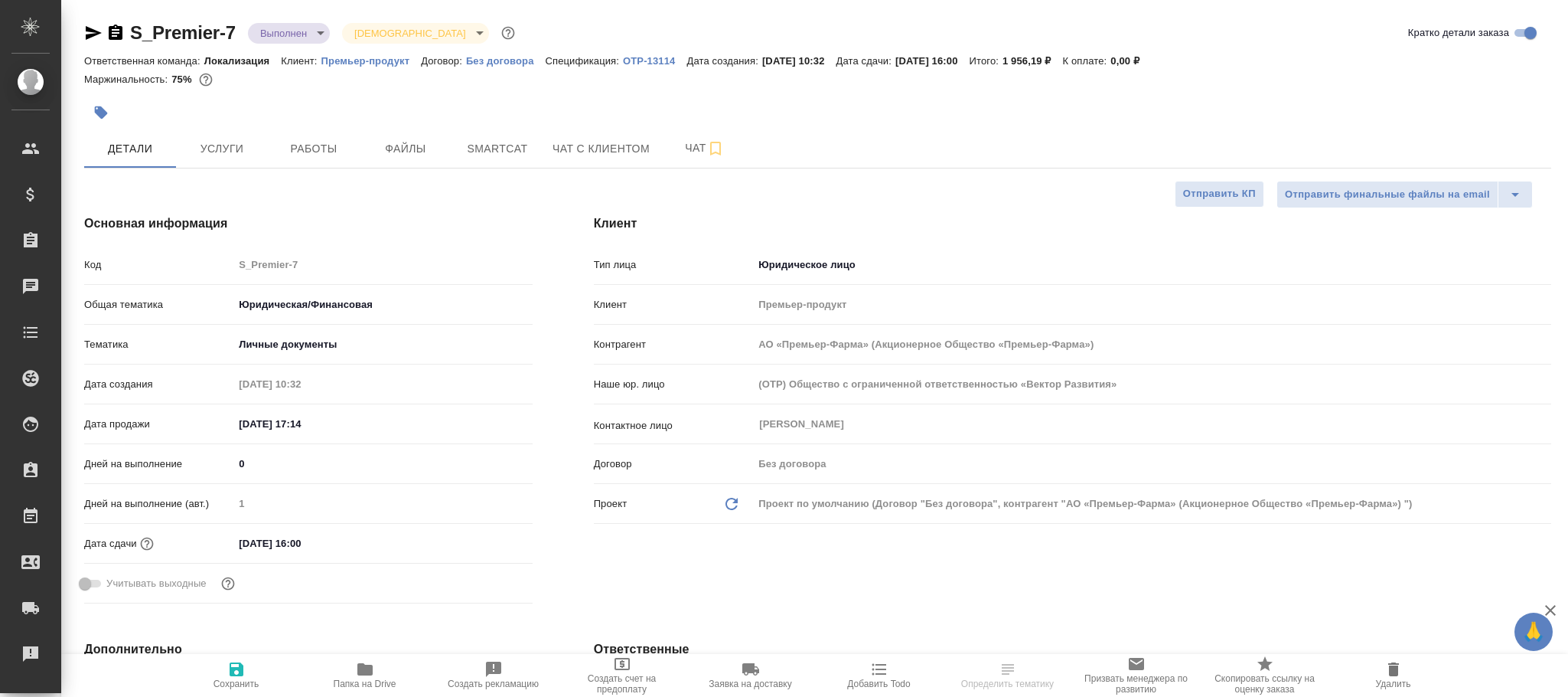
type textarea "x"
click at [498, 58] on p "Без договора" at bounding box center [506, 61] width 79 height 12
type input "АО «Премьер-Фарма» (Акционерное Общество «Премьер-Фарма»)"
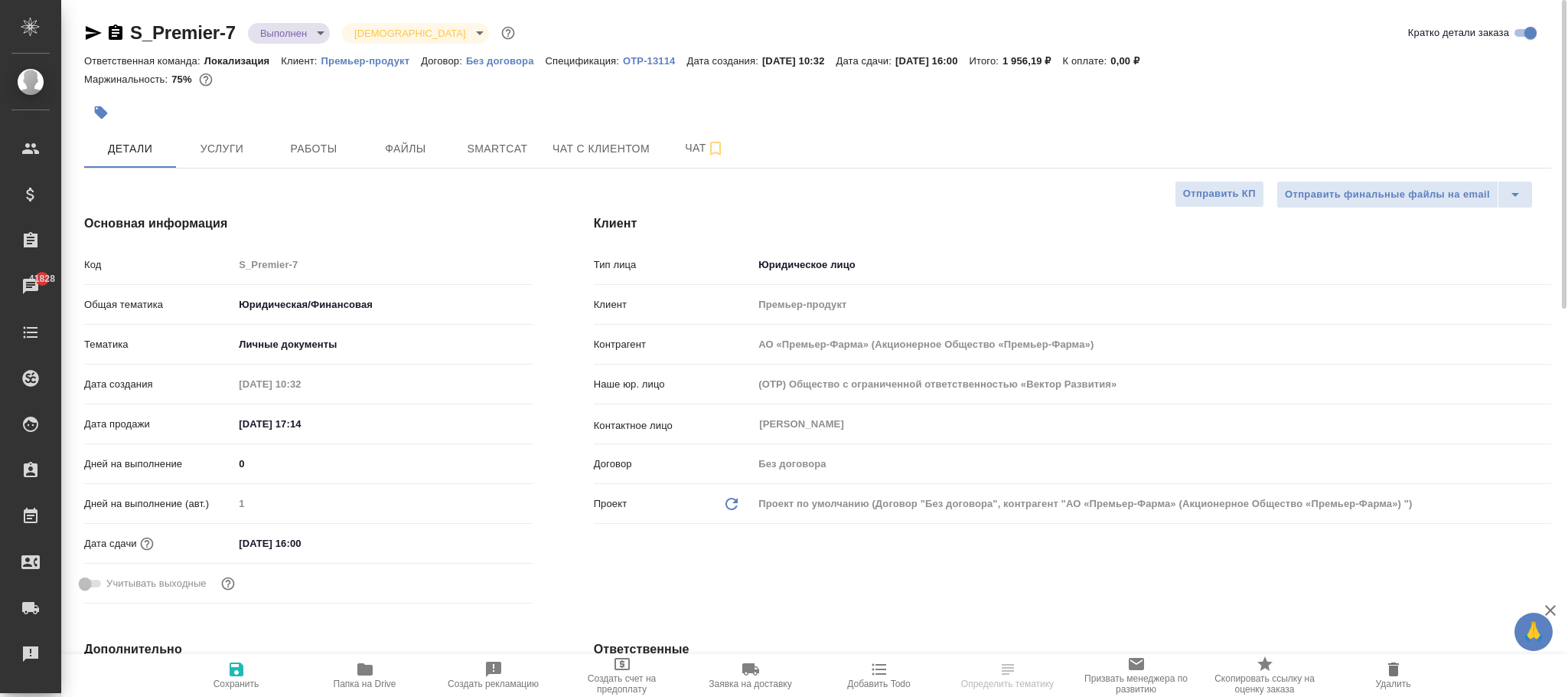
type textarea "x"
select select "RU"
type textarea "x"
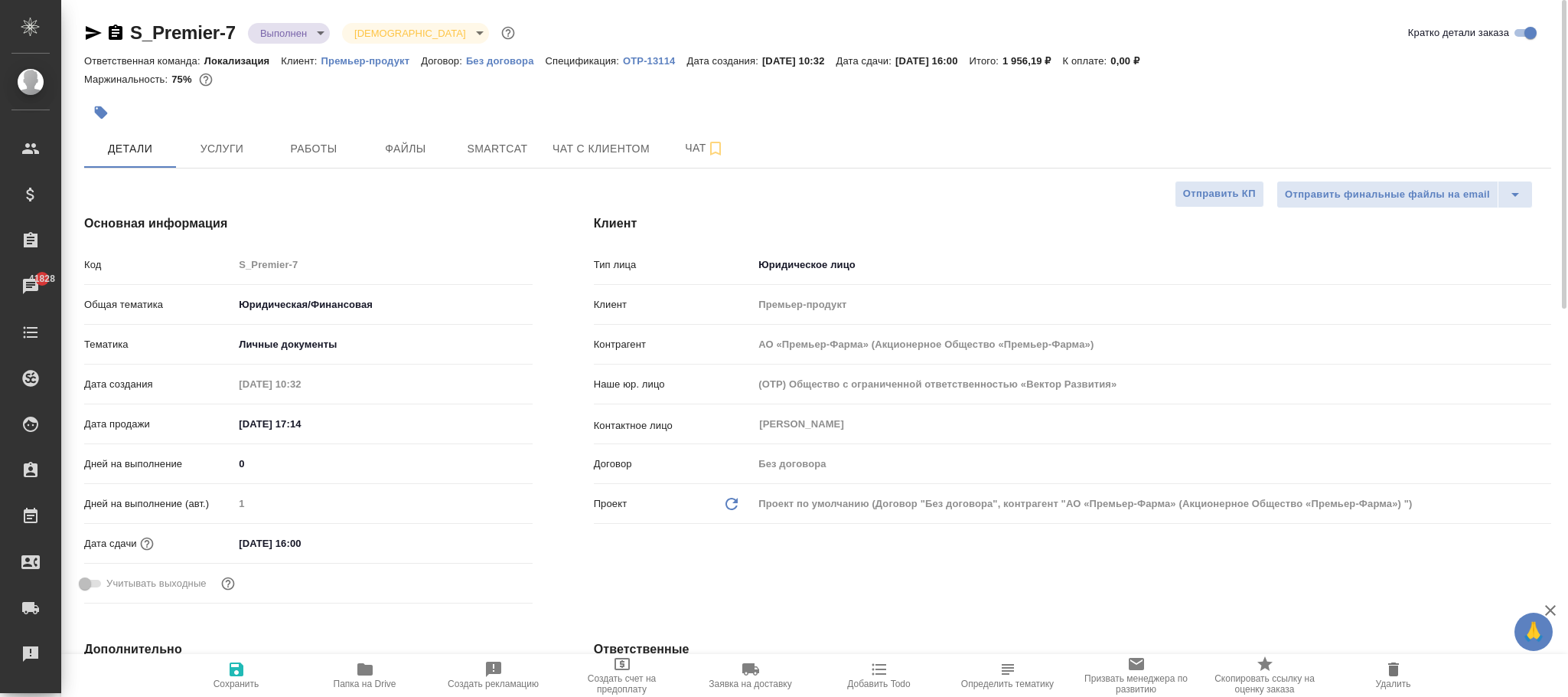
type textarea "x"
type input "АО «Премьер-Фарма» (Акционерное Общество «Премьер-Фарма»)"
type textarea "x"
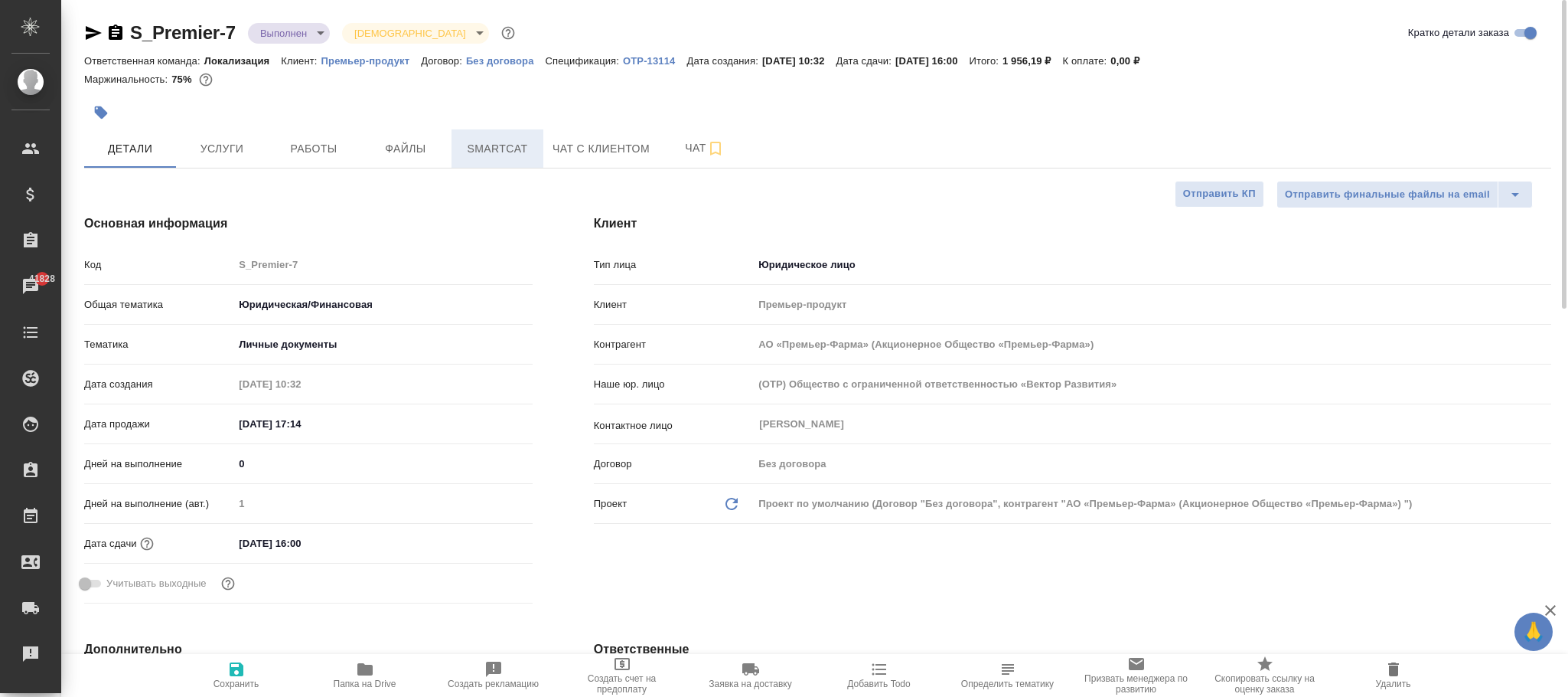
type textarea "x"
drag, startPoint x: 232, startPoint y: 159, endPoint x: 293, endPoint y: 182, distance: 65.2
click at [237, 161] on button "Услуги" at bounding box center [222, 148] width 92 height 38
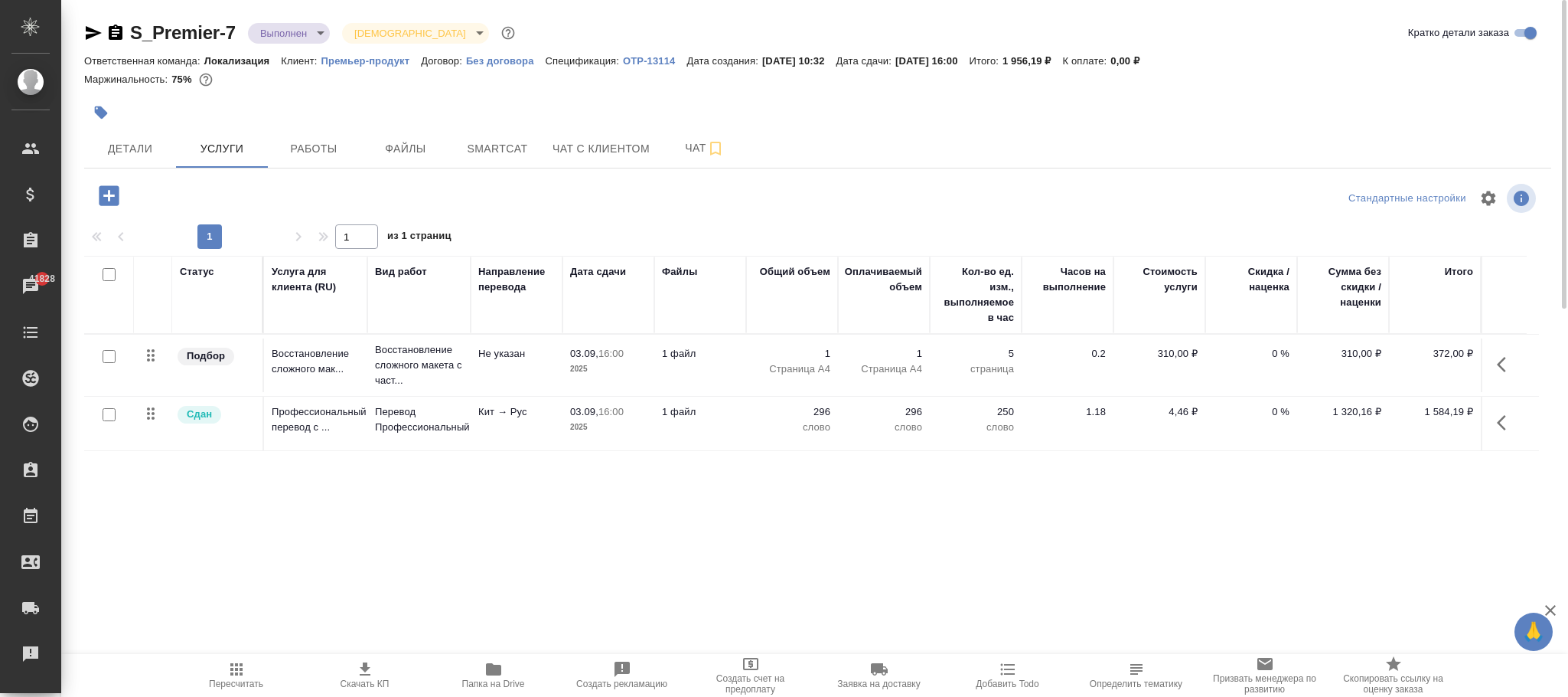
click at [234, 680] on span "Пересчитать" at bounding box center [236, 683] width 54 height 11
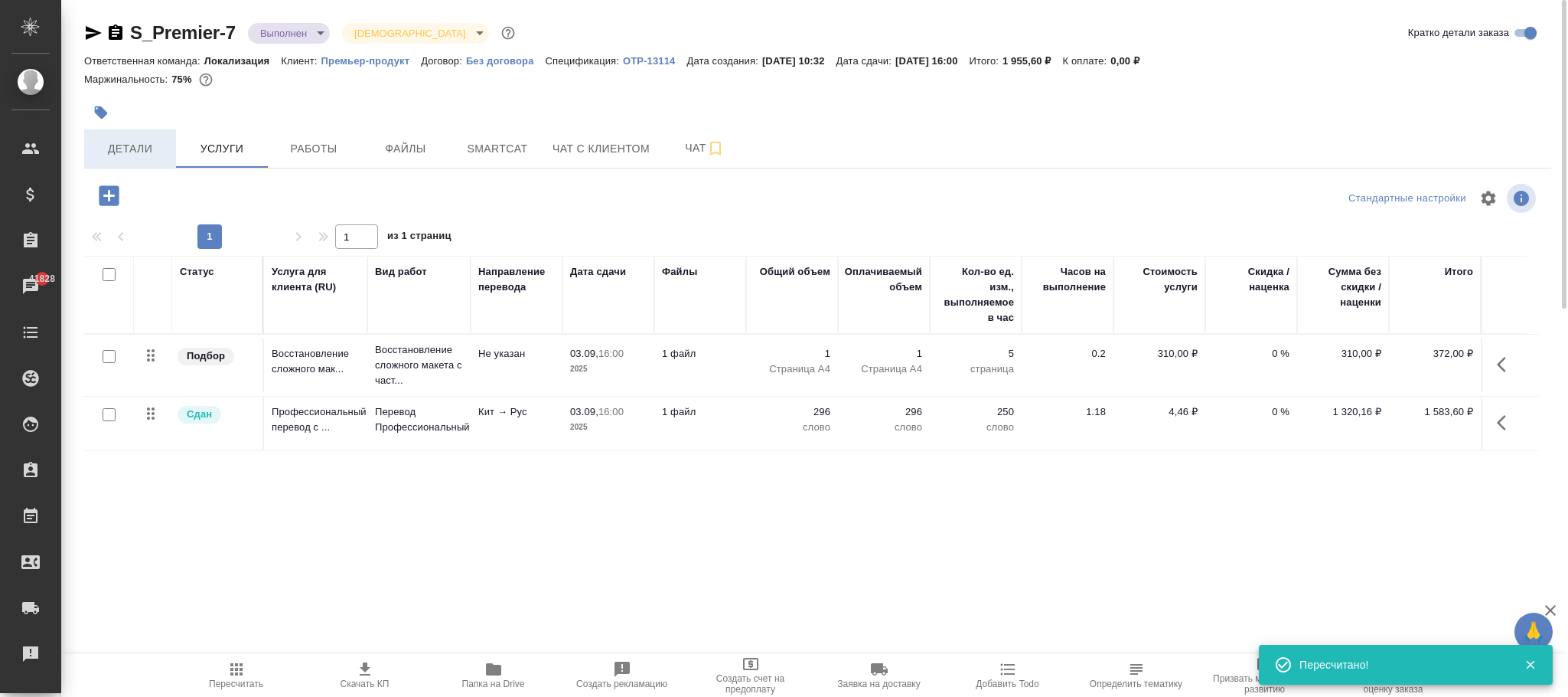
drag, startPoint x: 121, startPoint y: 141, endPoint x: 315, endPoint y: 289, distance: 244.0
click at [121, 140] on span "Детали" at bounding box center [130, 149] width 73 height 19
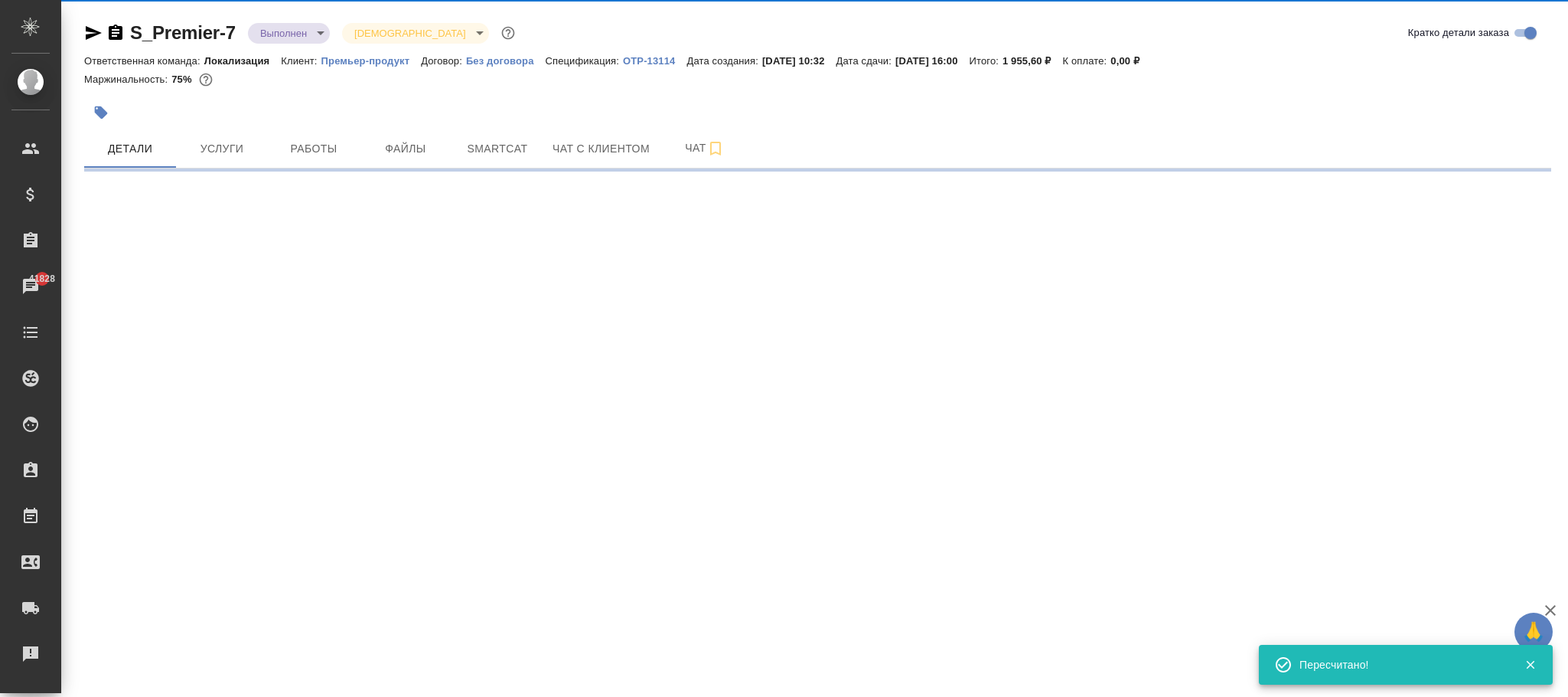
select select "RU"
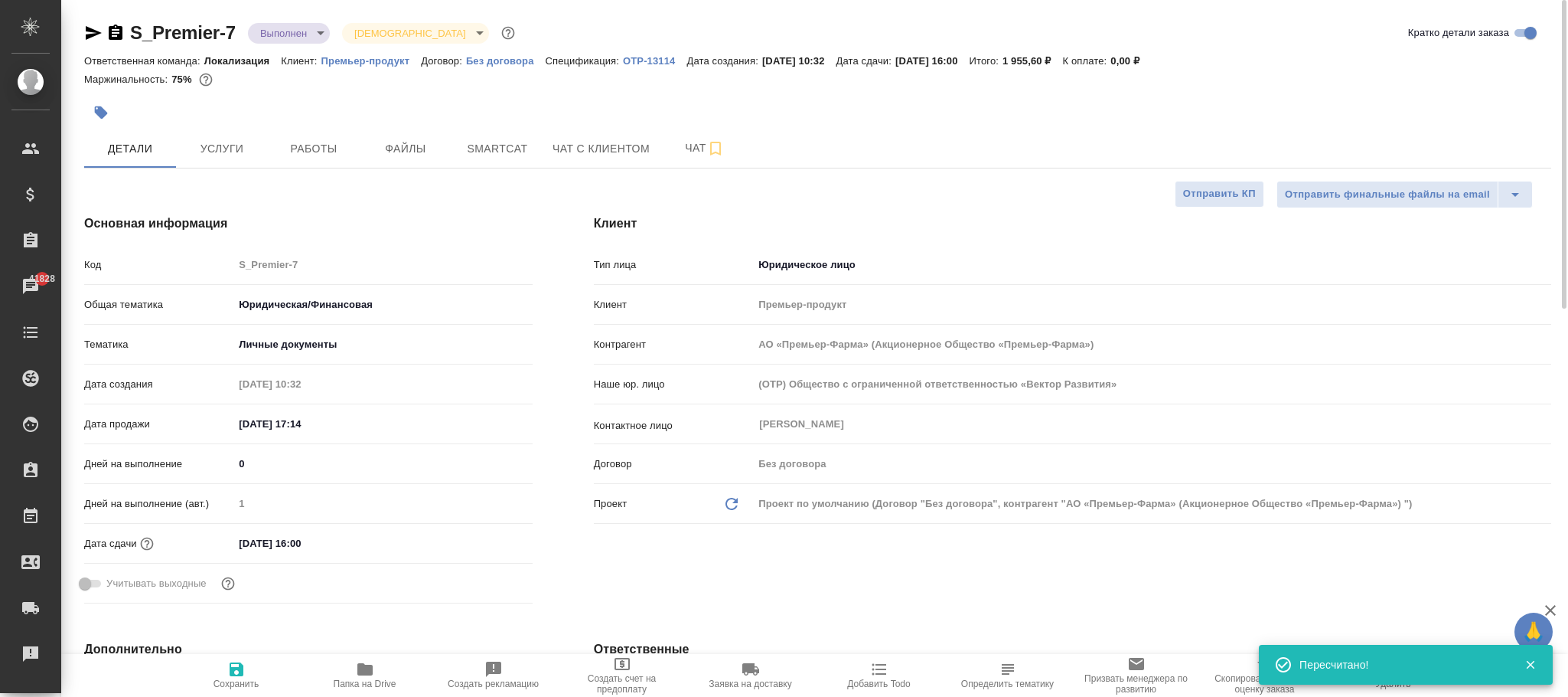
type textarea "x"
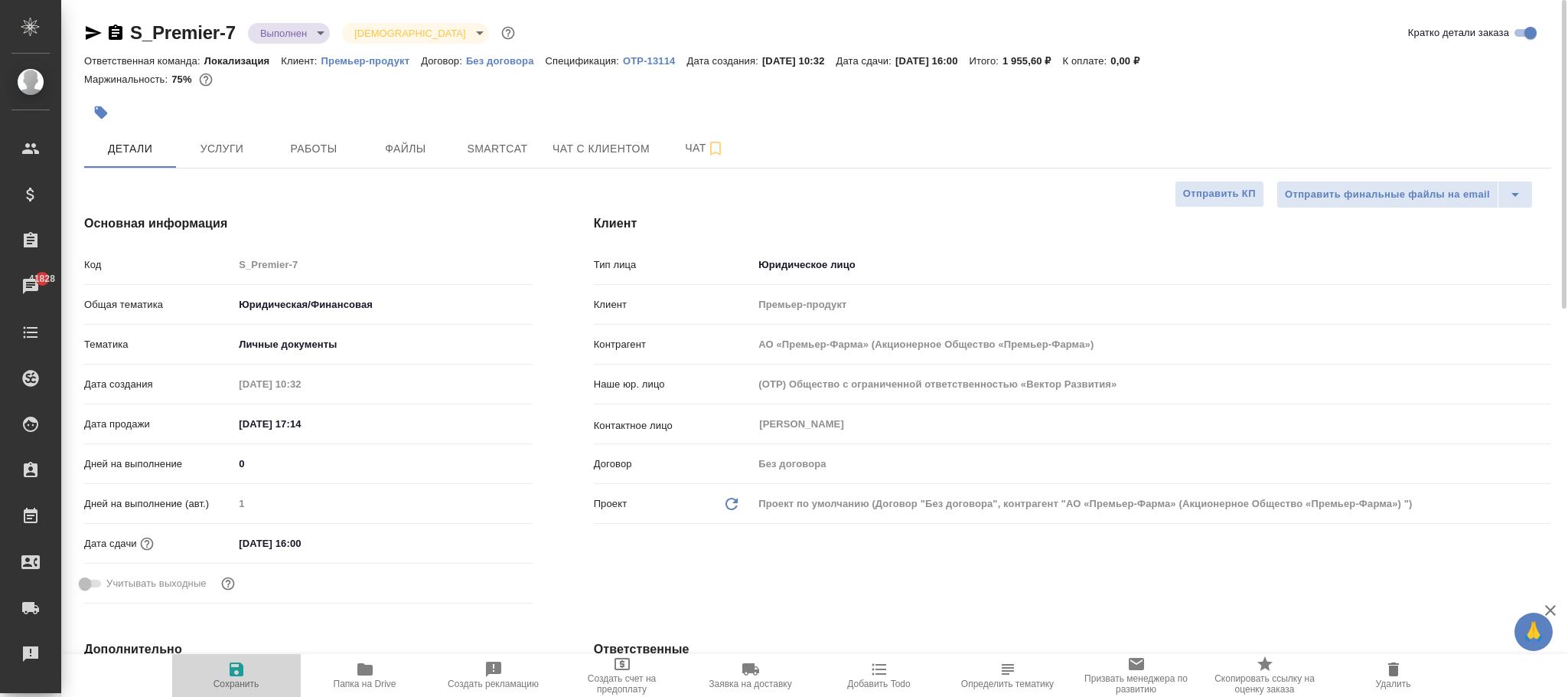
drag, startPoint x: 236, startPoint y: 678, endPoint x: 204, endPoint y: 680, distance: 32.1
click at [233, 678] on icon "button" at bounding box center [236, 669] width 19 height 19
type input "АО «Премьер-Фарма» (Акционерное Общество «Премьер-Фарма»)"
type textarea "x"
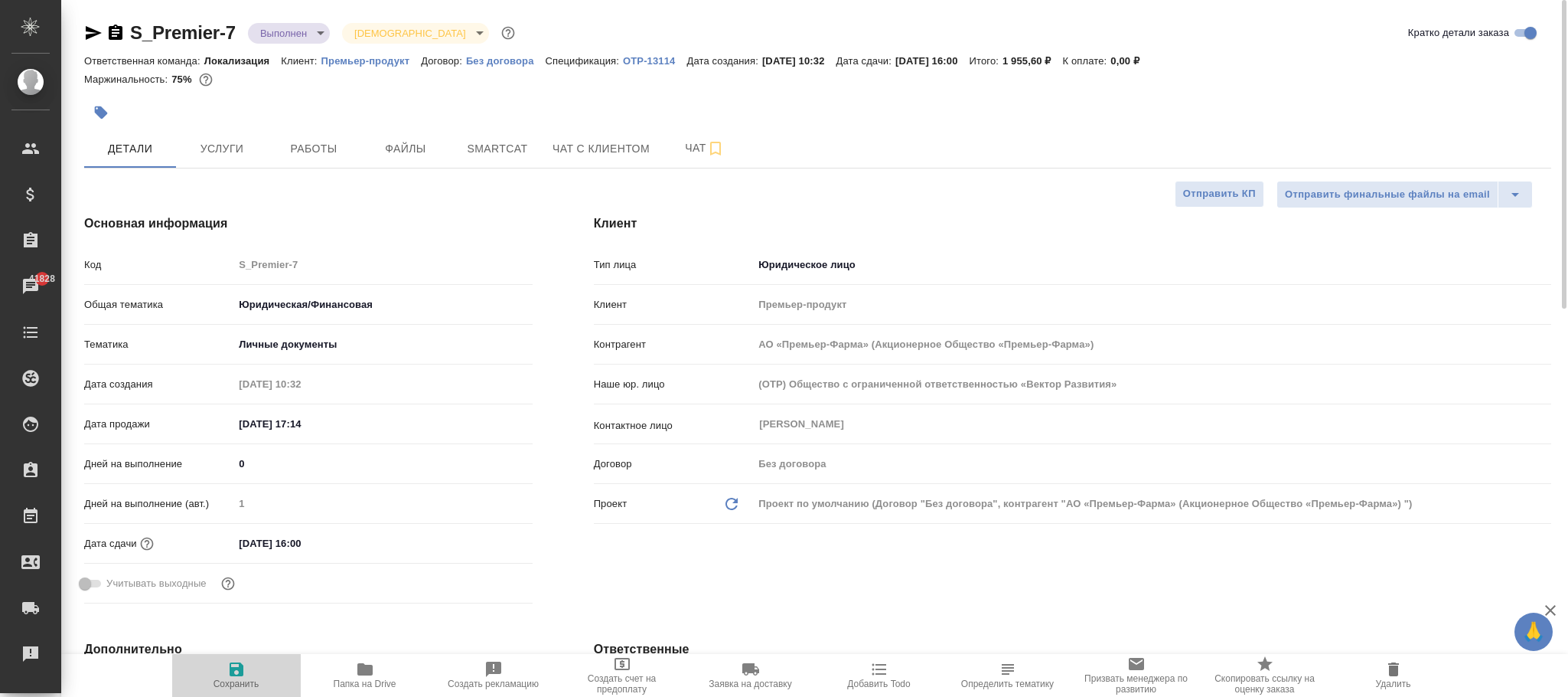
type textarea "x"
type input "АО «Премьер-Фарма» (Акционерное Общество «Премьер-Фарма»)"
type textarea "x"
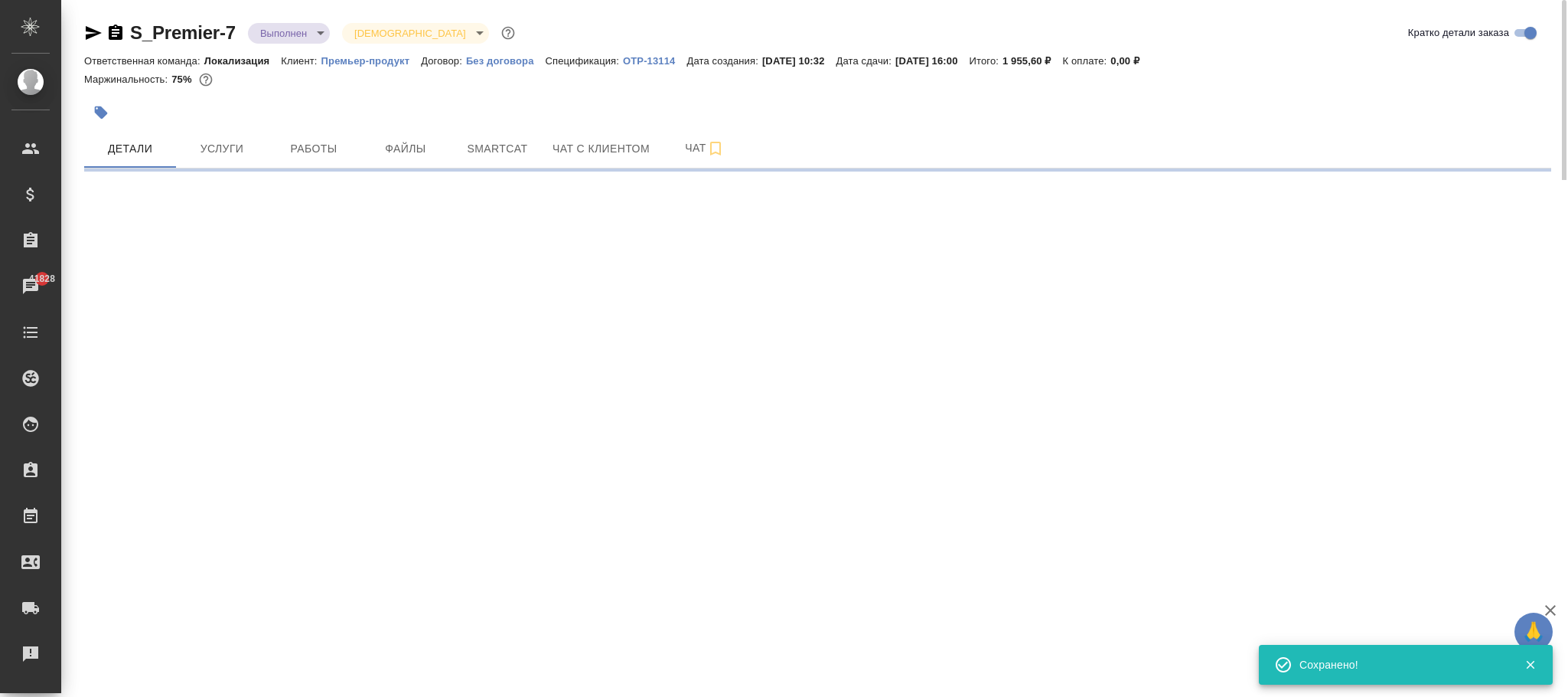
select select "RU"
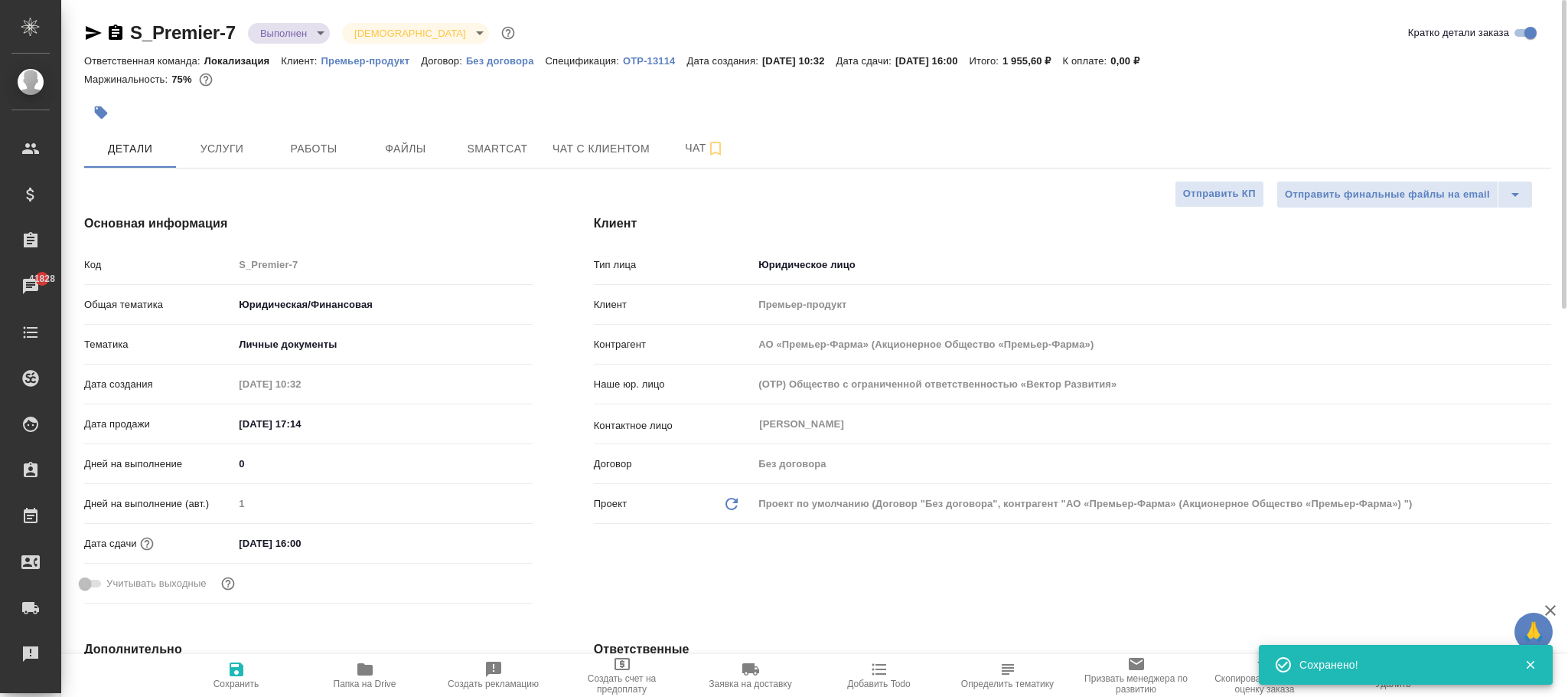
type textarea "x"
type input "АО «Премьер-Фарма» (Акционерное Общество «Премьер-Фарма»)"
type textarea "x"
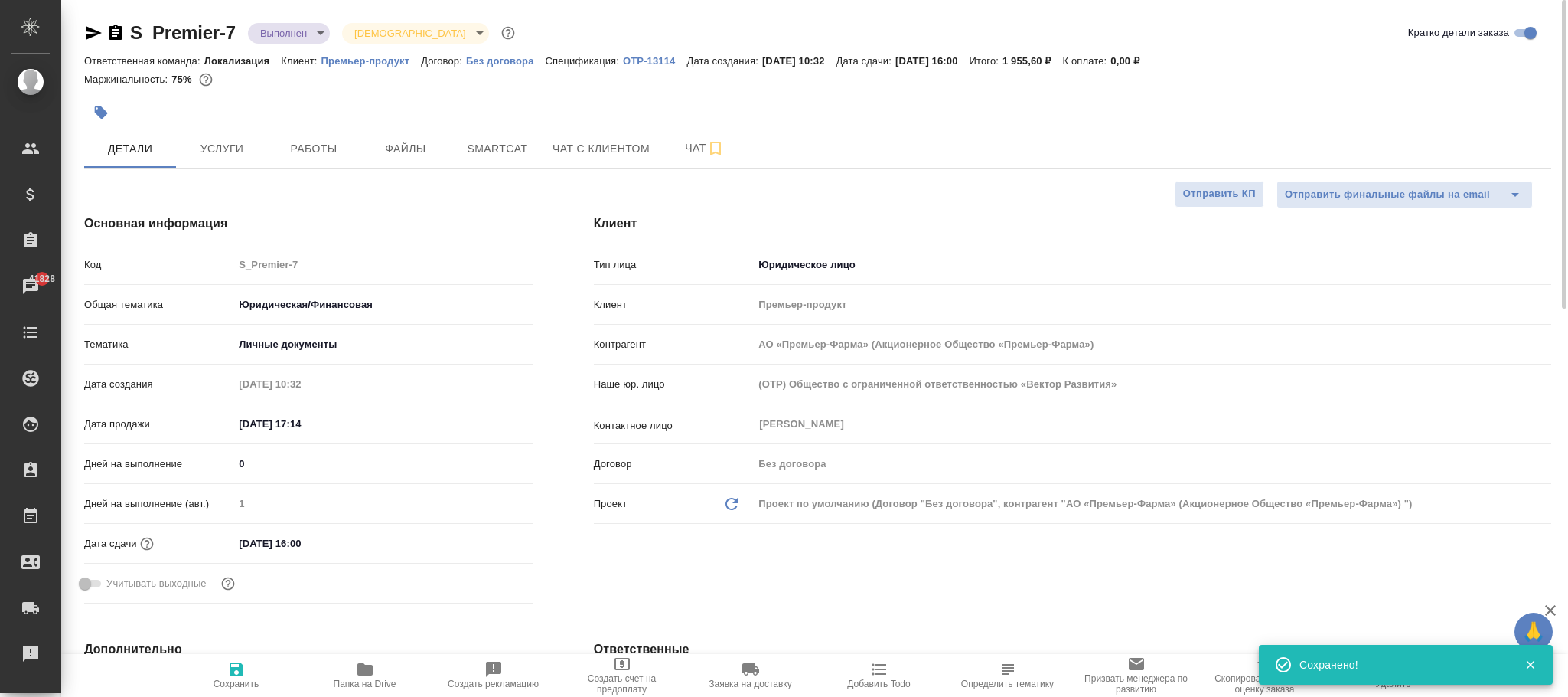
type textarea "x"
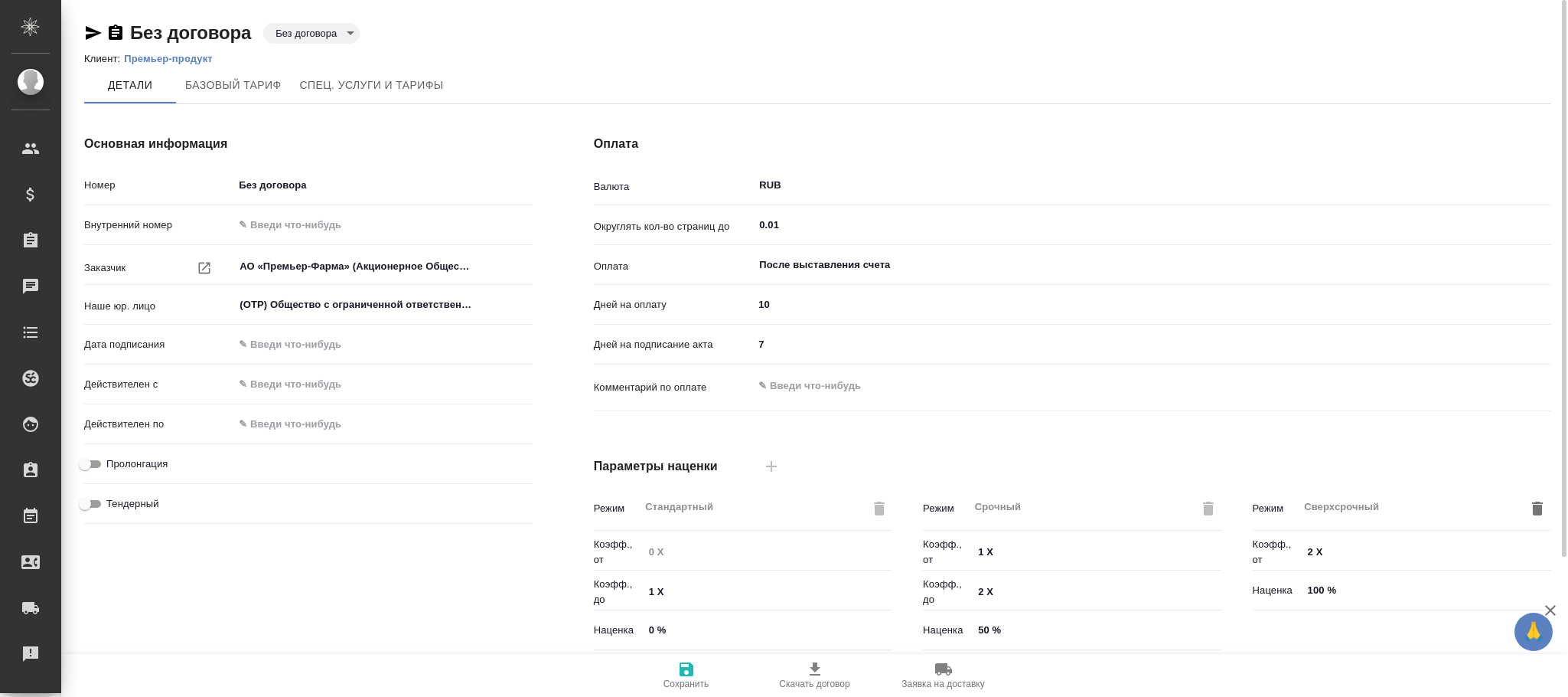
scroll to position [343, 0]
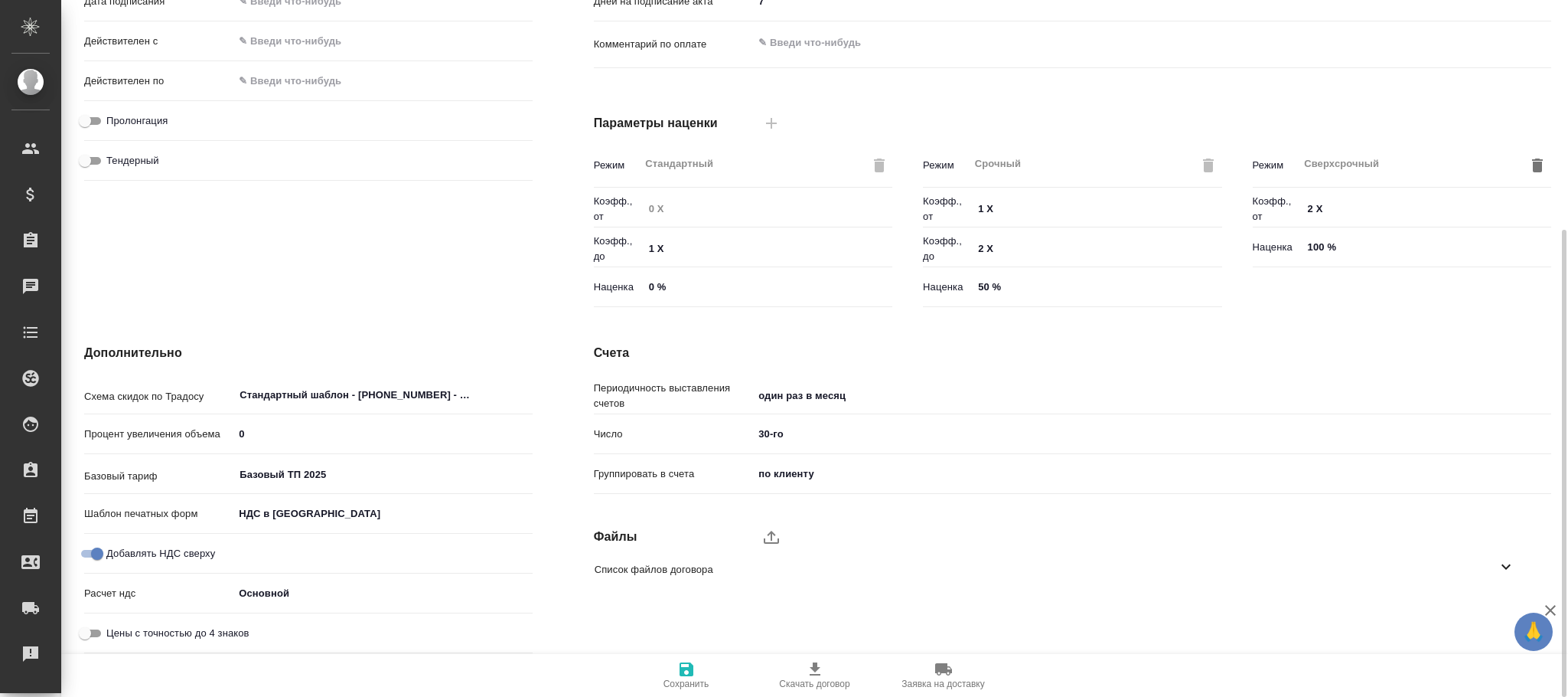
click at [277, 592] on body "🙏 .cls-1 fill:#fff; AWATERA [PERSON_NAME]fokina Клиенты Спецификации Заказы Чат…" at bounding box center [784, 348] width 1568 height 697
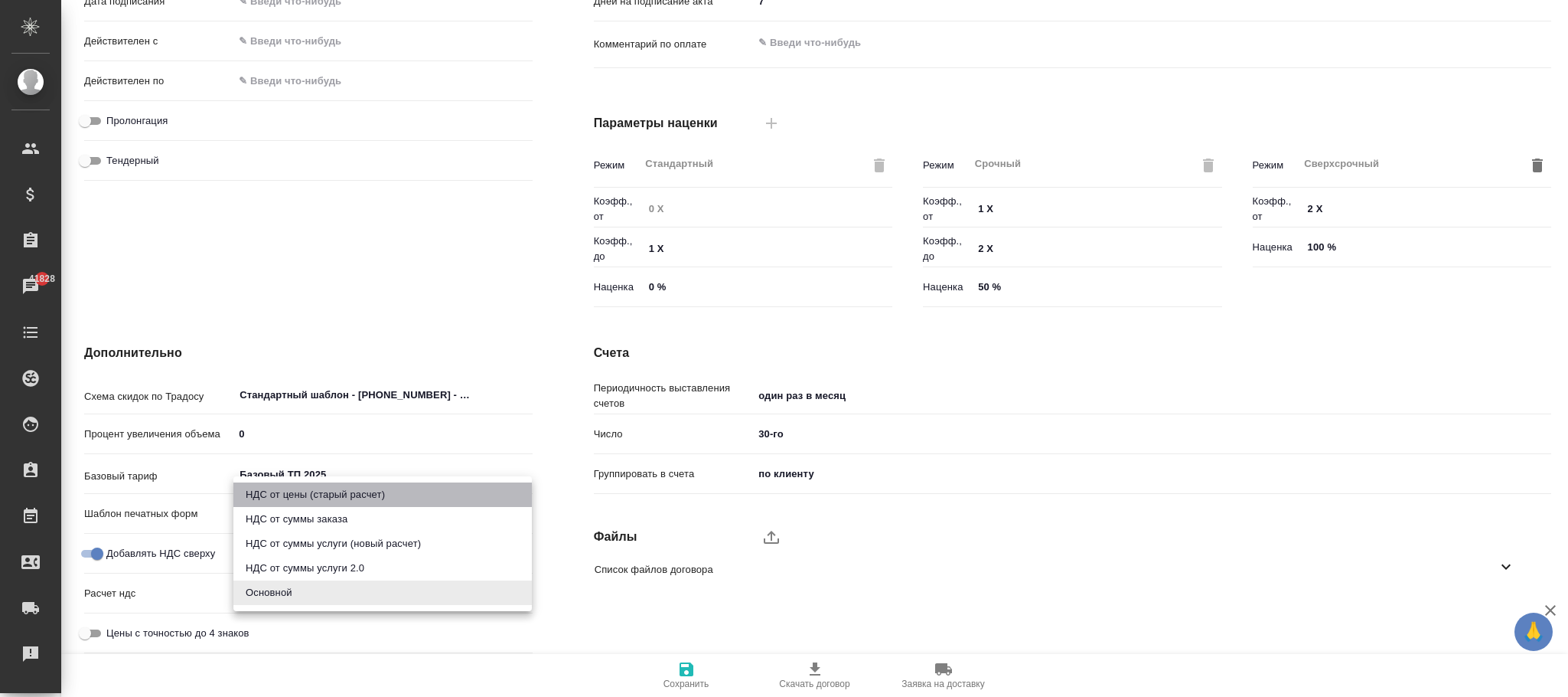
click at [359, 496] on li "НДС от цены (старый расчет)" at bounding box center [383, 494] width 299 height 24
type input "АО «Премьер-Фарма» (Акционерное Общество «Премьер-Фарма»)"
type input "fromPrice"
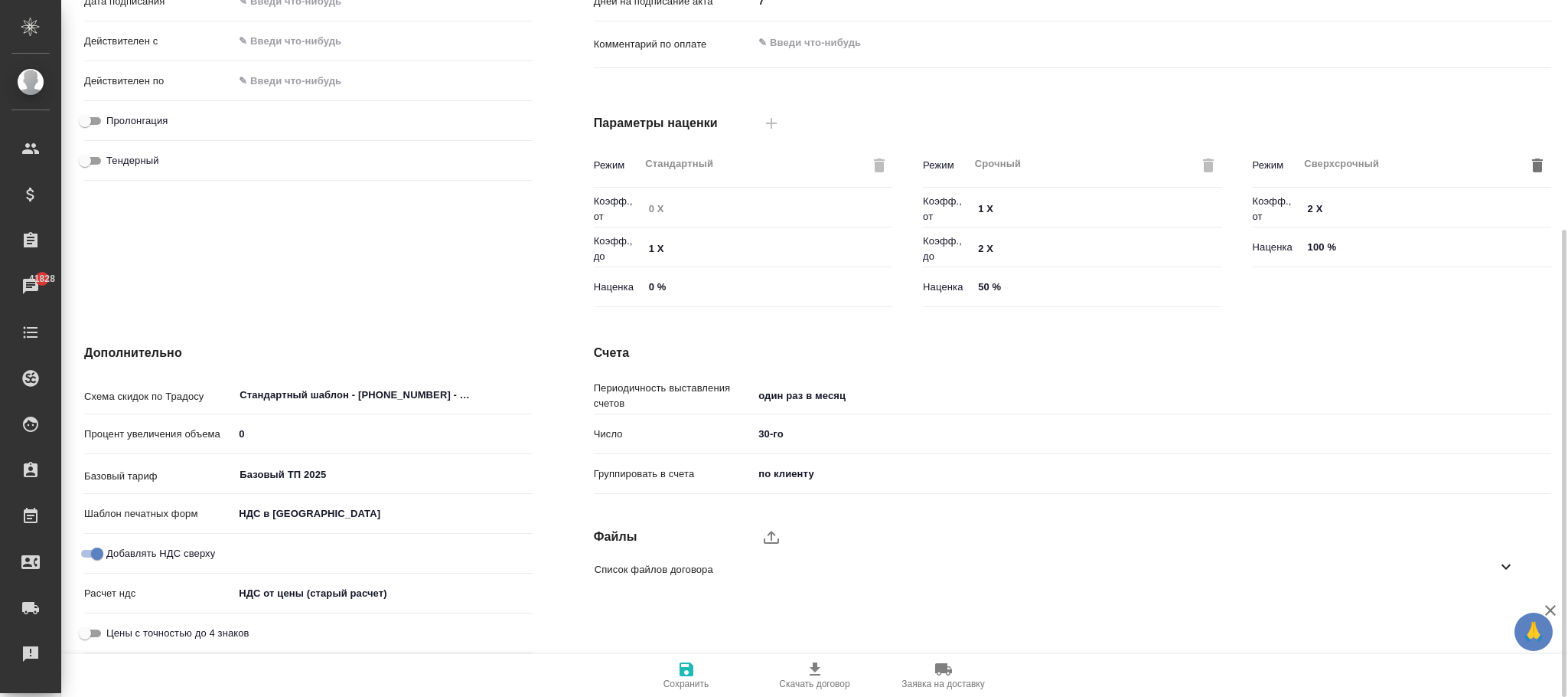
click at [694, 673] on icon "button" at bounding box center [687, 669] width 19 height 19
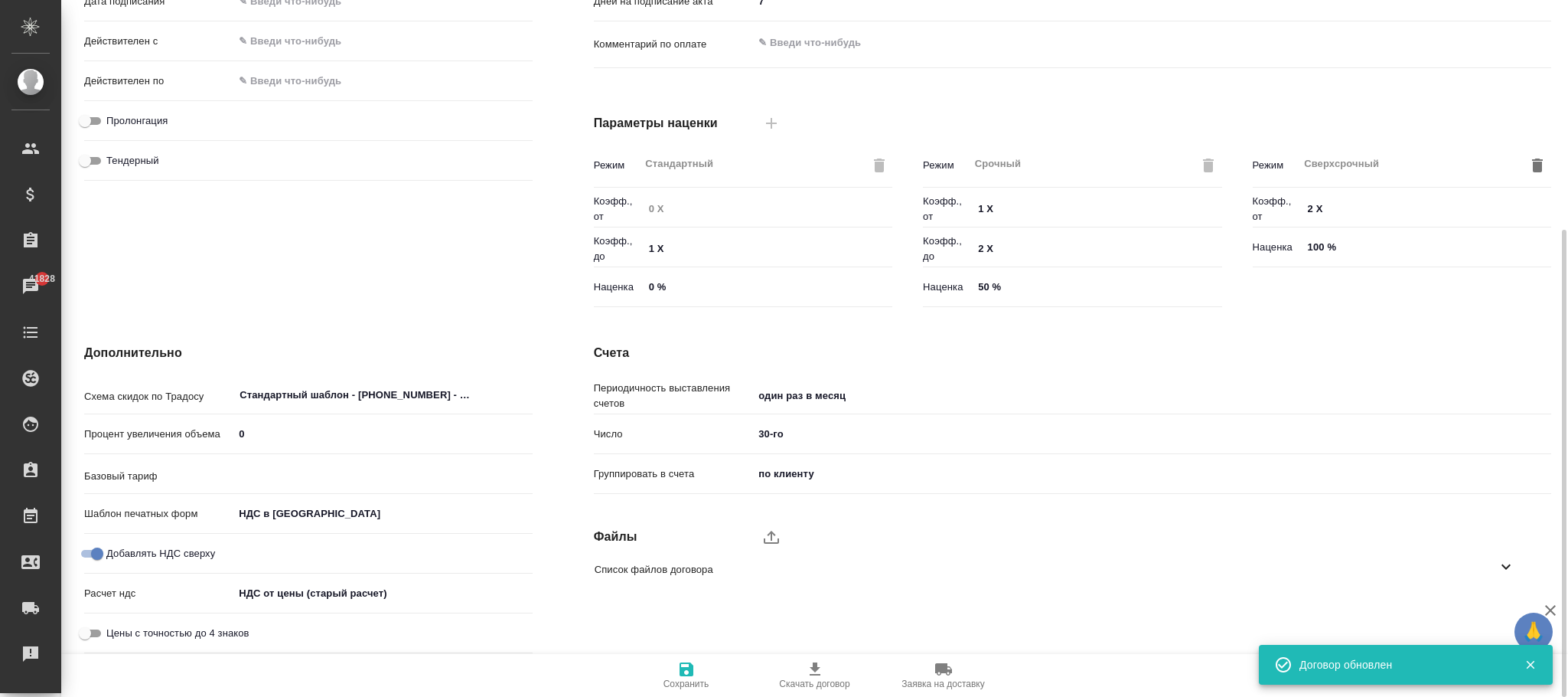
type input "Базовый ТП 2025"
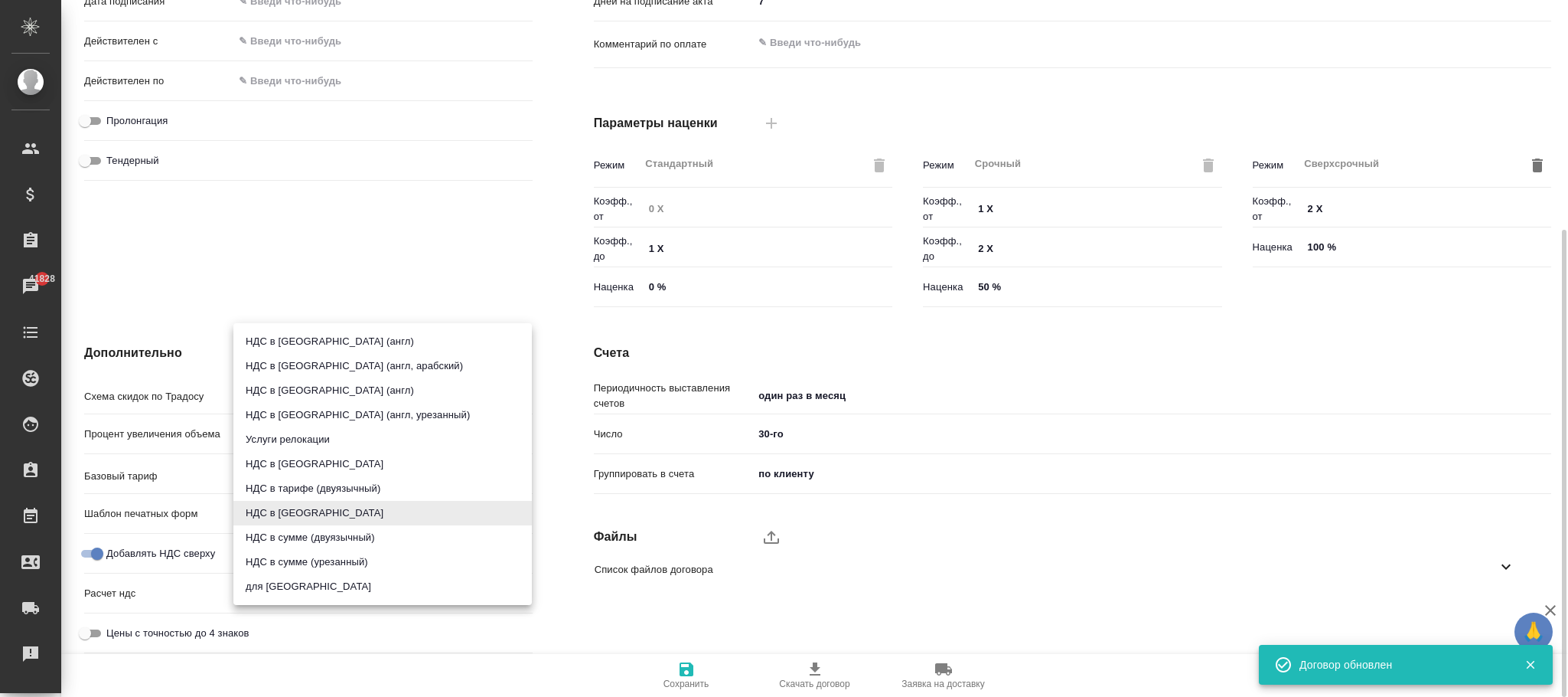
click at [324, 508] on body "🙏 .cls-1 fill:#fff; AWATERA [PERSON_NAME]fokina Клиенты Спецификации Заказы 418…" at bounding box center [784, 348] width 1568 height 697
drag, startPoint x: 461, startPoint y: 203, endPoint x: 407, endPoint y: 515, distance: 316.6
click at [459, 210] on div at bounding box center [784, 348] width 1568 height 697
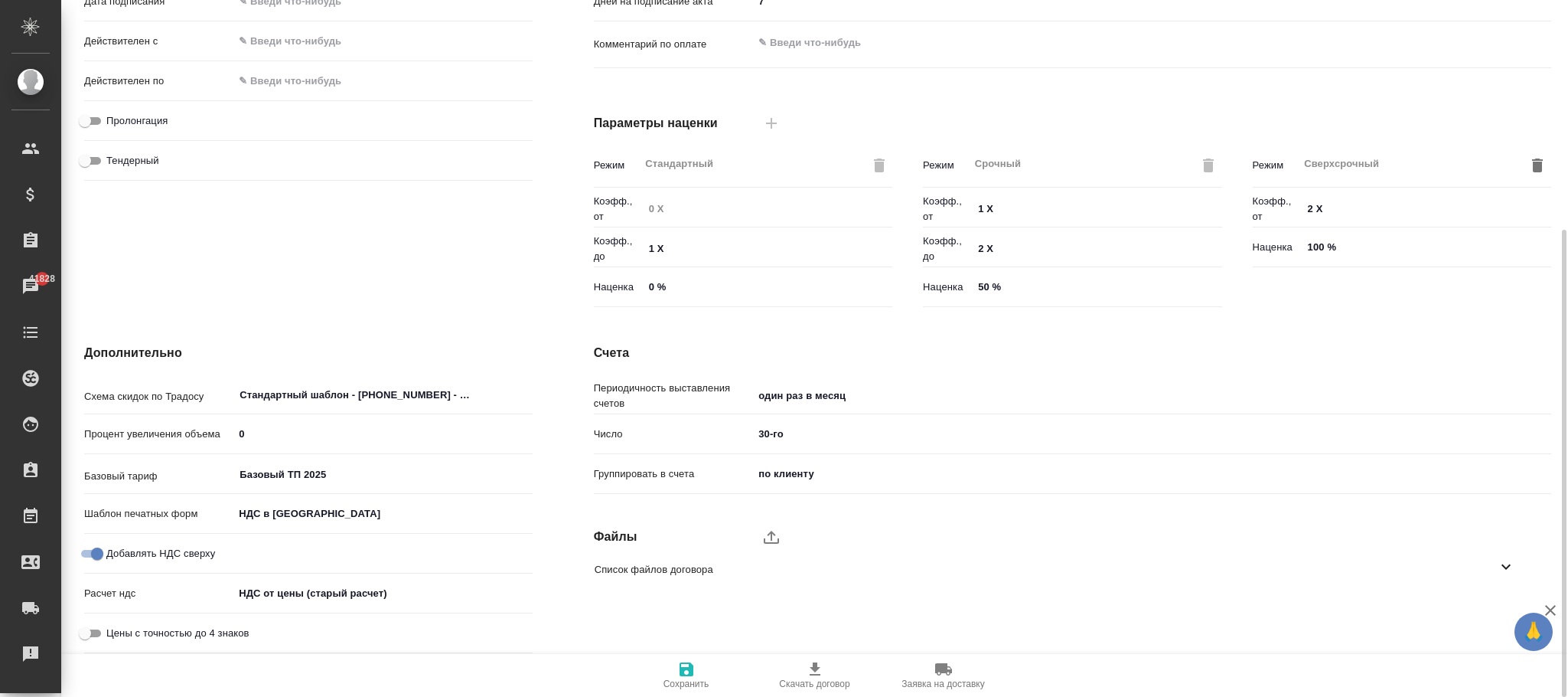
click at [313, 592] on body "🙏 .cls-1 fill:#fff; AWATERA [PERSON_NAME]fokina Клиенты Спецификации Заказы 418…" at bounding box center [784, 348] width 1568 height 697
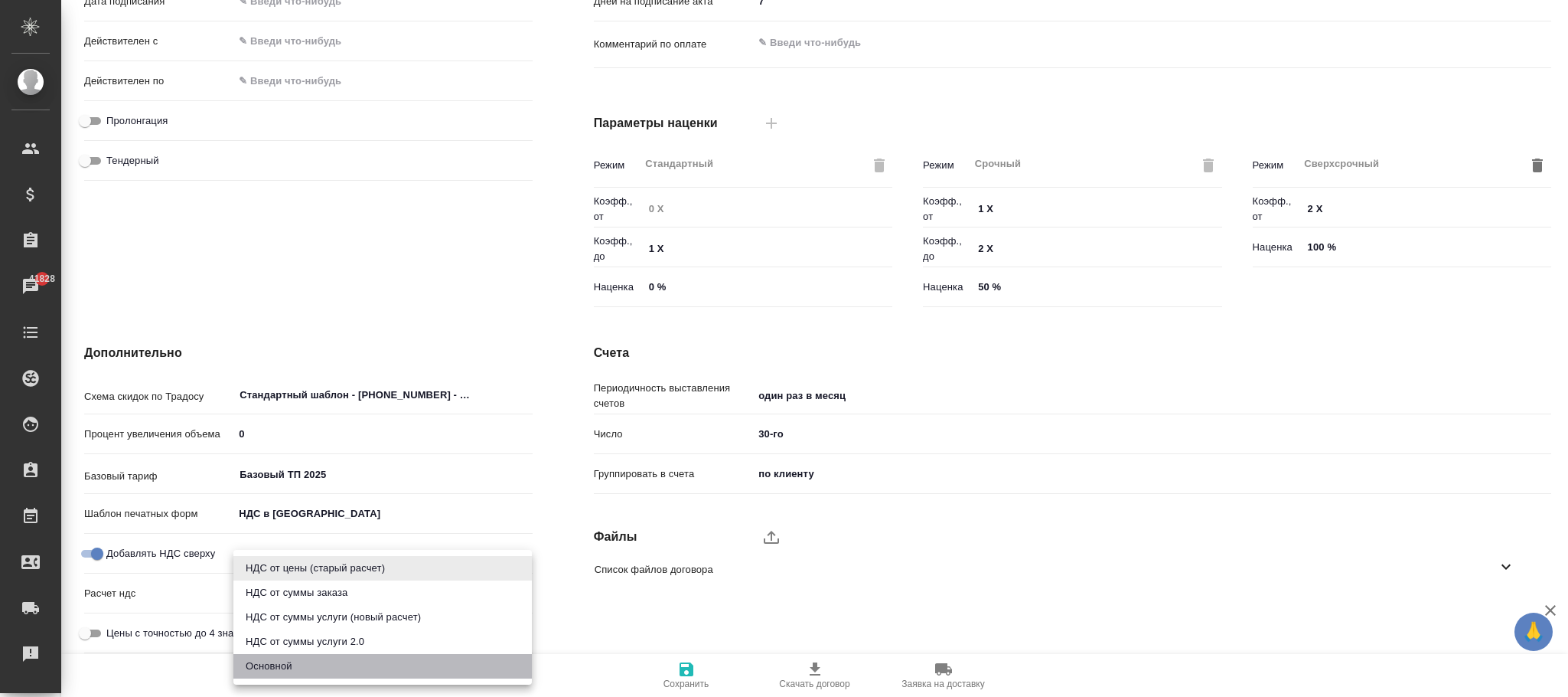
drag, startPoint x: 303, startPoint y: 662, endPoint x: 542, endPoint y: 689, distance: 240.5
click at [299, 662] on li "Основной" at bounding box center [383, 666] width 299 height 24
type input "АО «Премьер-Фарма» (Акционерное Общество «Премьер-Фарма»)"
type textarea "x"
type input "basic"
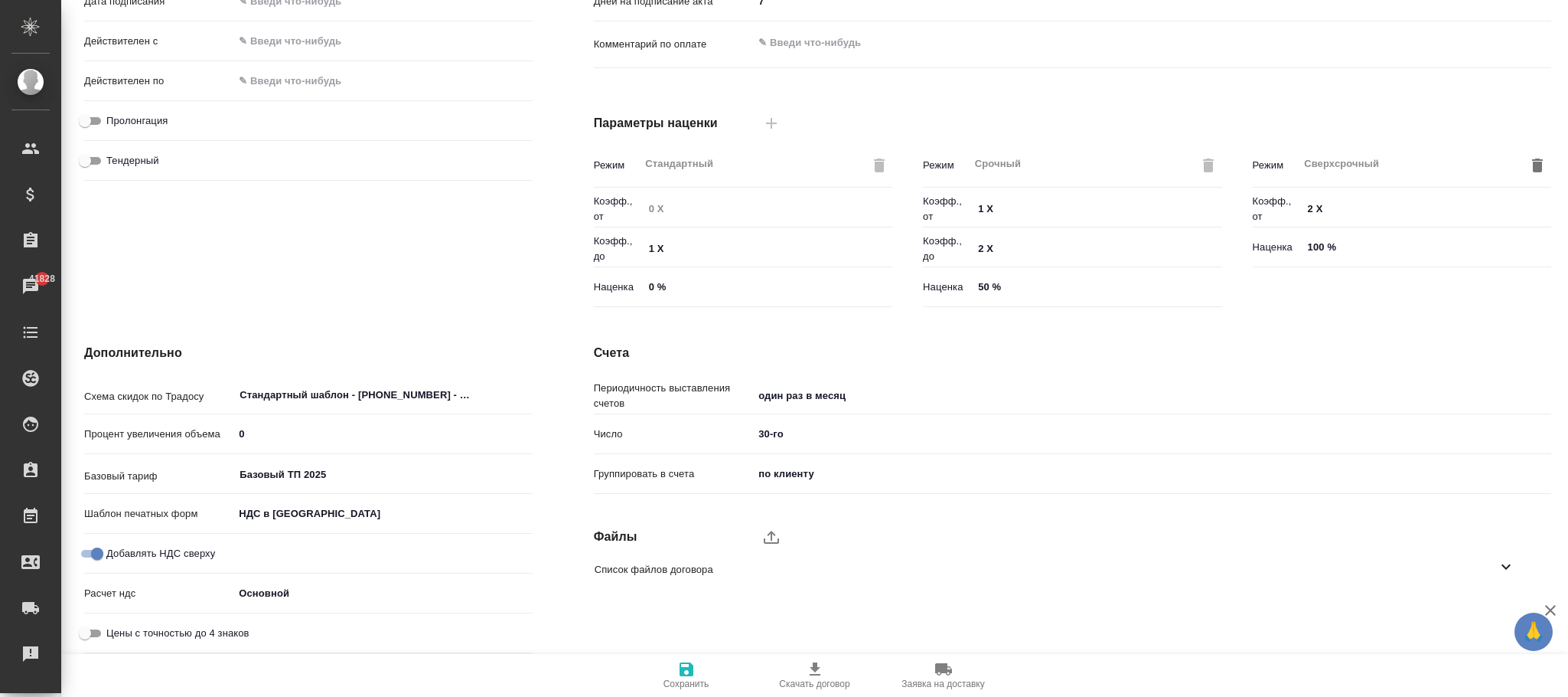
click at [687, 667] on icon "button" at bounding box center [687, 669] width 19 height 19
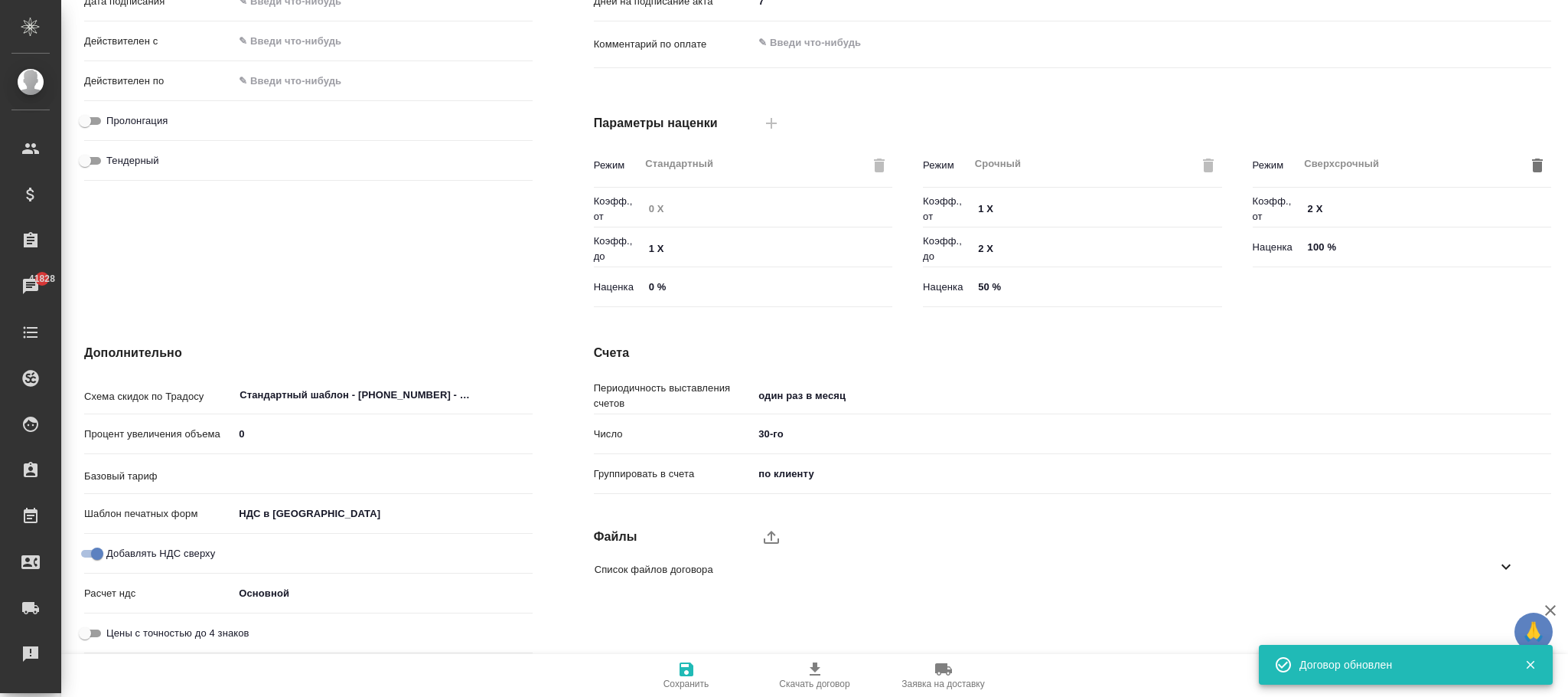
type input "Базовый ТП 2025"
